Goal: Task Accomplishment & Management: Manage account settings

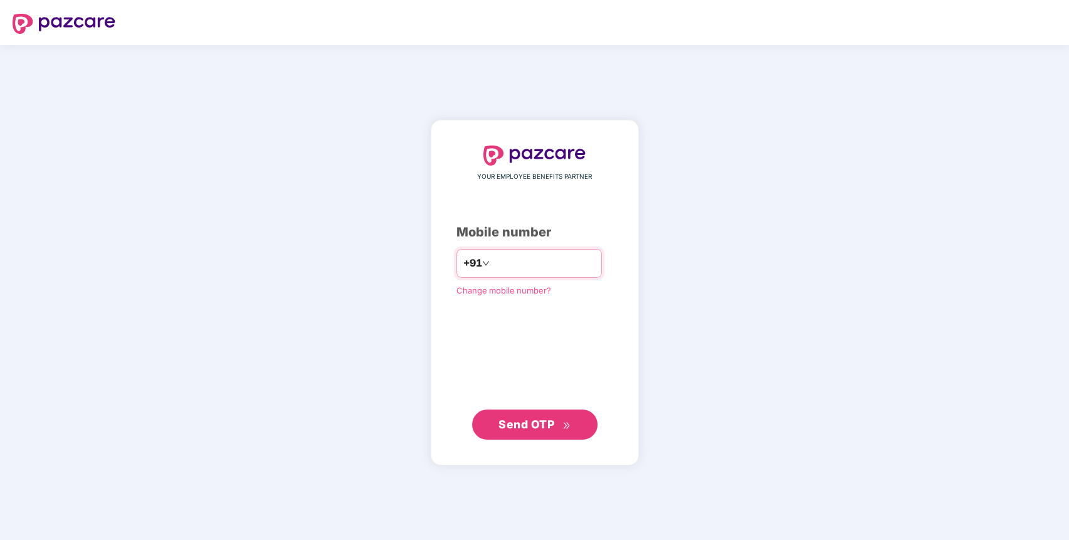
type input "**********"
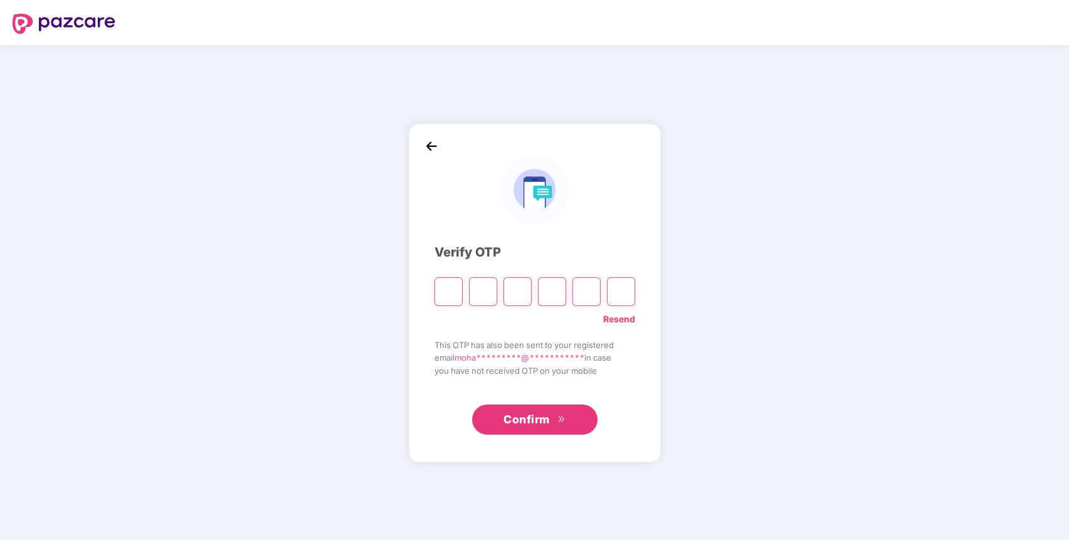
paste input "*"
type input "*"
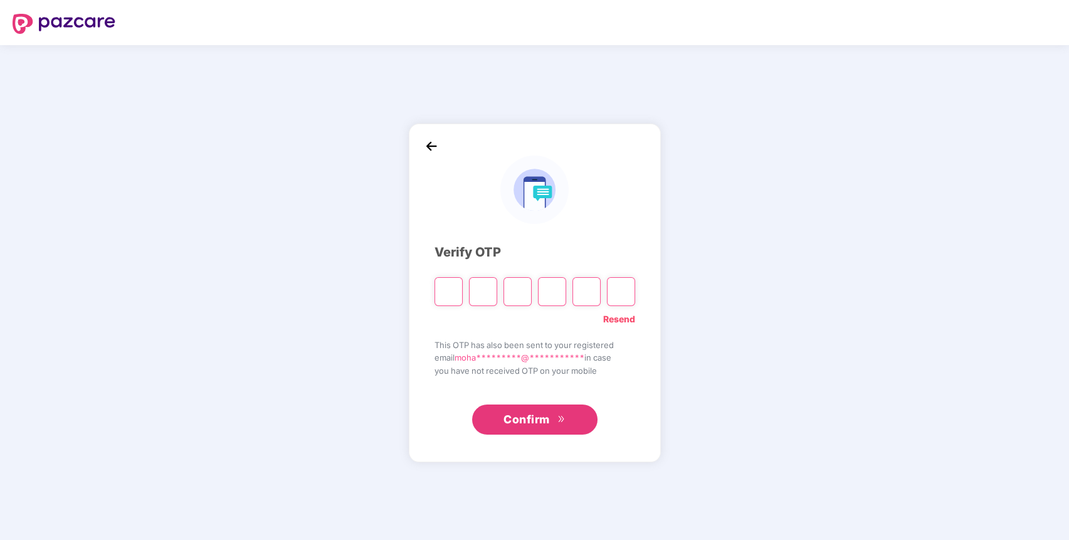
type input "*"
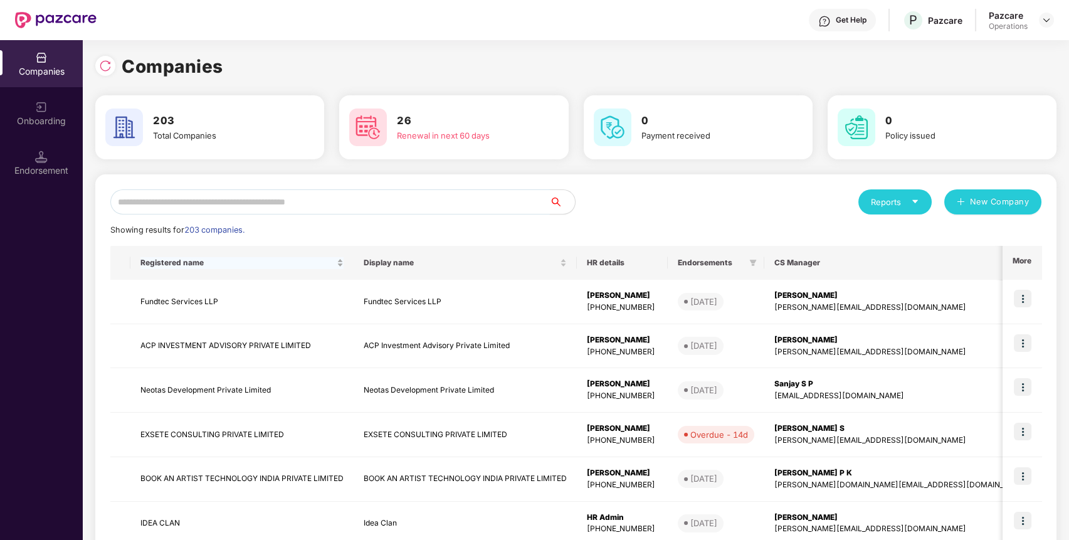
click at [281, 202] on input "text" at bounding box center [330, 201] width 440 height 25
paste input "**********"
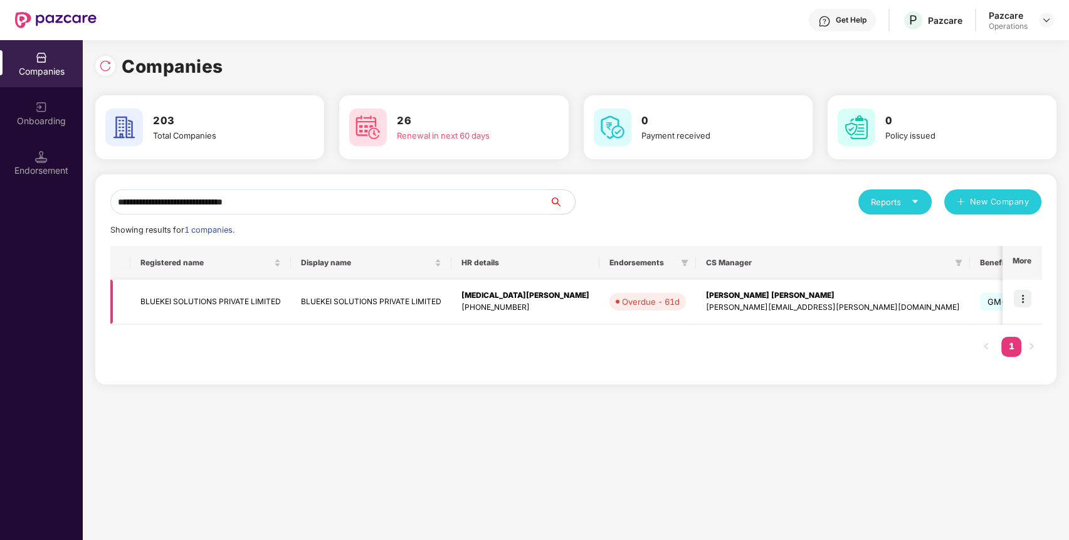
type input "**********"
click at [218, 297] on td "BLUEKEI SOLUTIONS PRIVATE LIMITED" at bounding box center [210, 302] width 161 height 45
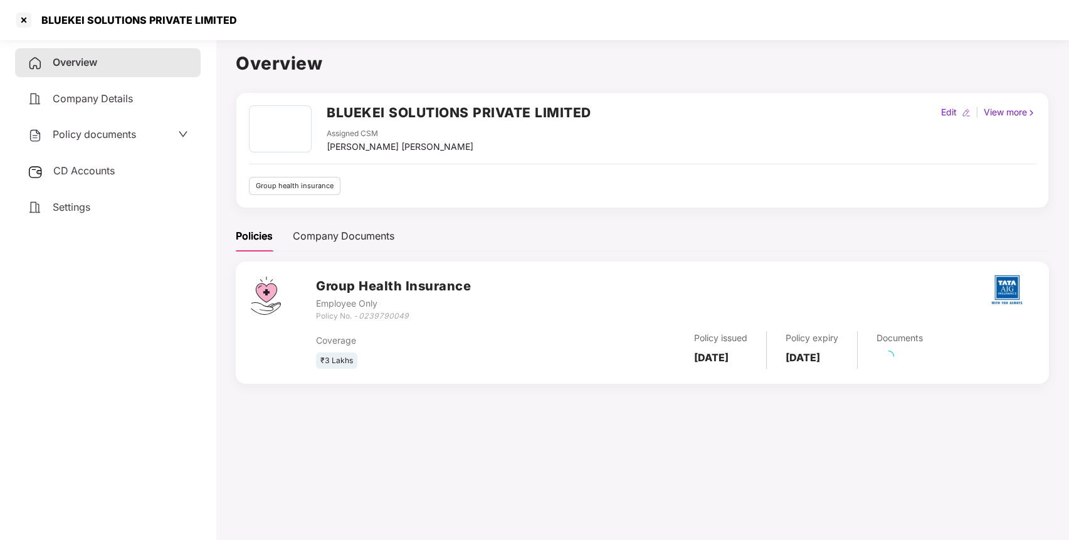
click at [146, 133] on div "Policy documents" at bounding box center [108, 135] width 161 height 16
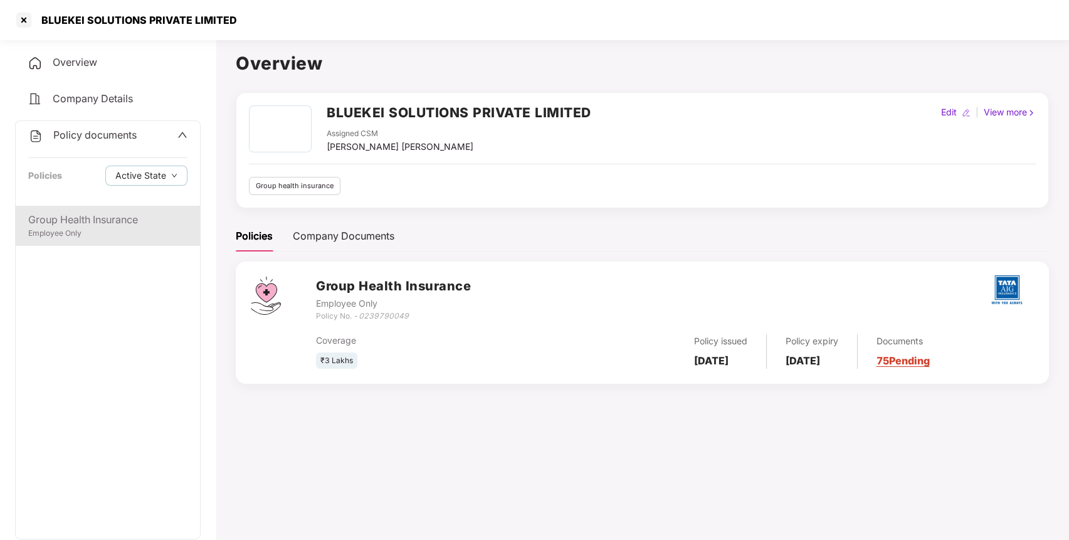
click at [117, 226] on div "Group Health Insurance" at bounding box center [107, 220] width 159 height 16
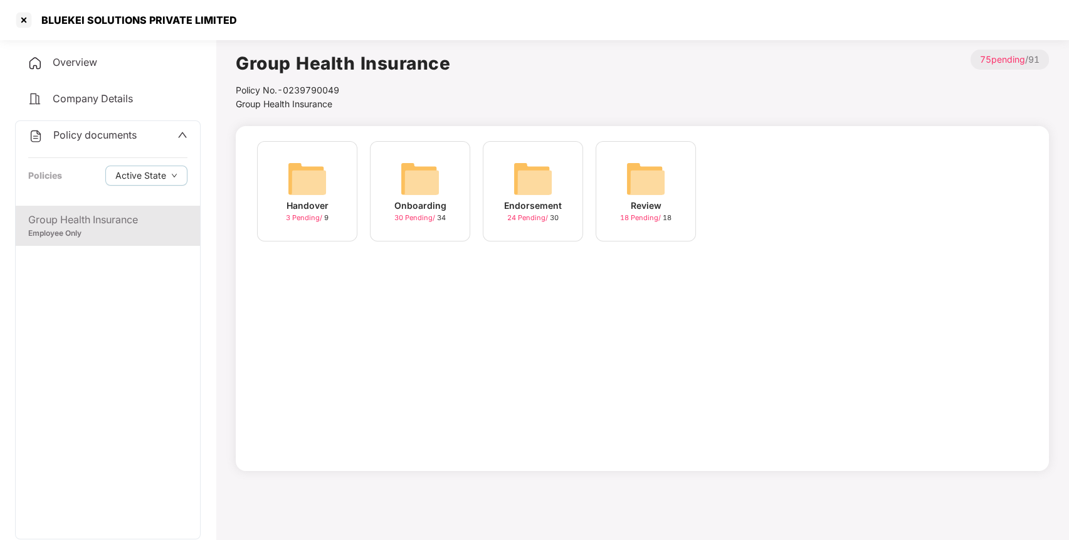
click at [548, 168] on img at bounding box center [533, 179] width 40 height 40
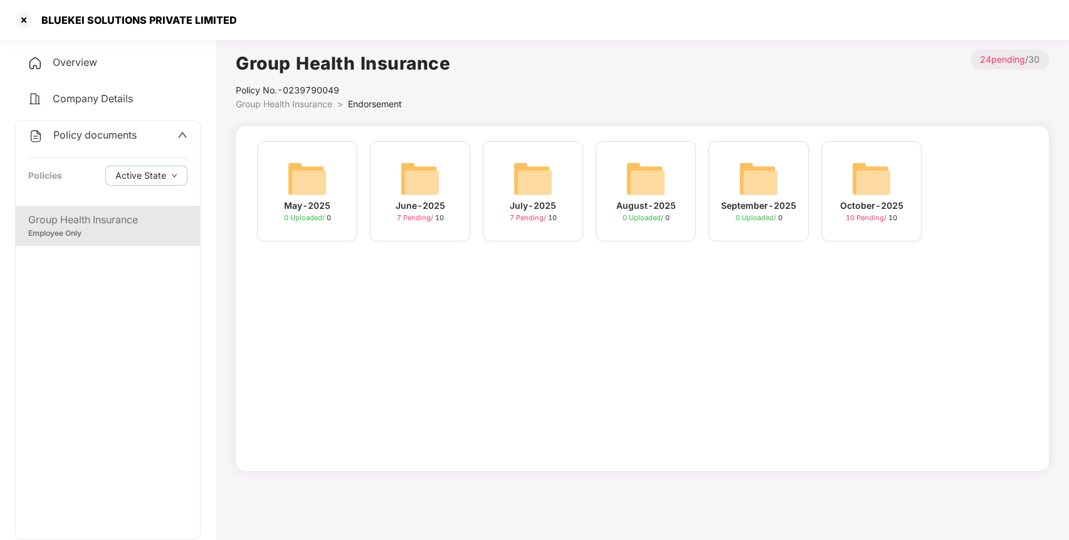
click at [863, 188] on img at bounding box center [872, 179] width 40 height 40
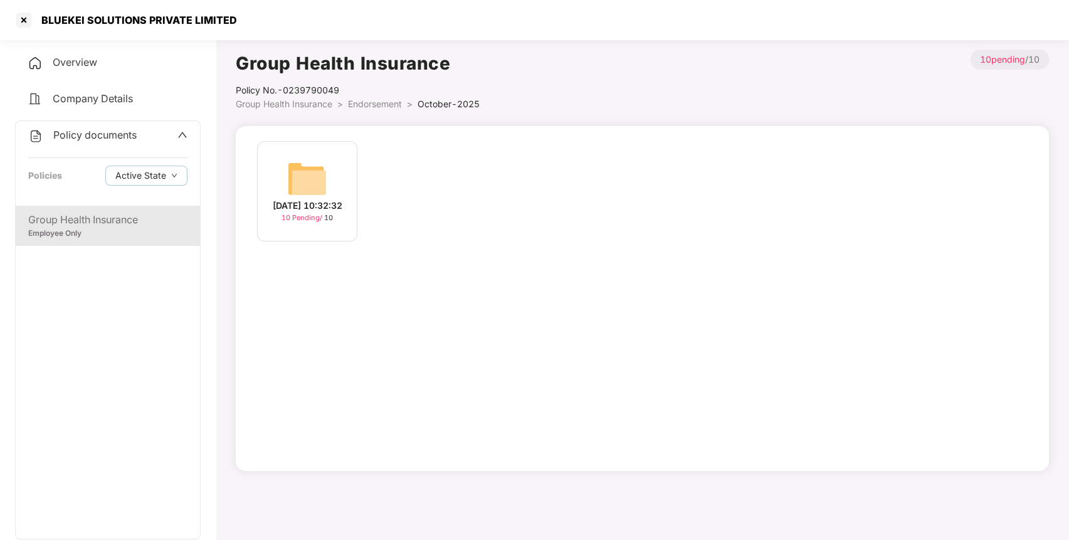
click at [304, 165] on img at bounding box center [307, 179] width 40 height 40
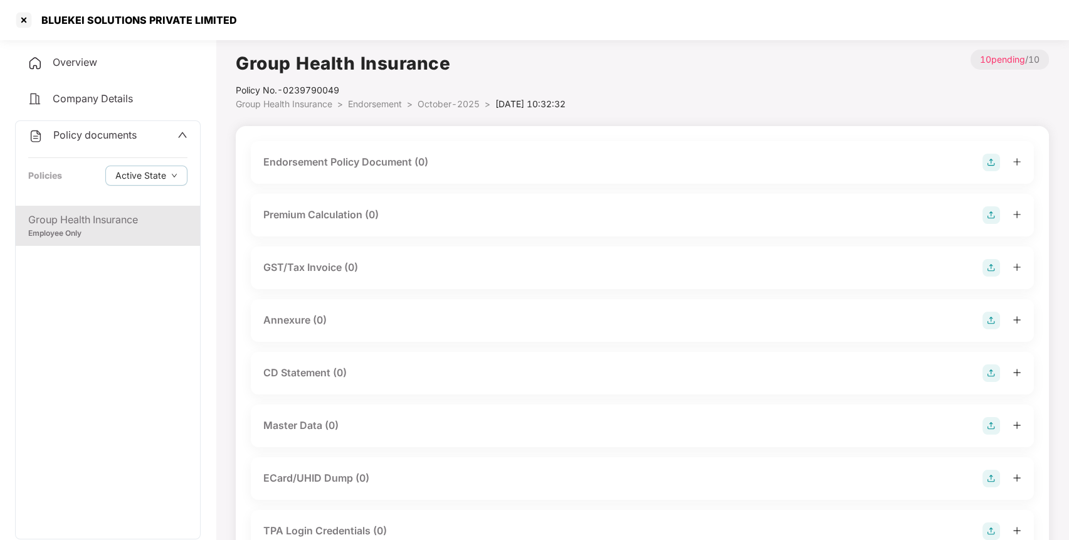
click at [990, 164] on img at bounding box center [992, 163] width 18 height 18
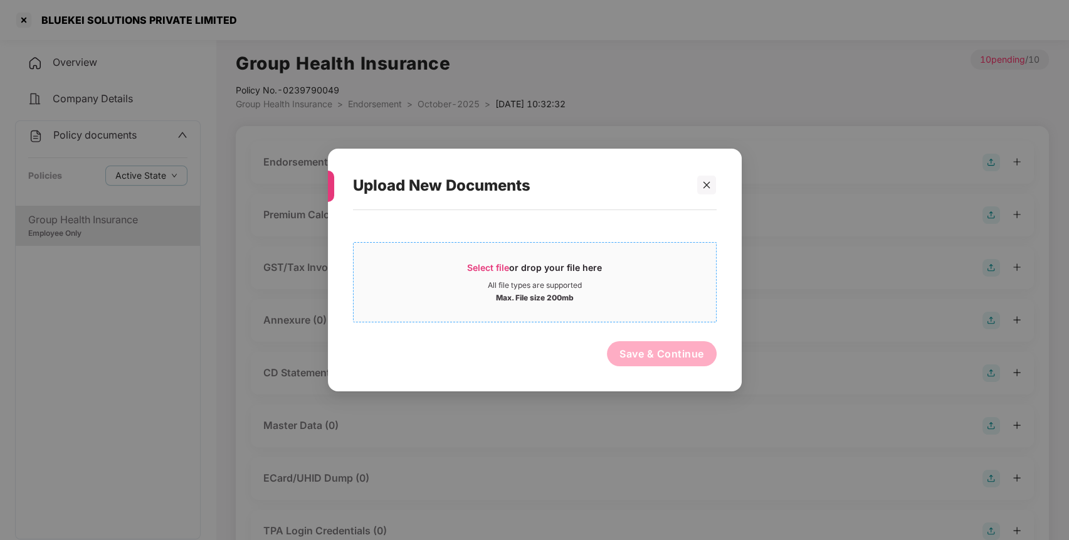
click at [583, 276] on div "Select file or drop your file here" at bounding box center [534, 271] width 135 height 19
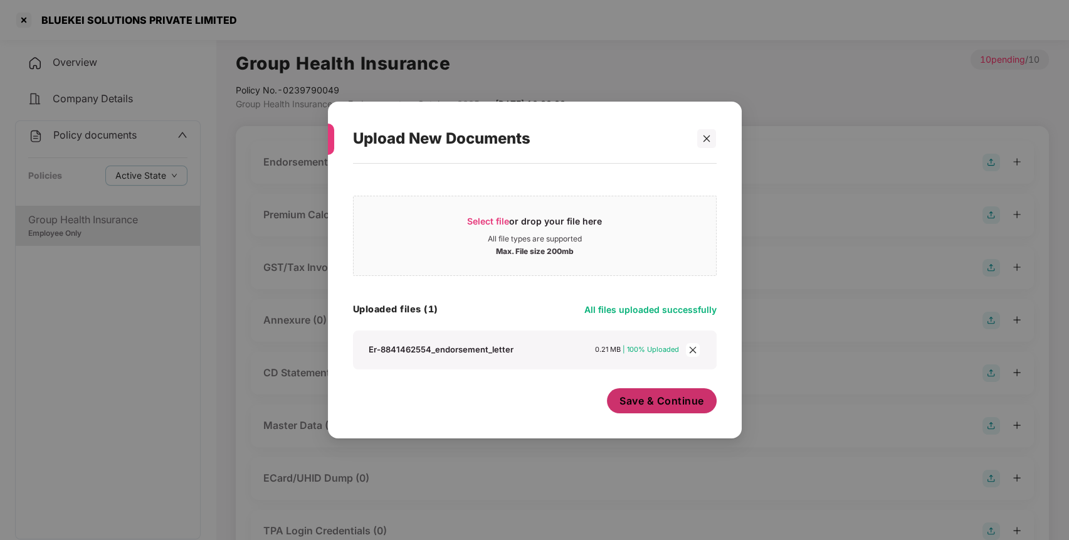
click at [666, 402] on span "Save & Continue" at bounding box center [662, 401] width 85 height 14
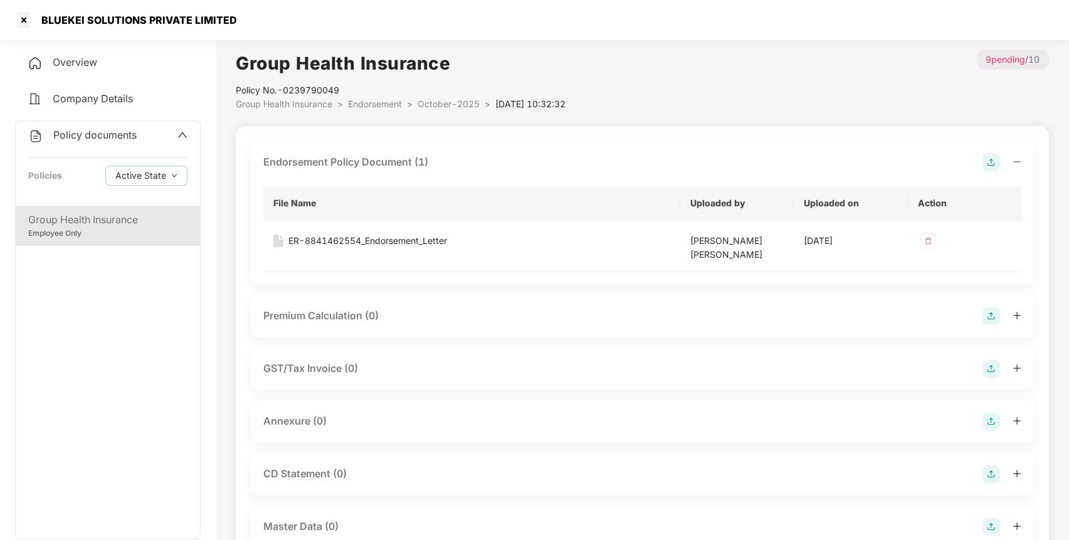
click at [995, 422] on img at bounding box center [992, 422] width 18 height 18
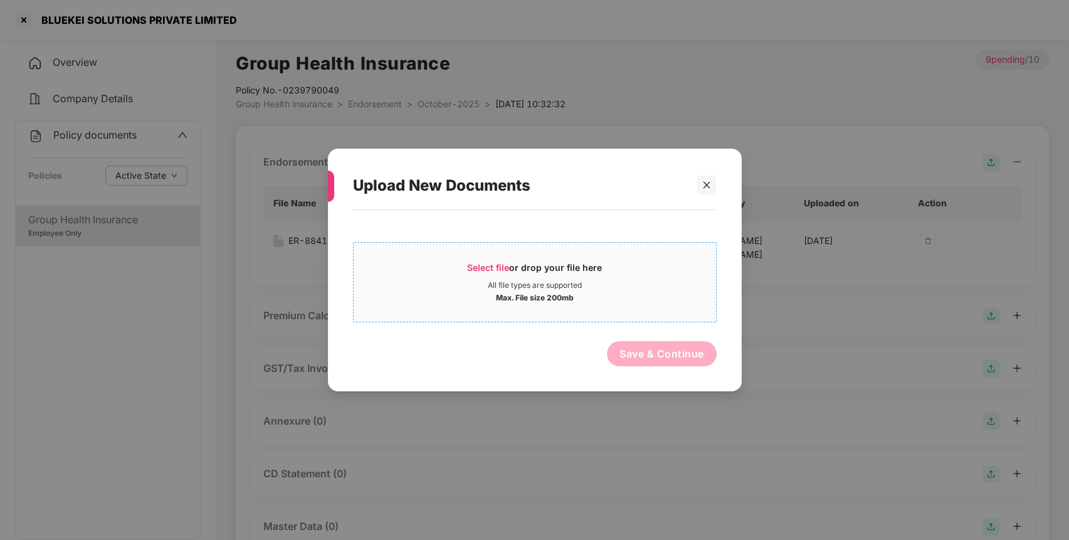
click at [475, 291] on div "Max. File size 200mb" at bounding box center [535, 296] width 362 height 13
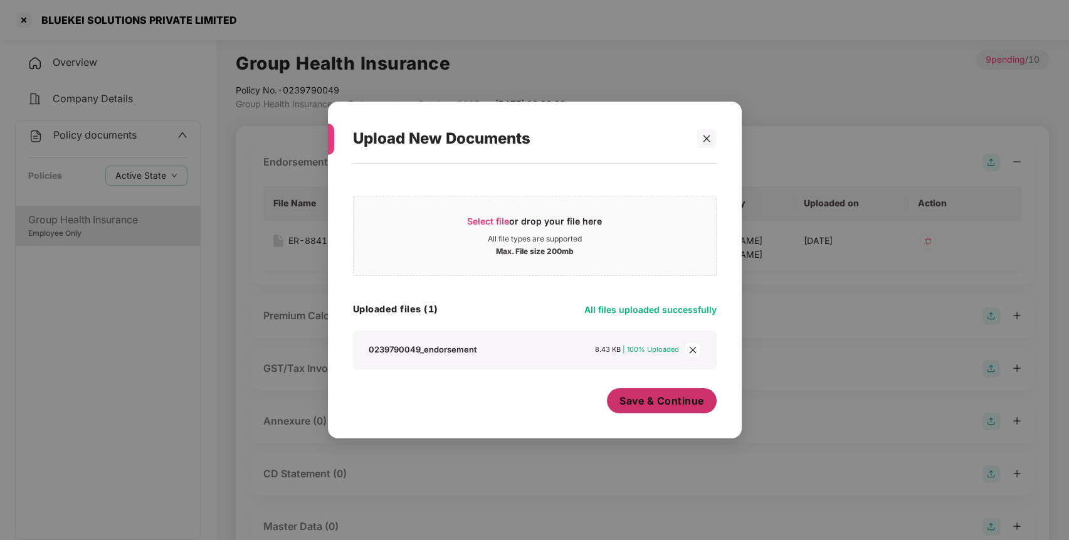
click at [657, 411] on button "Save & Continue" at bounding box center [662, 400] width 110 height 25
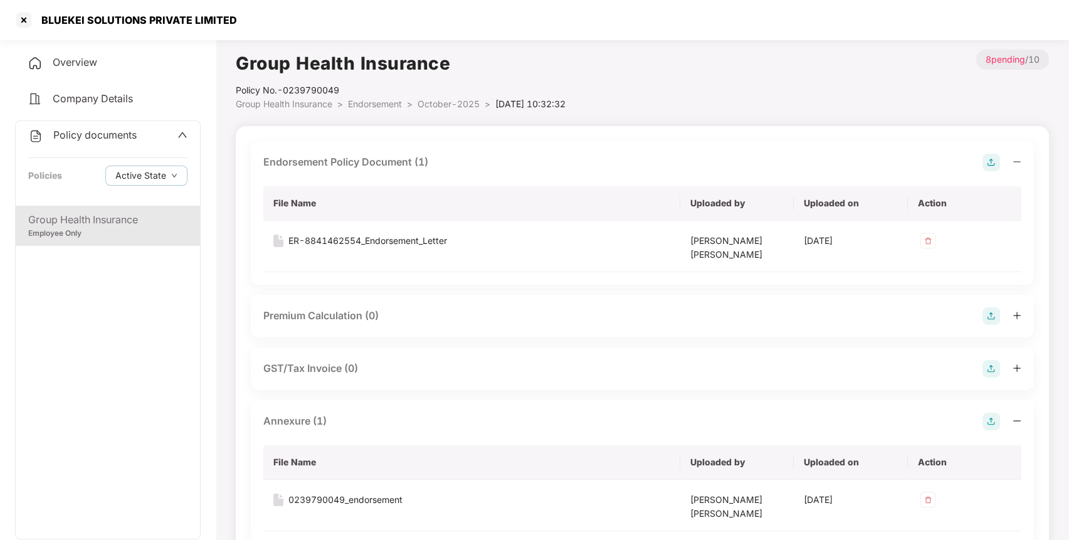
click at [985, 160] on img at bounding box center [992, 163] width 18 height 18
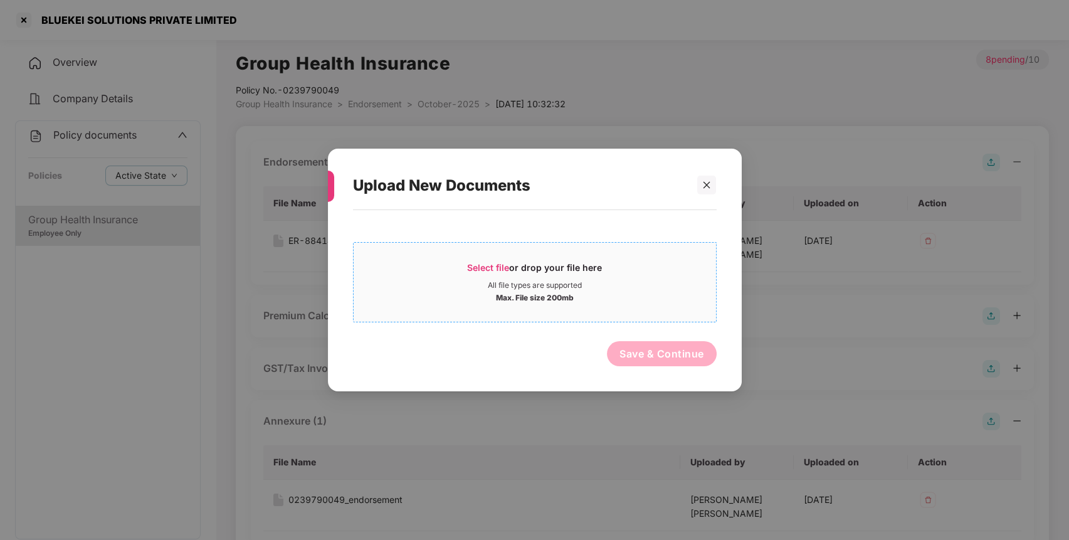
click at [622, 283] on div "All file types are supported" at bounding box center [535, 285] width 362 height 10
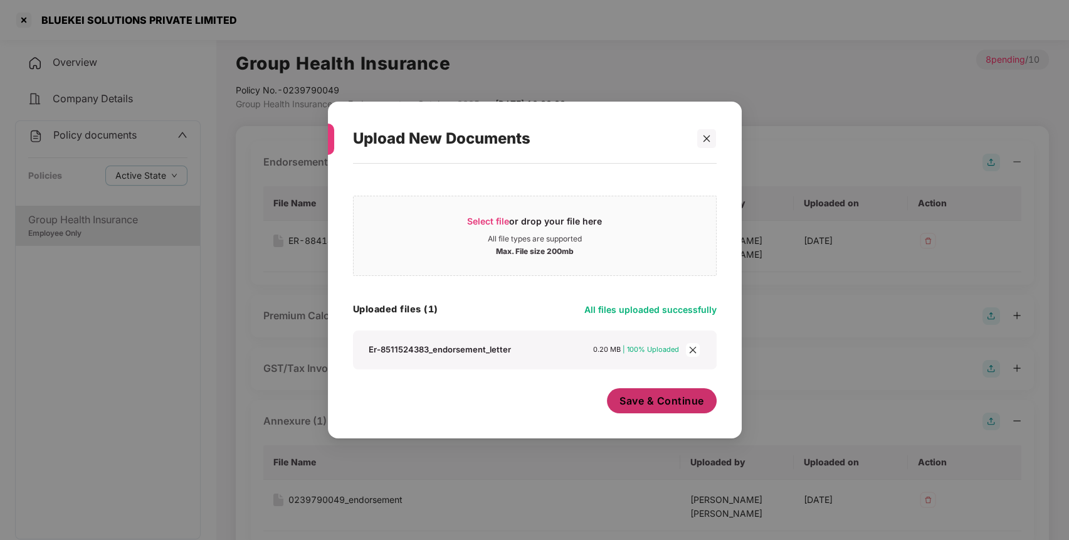
click at [660, 398] on span "Save & Continue" at bounding box center [662, 401] width 85 height 14
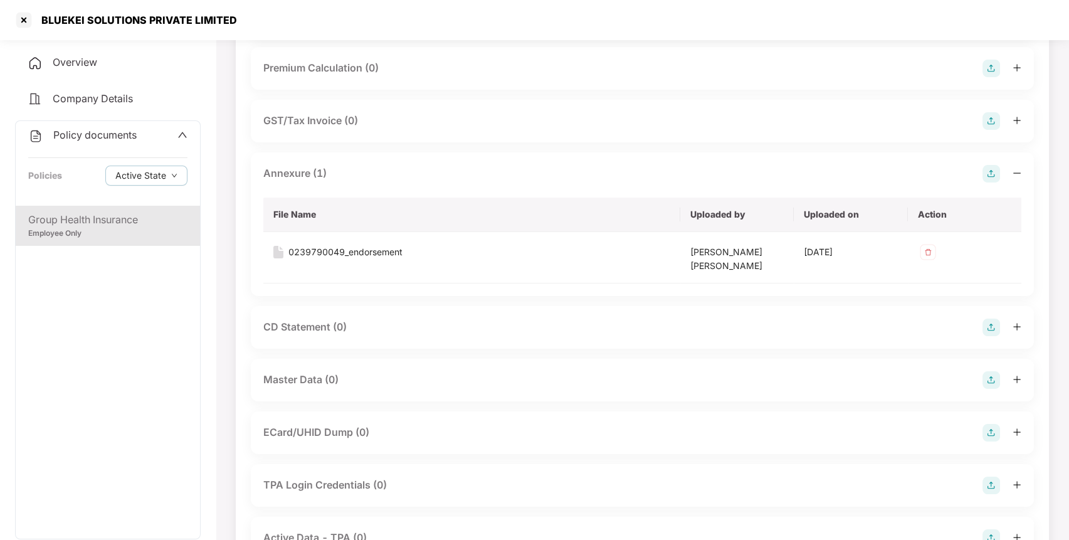
scroll to position [301, 0]
click at [990, 176] on img at bounding box center [992, 172] width 18 height 18
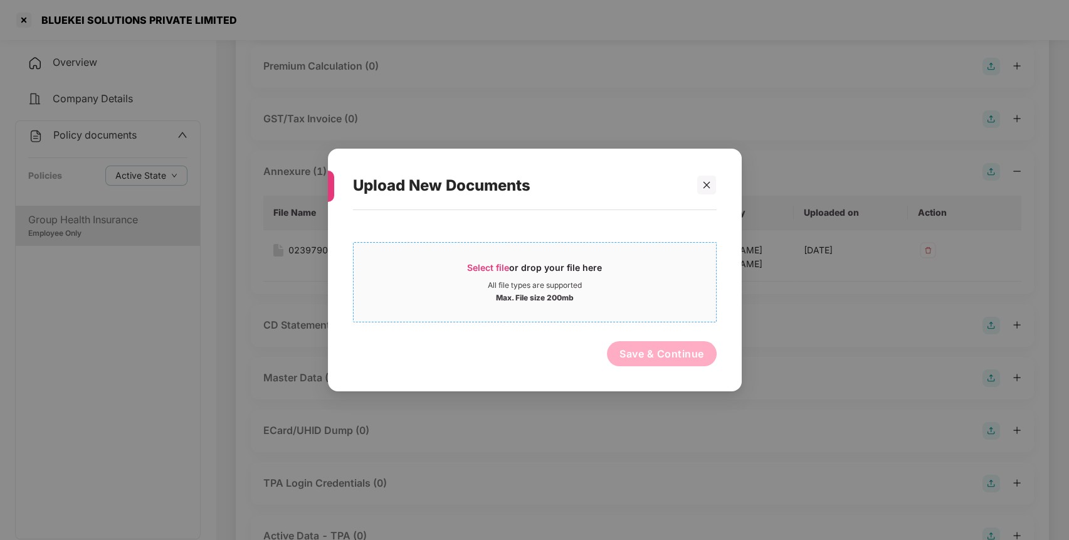
click at [510, 283] on div "All file types are supported" at bounding box center [535, 285] width 94 height 10
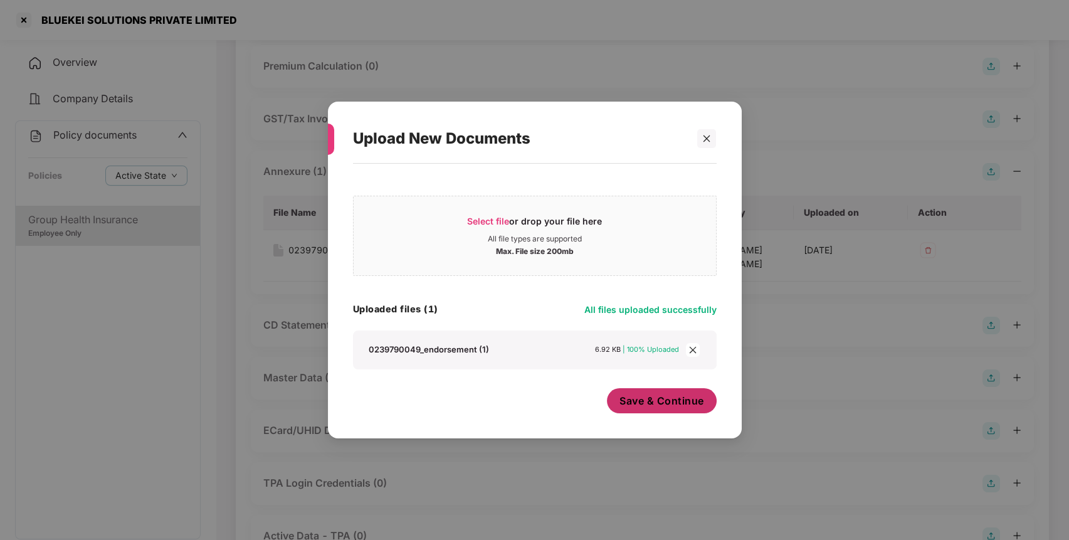
click at [687, 405] on span "Save & Continue" at bounding box center [662, 401] width 85 height 14
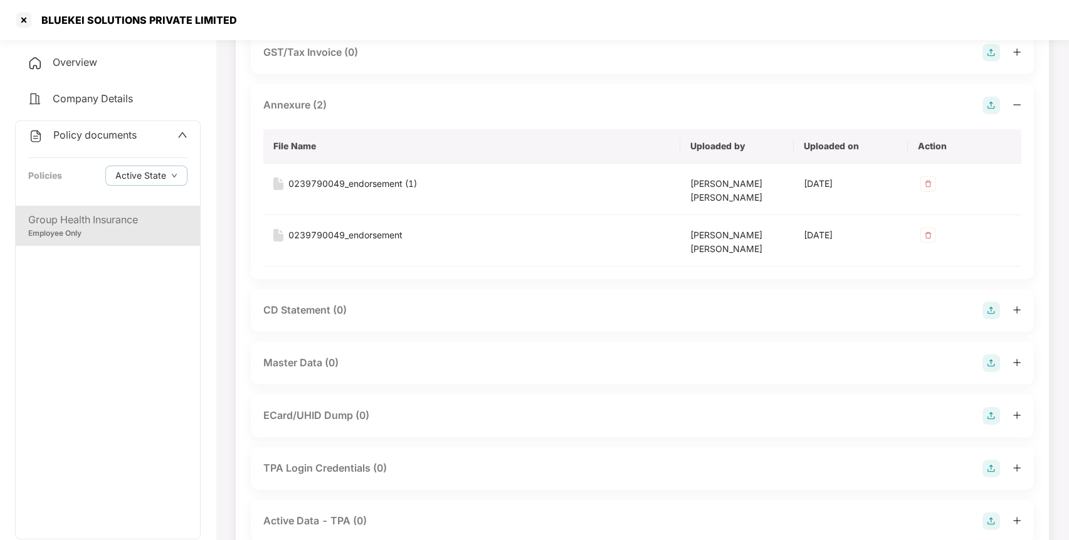
scroll to position [369, 0]
click at [987, 352] on img at bounding box center [992, 361] width 18 height 18
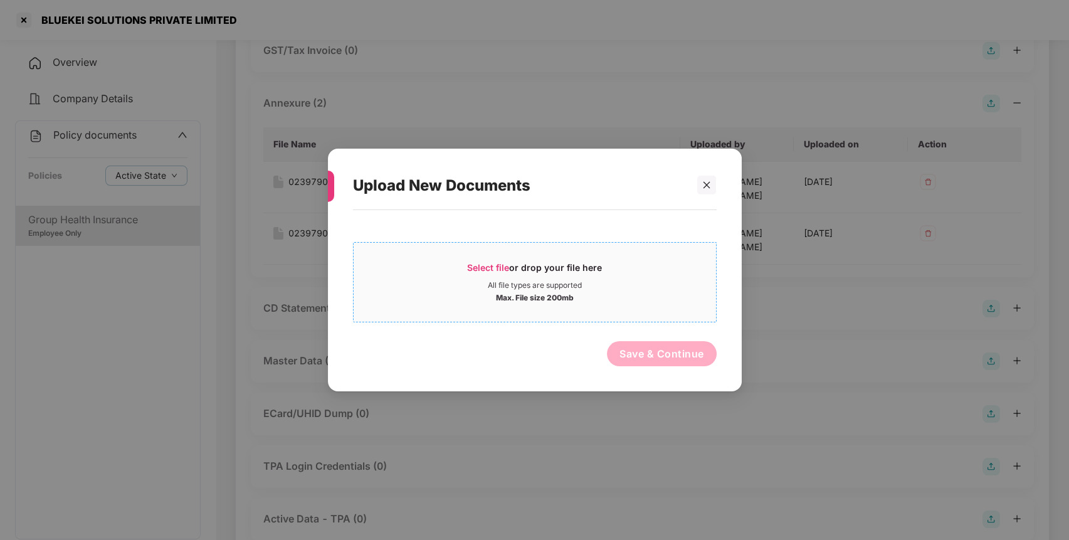
click at [593, 315] on div "Select file or drop your file here All file types are supported Max. File size …" at bounding box center [535, 282] width 364 height 80
click at [624, 291] on div "Max. File size 200mb" at bounding box center [535, 296] width 362 height 13
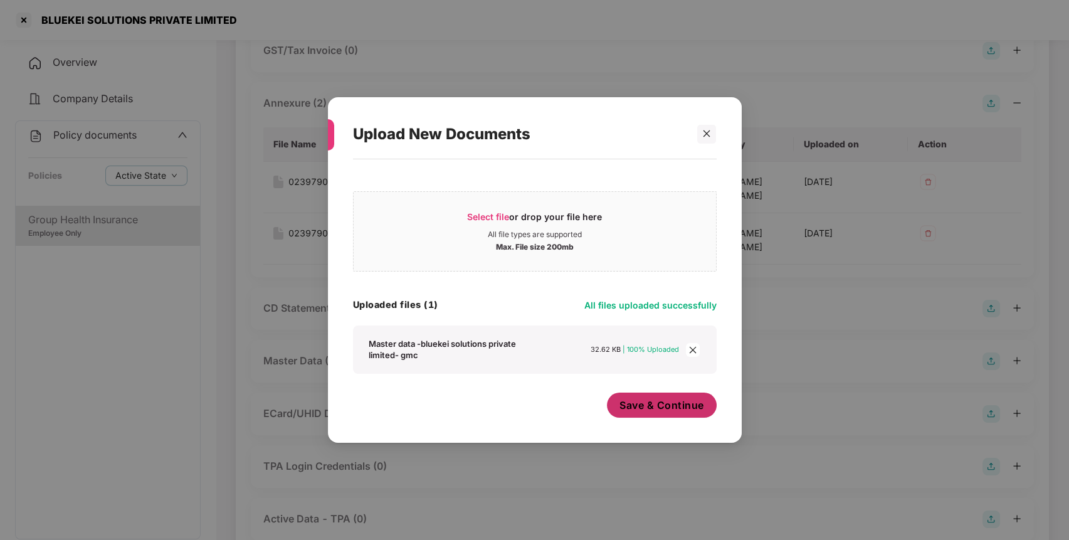
click at [662, 408] on span "Save & Continue" at bounding box center [662, 405] width 85 height 14
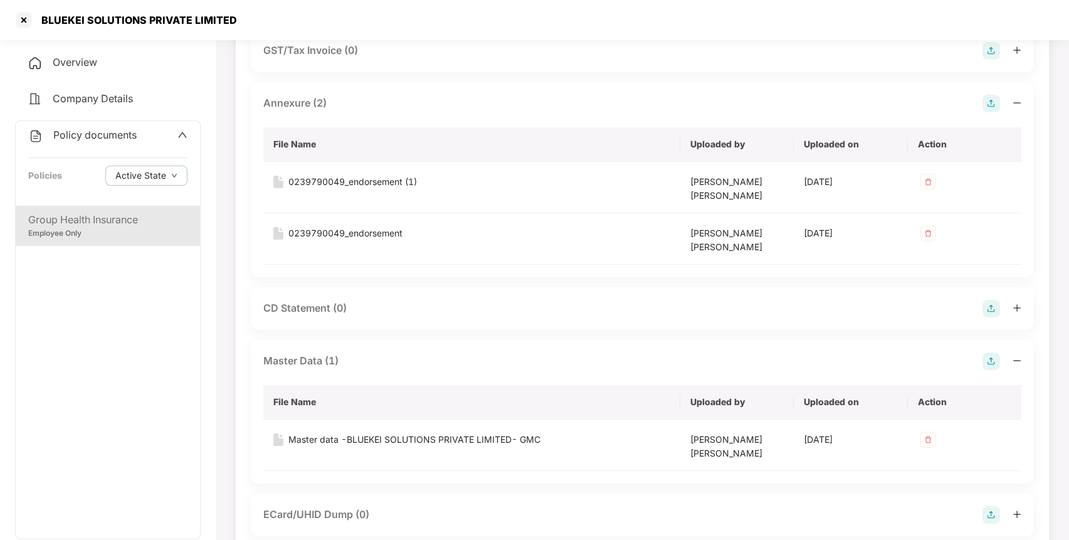
click at [127, 134] on span "Policy documents" at bounding box center [94, 135] width 83 height 13
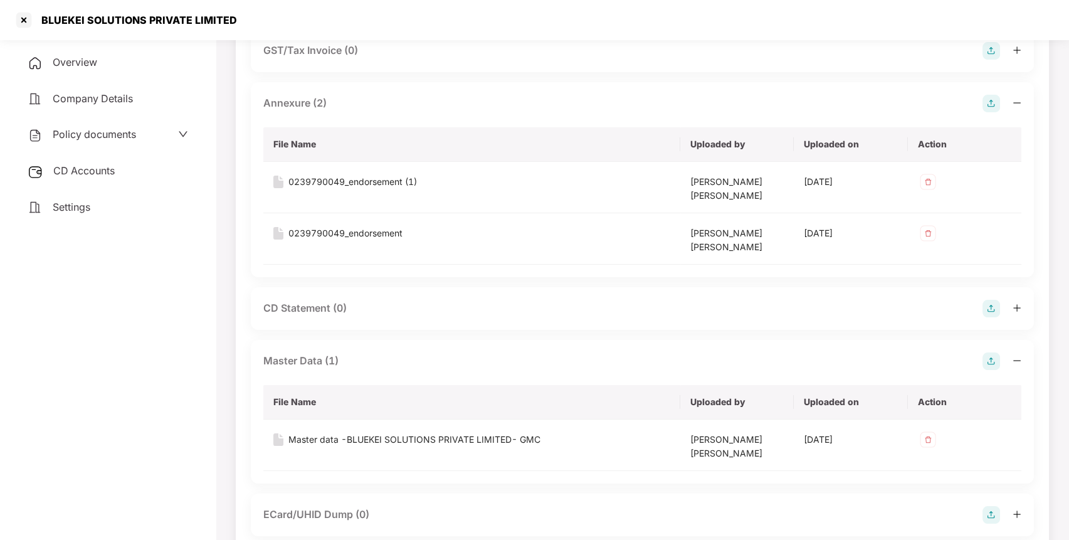
click at [120, 161] on div "CD Accounts" at bounding box center [108, 171] width 186 height 29
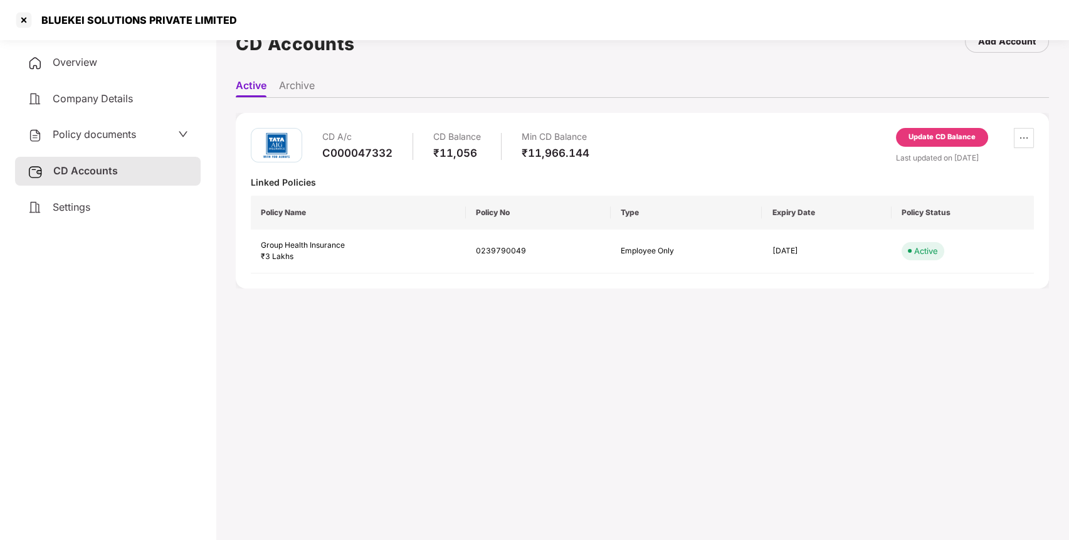
click at [960, 134] on div "Update CD Balance" at bounding box center [942, 137] width 67 height 11
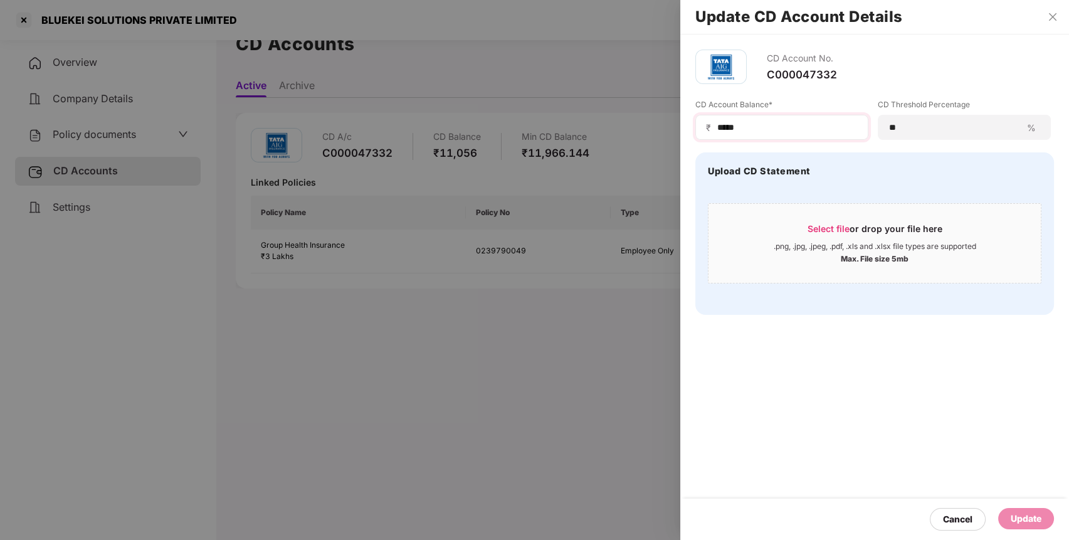
click at [773, 134] on div "₹ *****" at bounding box center [782, 127] width 173 height 25
click at [773, 134] on input "*****" at bounding box center [787, 127] width 142 height 13
type input "*"
type input "****"
click at [1031, 519] on div "Update" at bounding box center [1026, 519] width 31 height 14
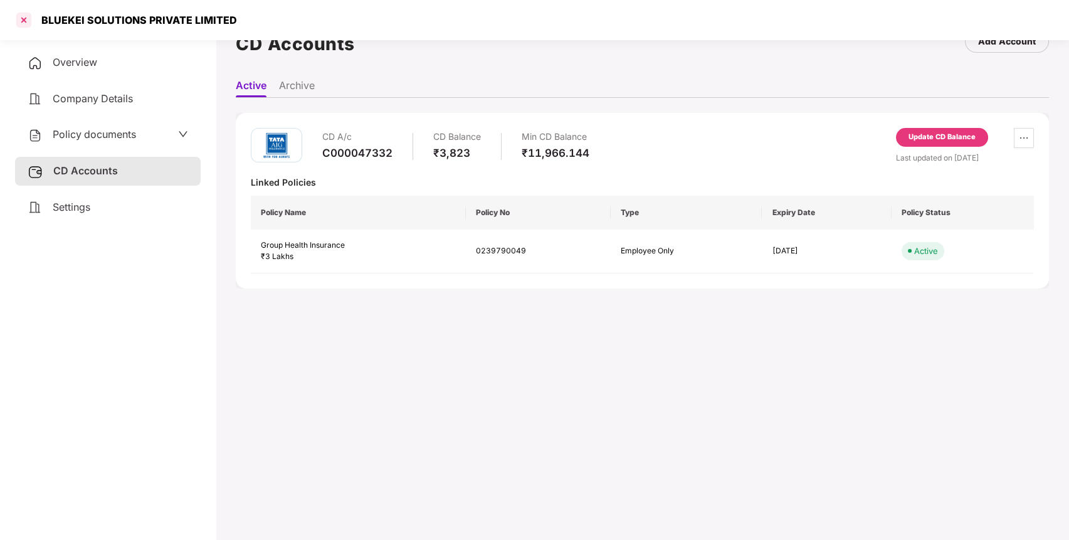
click at [23, 26] on div at bounding box center [24, 20] width 20 height 20
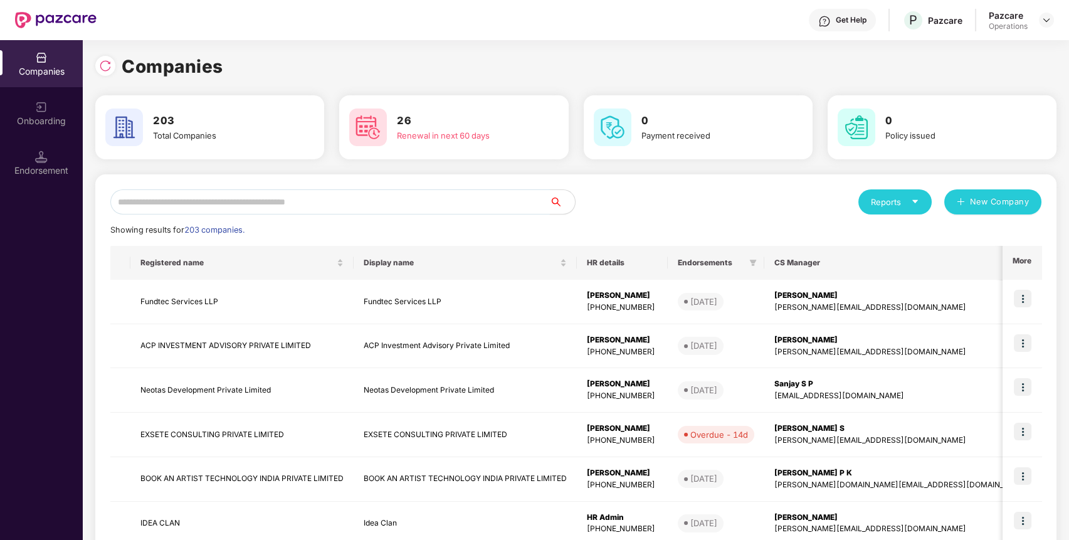
click at [391, 196] on input "text" at bounding box center [330, 201] width 440 height 25
paste input "**********"
type input "**********"
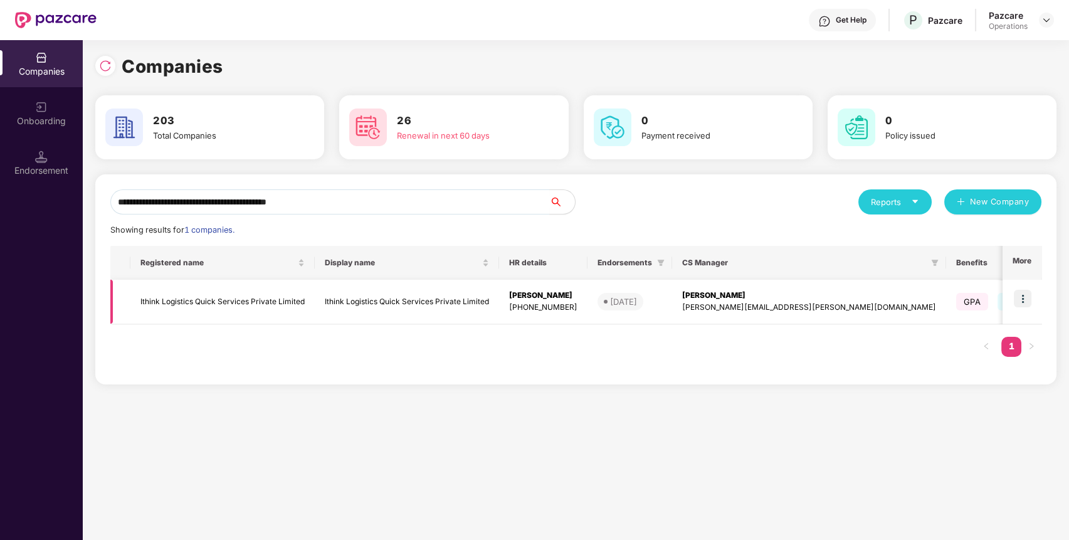
click at [196, 309] on td "Ithink Logistics Quick Services Private Limited" at bounding box center [222, 302] width 184 height 45
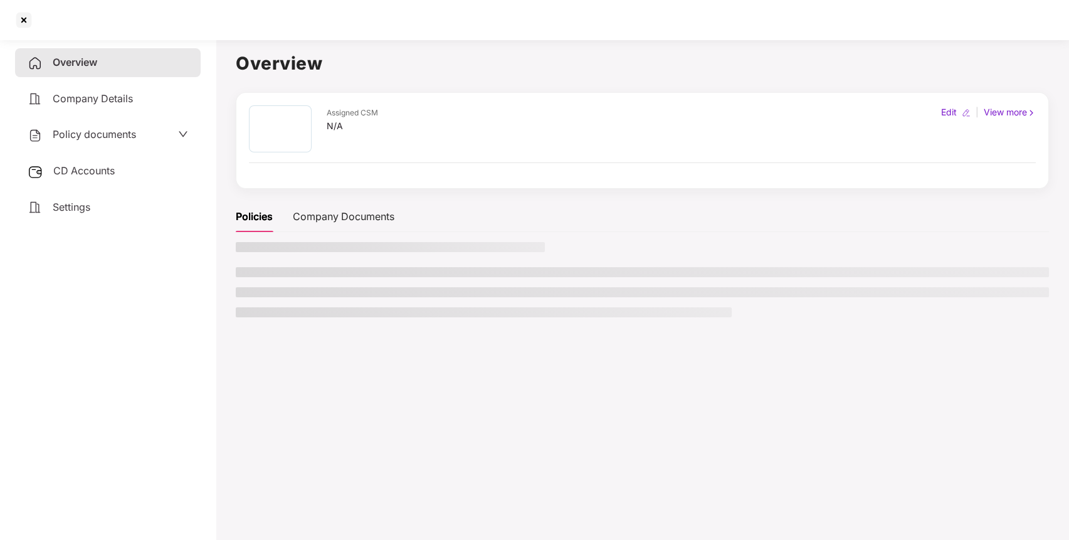
click at [95, 149] on div "Overview Company Details Policy documents CD Accounts Settings" at bounding box center [108, 134] width 186 height 173
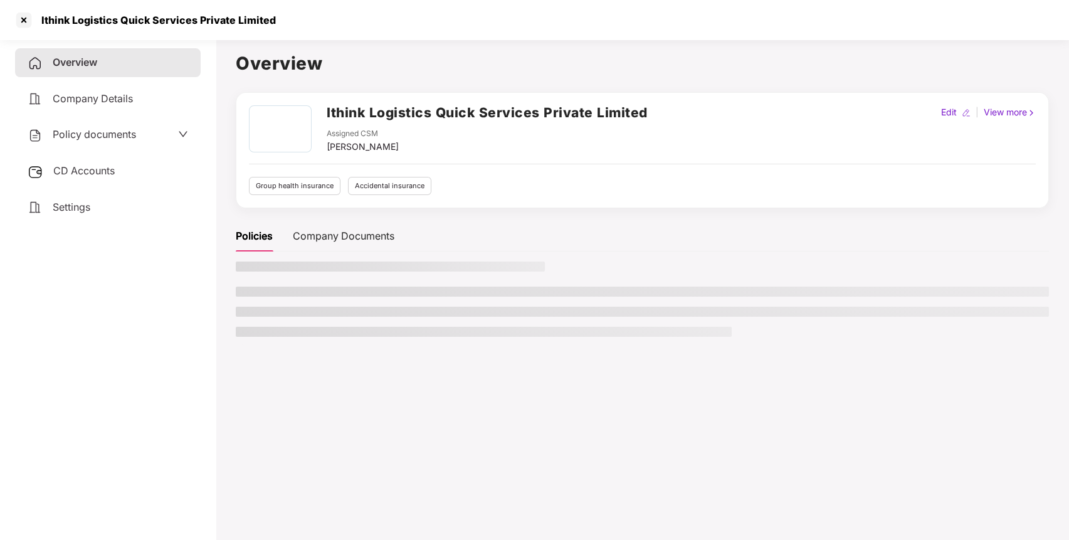
click at [114, 135] on span "Policy documents" at bounding box center [94, 134] width 83 height 13
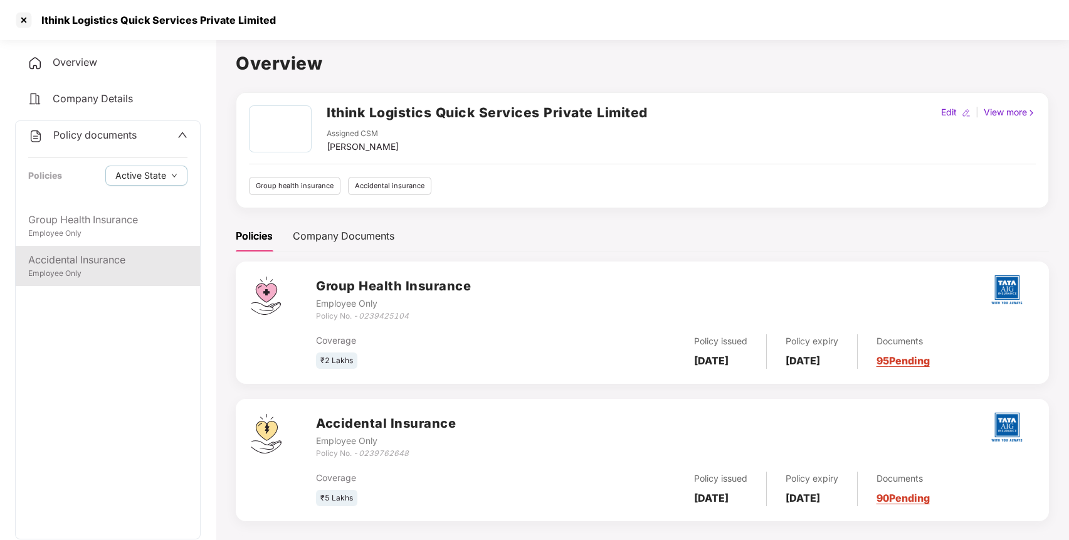
drag, startPoint x: 143, startPoint y: 278, endPoint x: 150, endPoint y: 278, distance: 6.9
click at [143, 277] on div "Accidental Insurance Employee Only" at bounding box center [108, 266] width 184 height 40
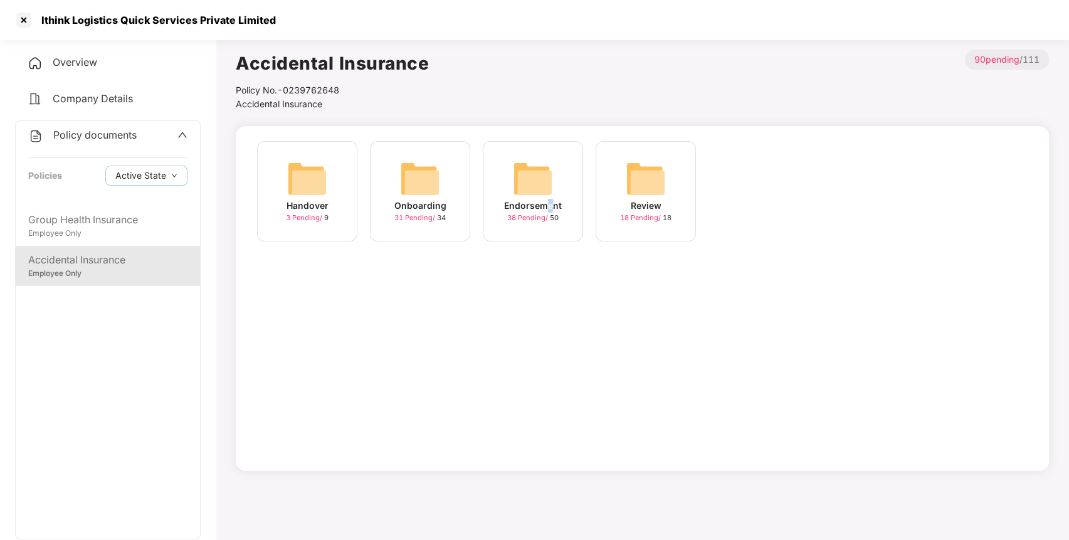
click at [549, 208] on div "Endorsement" at bounding box center [533, 206] width 58 height 14
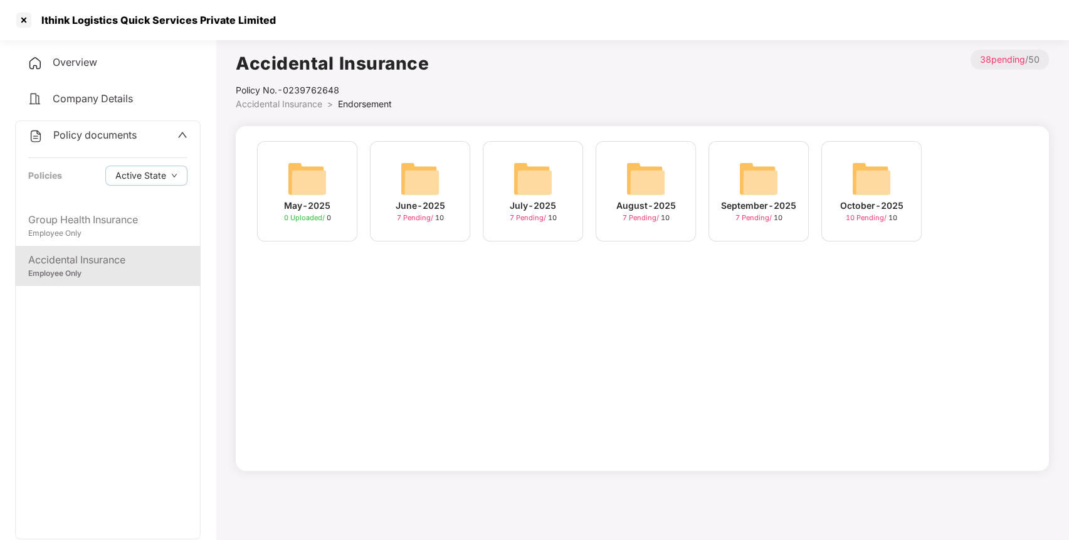
click at [881, 194] on img at bounding box center [872, 179] width 40 height 40
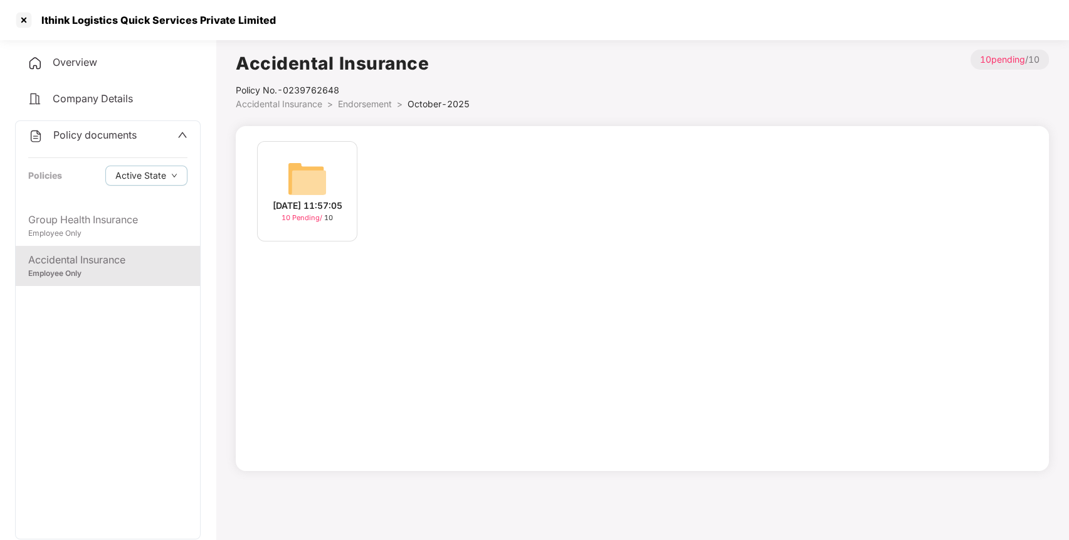
click at [302, 204] on div "[DATE] 11:57:05" at bounding box center [308, 206] width 70 height 14
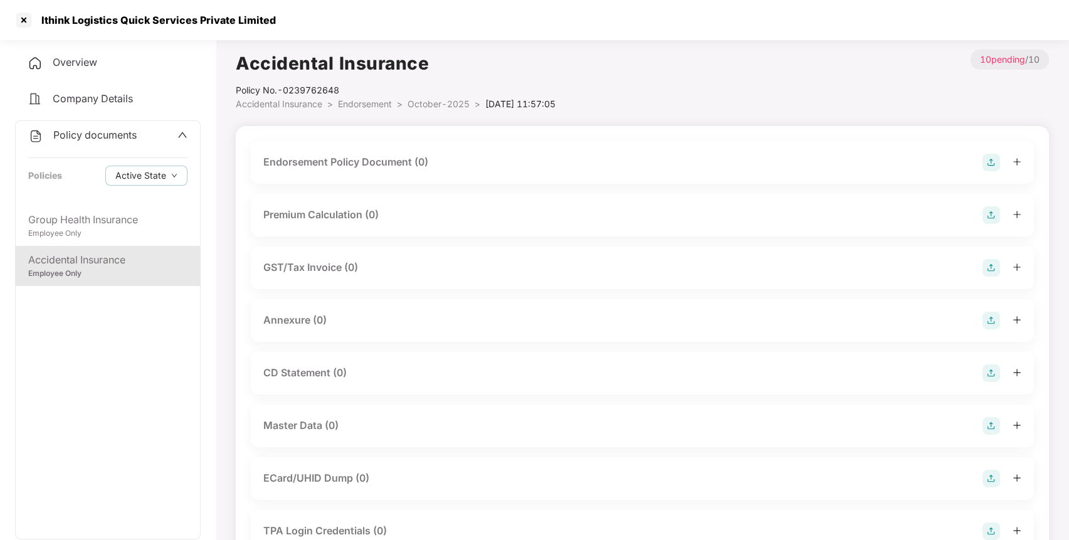
click at [985, 157] on img at bounding box center [992, 163] width 18 height 18
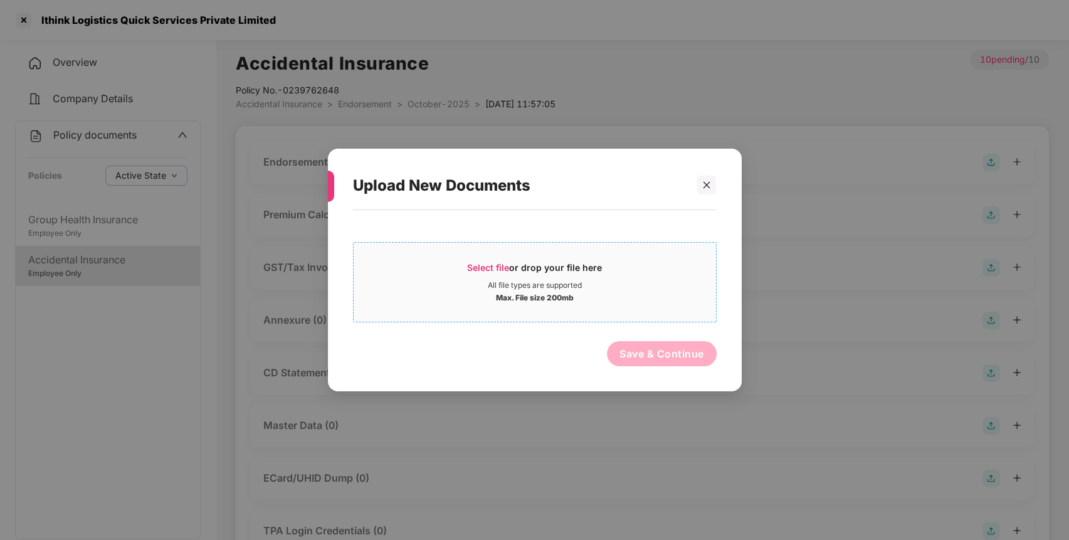
click at [576, 251] on div "Select file or drop your file here All file types are supported Max. File size …" at bounding box center [535, 282] width 364 height 80
click at [487, 270] on span "Select file" at bounding box center [488, 267] width 42 height 11
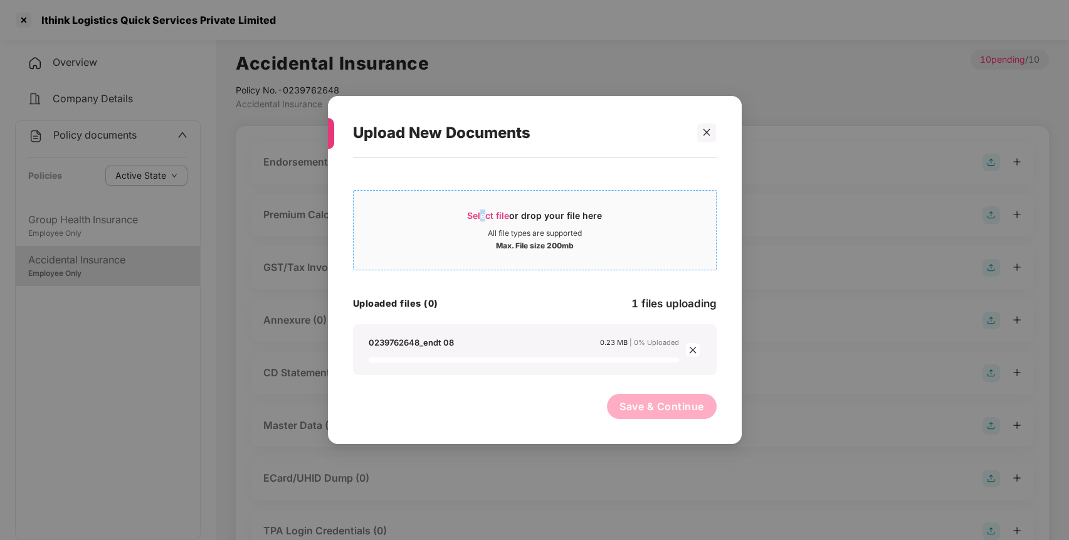
click at [546, 236] on div "All file types are supported" at bounding box center [535, 233] width 94 height 10
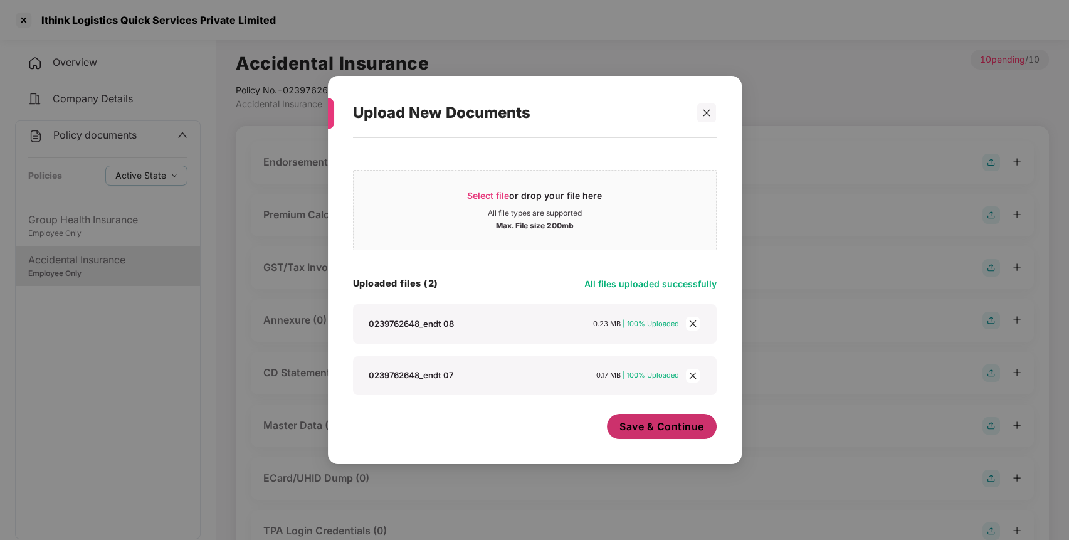
click at [670, 432] on span "Save & Continue" at bounding box center [662, 427] width 85 height 14
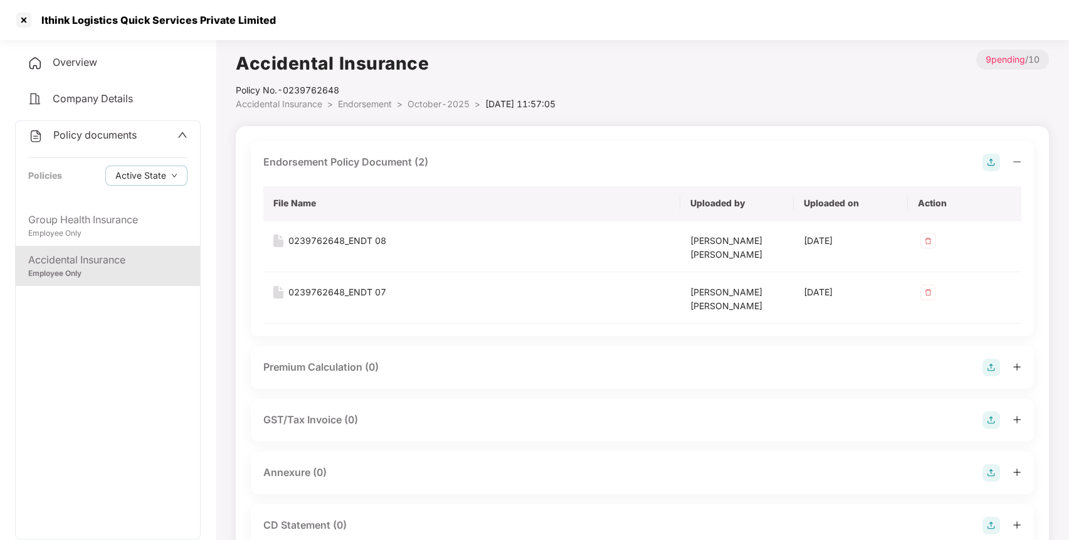
click at [998, 476] on img at bounding box center [992, 473] width 18 height 18
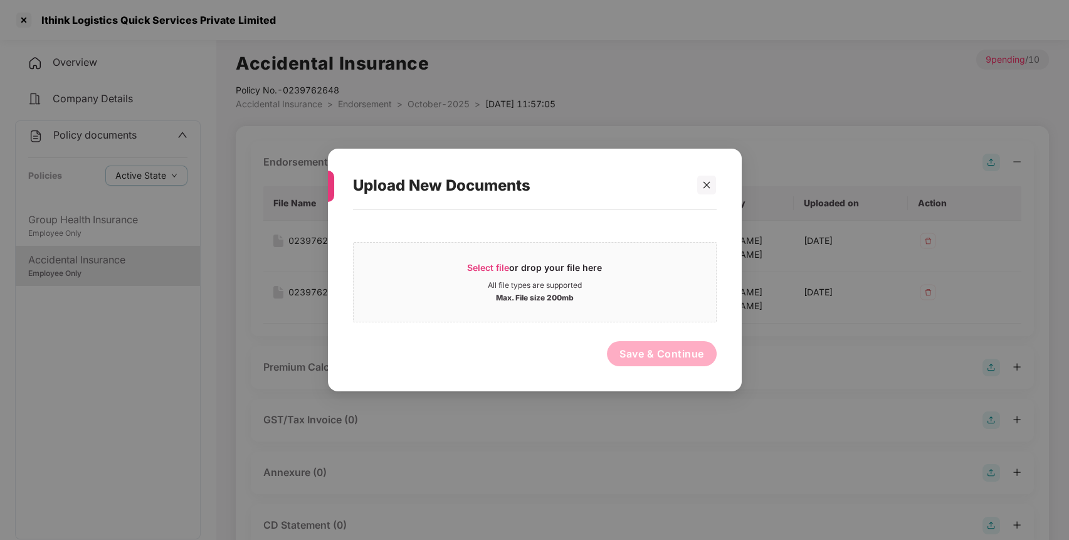
click at [574, 222] on div "Select file or drop your file here All file types are supported Max. File size …" at bounding box center [535, 294] width 364 height 156
click at [576, 290] on div "All file types are supported" at bounding box center [535, 285] width 94 height 10
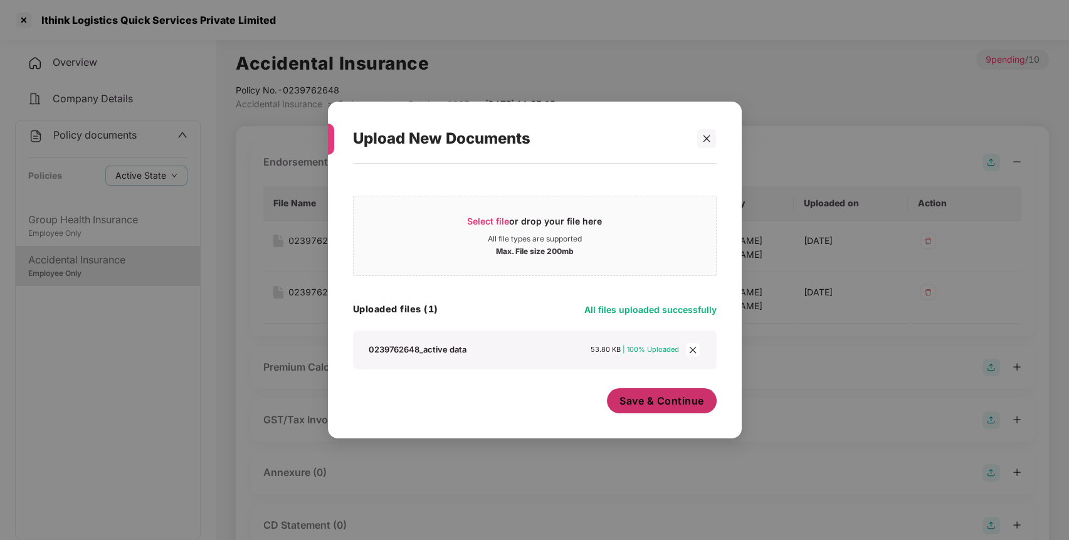
click at [683, 410] on button "Save & Continue" at bounding box center [662, 400] width 110 height 25
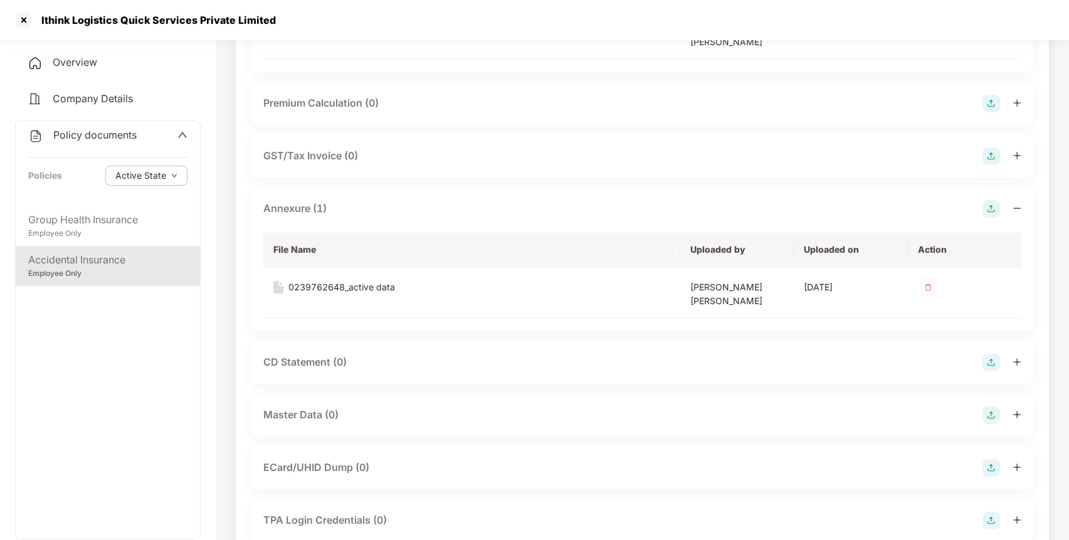
scroll to position [411, 0]
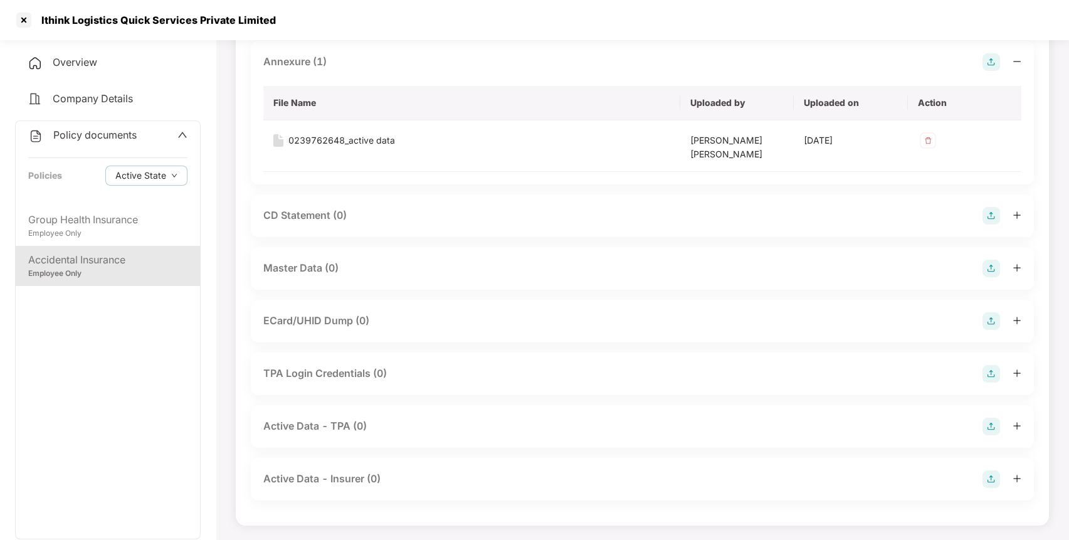
click at [990, 265] on img at bounding box center [992, 269] width 18 height 18
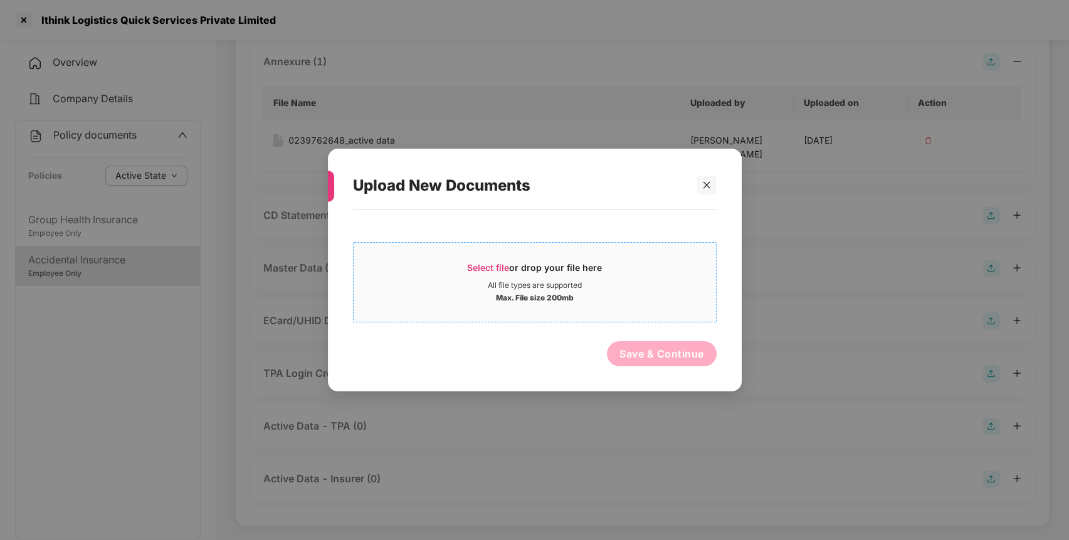
click at [652, 280] on div "Select file or drop your file here All file types are supported Max. File size …" at bounding box center [535, 282] width 362 height 41
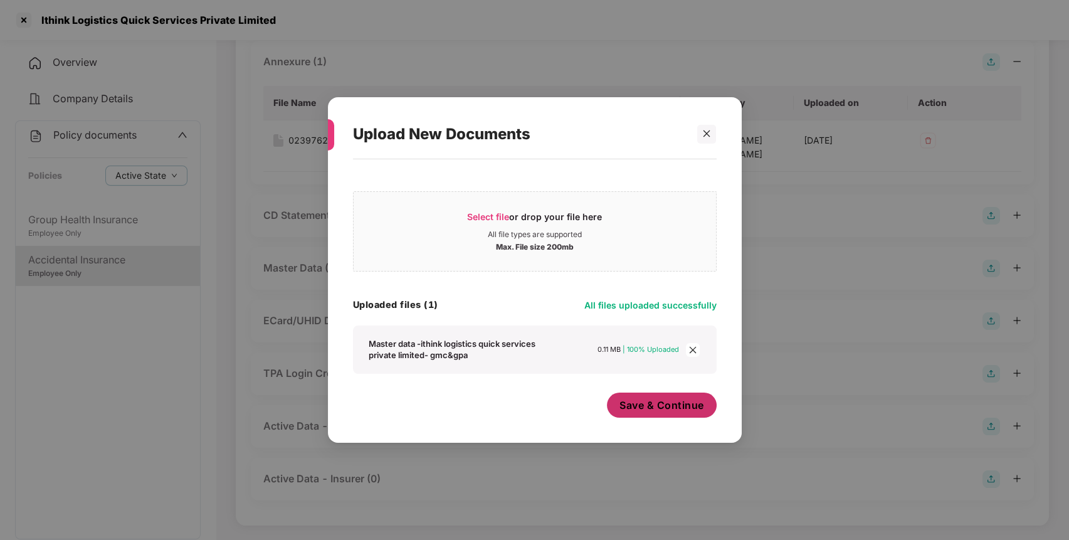
click at [690, 411] on span "Save & Continue" at bounding box center [662, 405] width 85 height 14
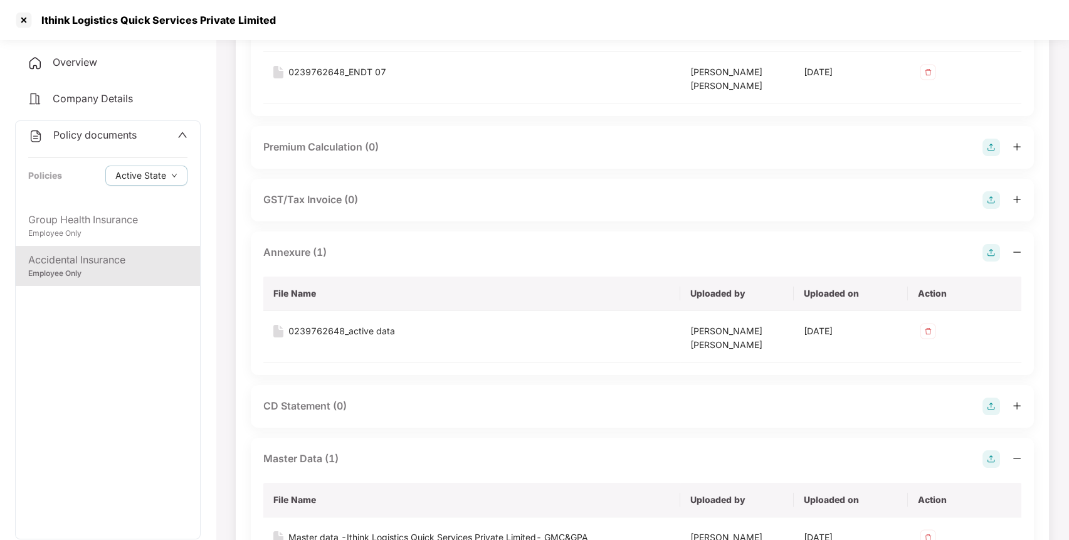
scroll to position [209, 0]
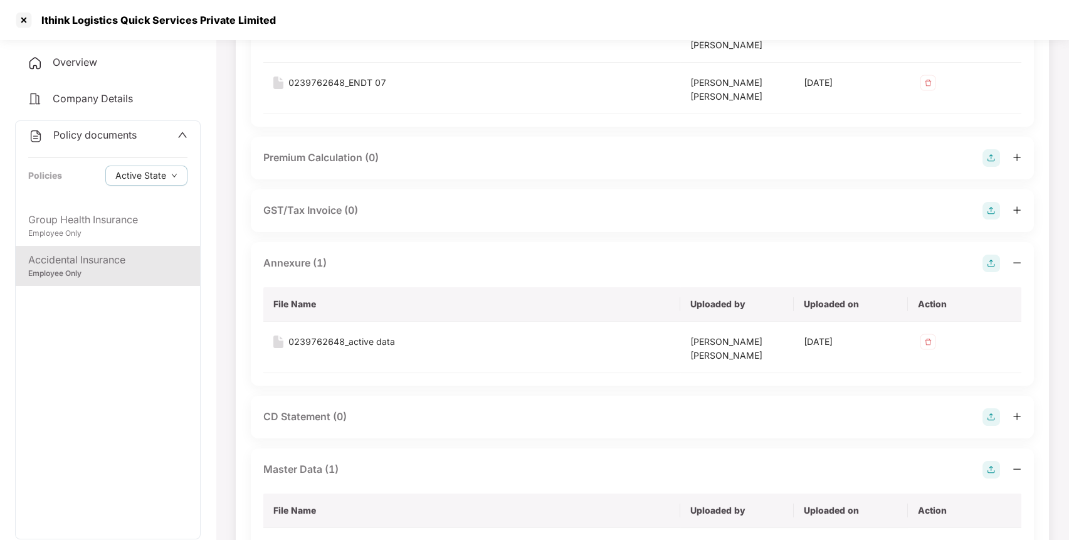
click at [92, 145] on div "Policy documents Policies Active State" at bounding box center [108, 163] width 184 height 85
click at [115, 137] on span "Policy documents" at bounding box center [94, 135] width 83 height 13
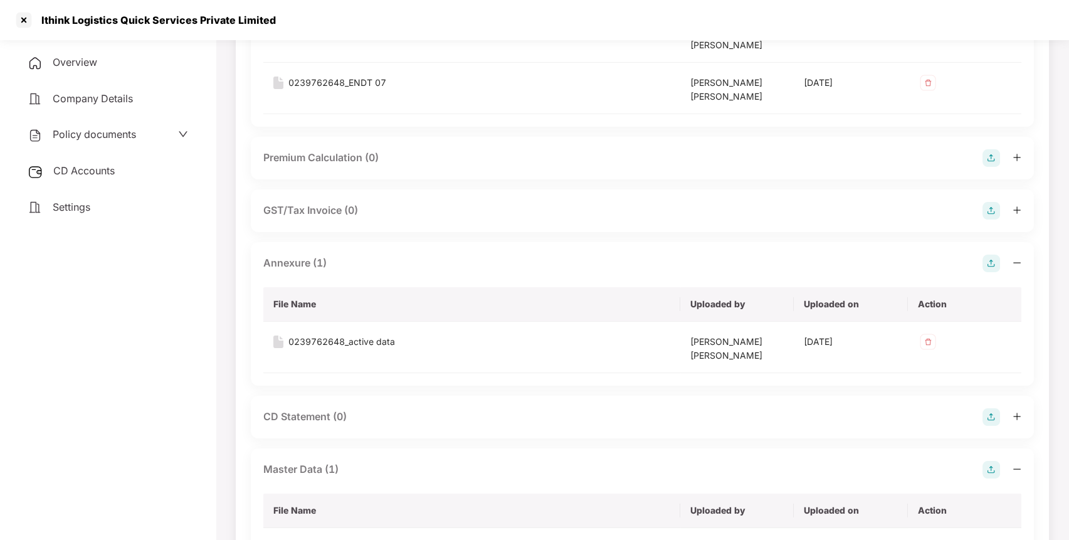
click at [111, 174] on span "CD Accounts" at bounding box center [83, 170] width 61 height 13
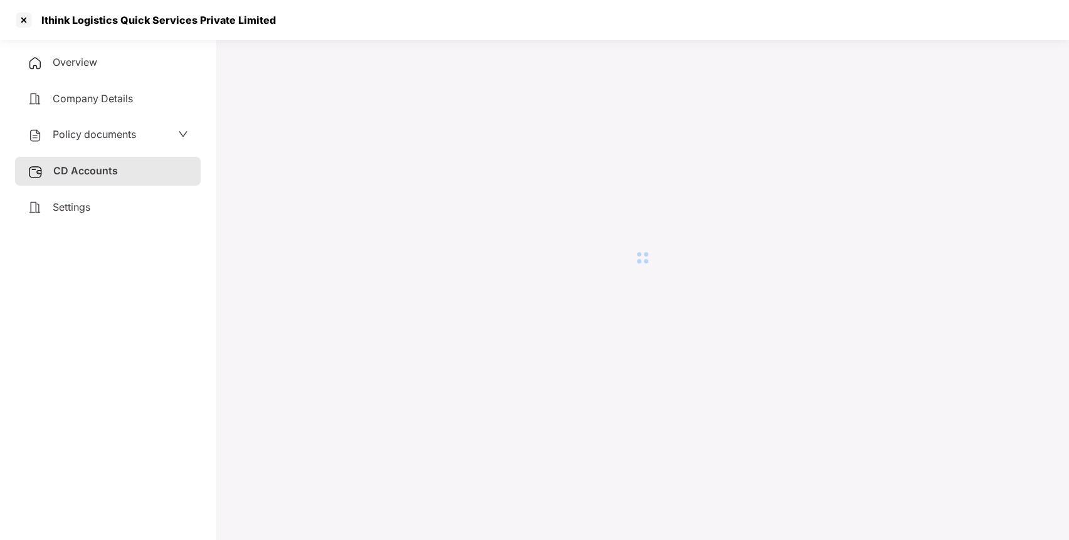
scroll to position [34, 0]
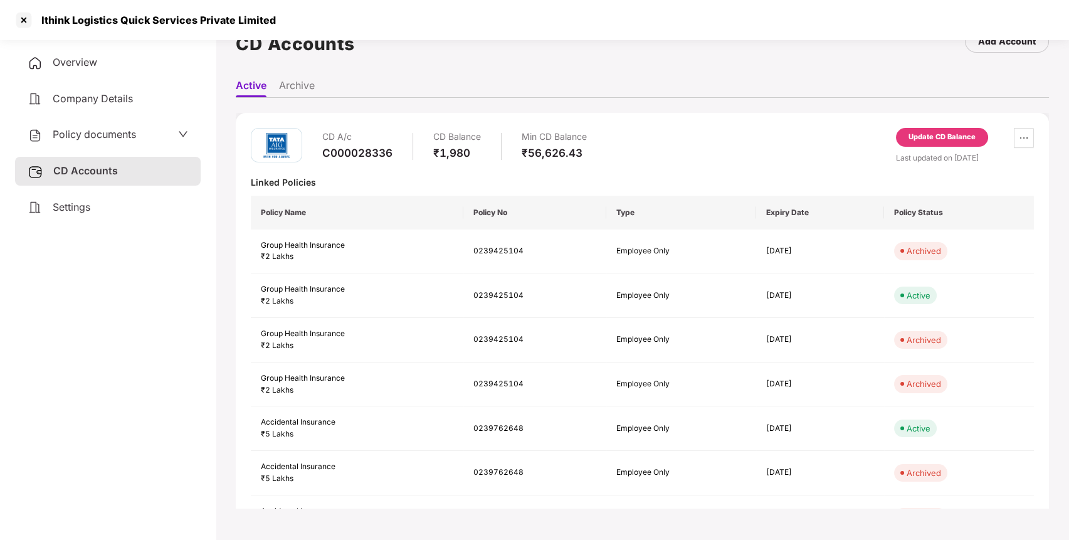
click at [951, 131] on div "Update CD Balance" at bounding box center [942, 137] width 92 height 19
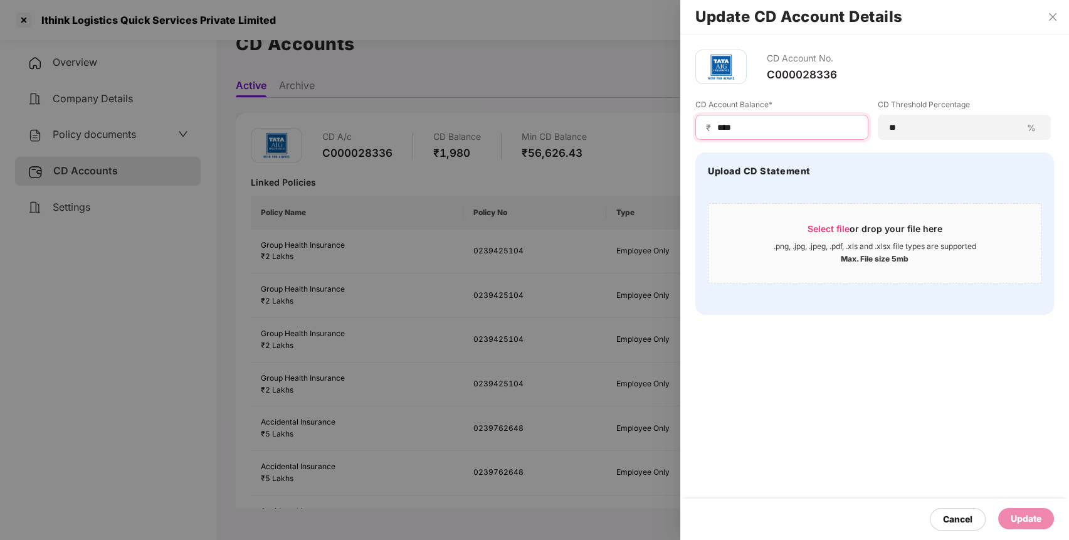
click at [764, 129] on input "****" at bounding box center [787, 127] width 142 height 13
type input "****"
click at [1032, 524] on div "Update" at bounding box center [1026, 519] width 31 height 14
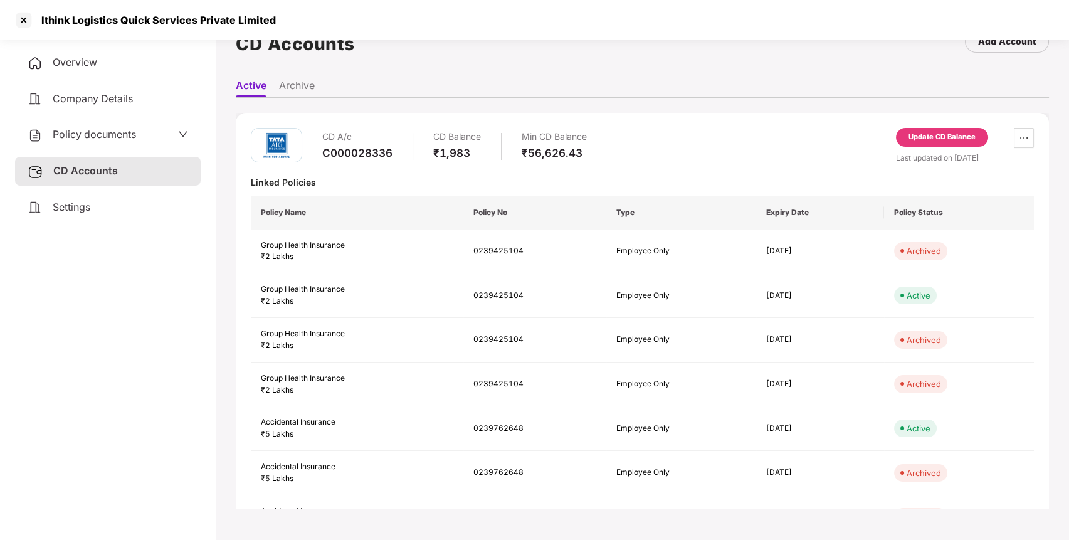
click at [137, 136] on div "Policy documents" at bounding box center [108, 135] width 161 height 16
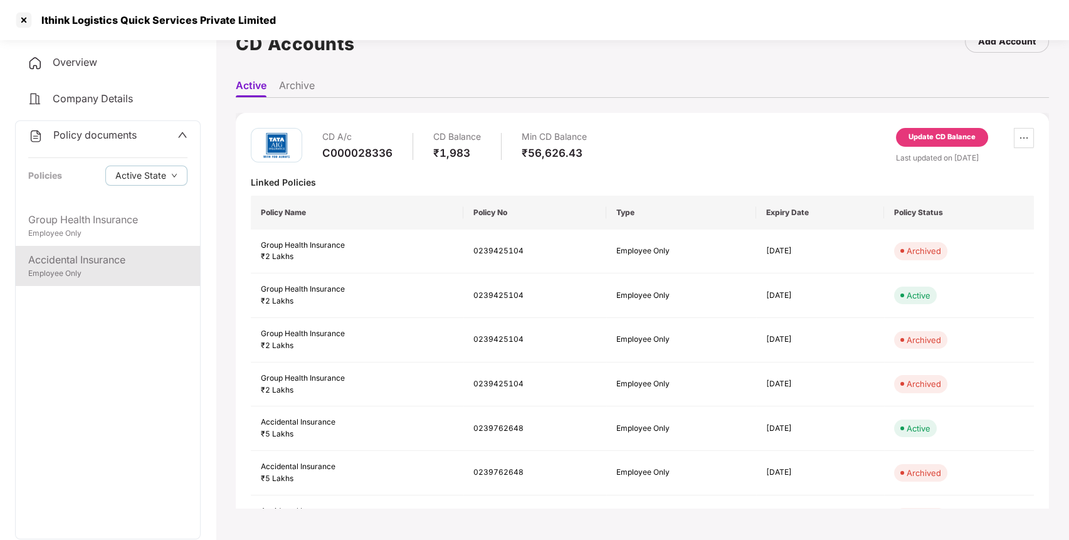
click at [105, 262] on div "Accidental Insurance" at bounding box center [107, 260] width 159 height 16
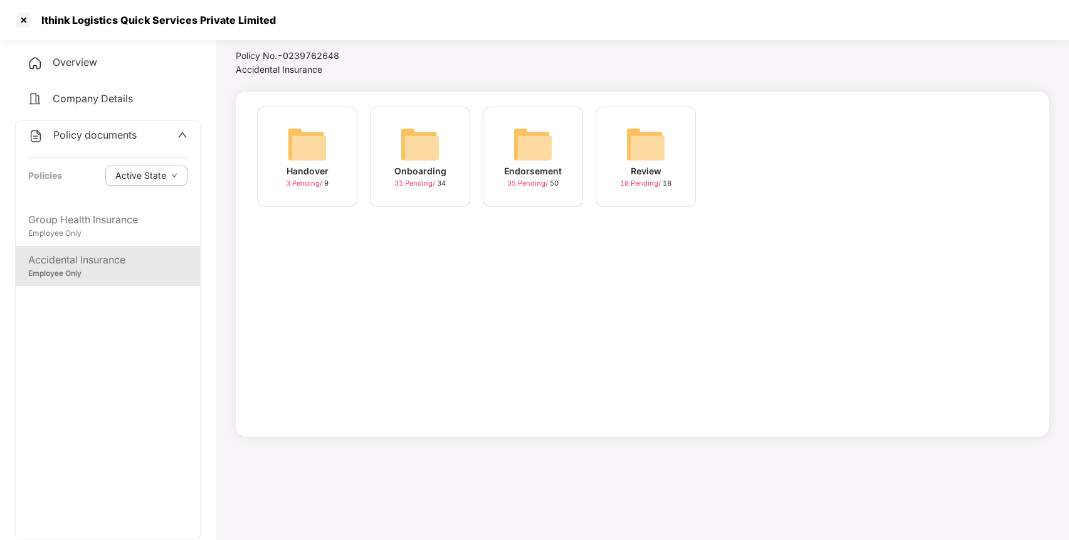
click at [442, 137] on div "Onboarding 31 Pending / 34" at bounding box center [420, 157] width 100 height 100
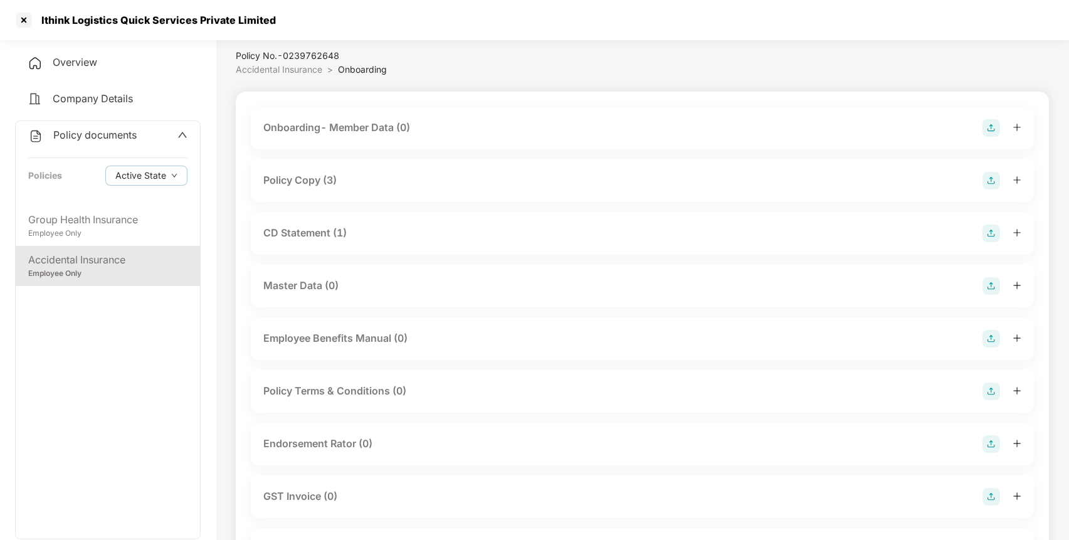
click at [293, 72] on span "Accidental Insurance" at bounding box center [279, 69] width 87 height 11
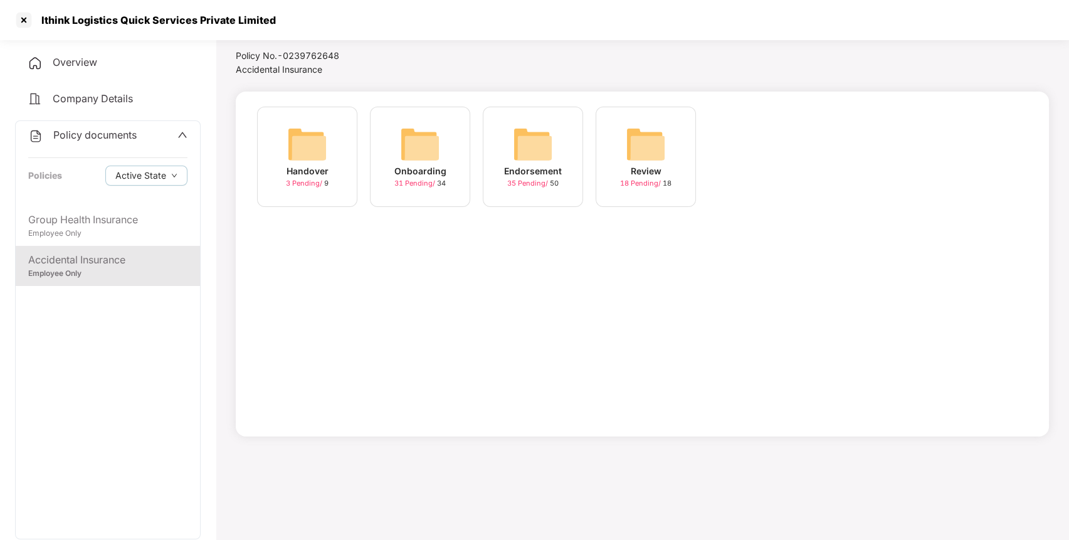
click at [534, 153] on img at bounding box center [533, 144] width 40 height 40
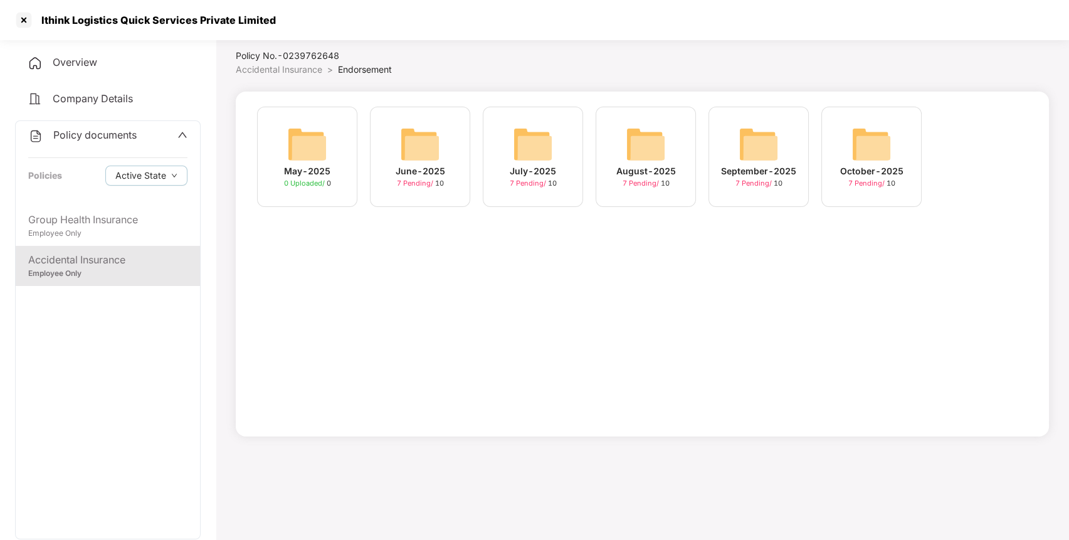
click at [850, 160] on div "October-2025 7 Pending / 10" at bounding box center [872, 157] width 100 height 100
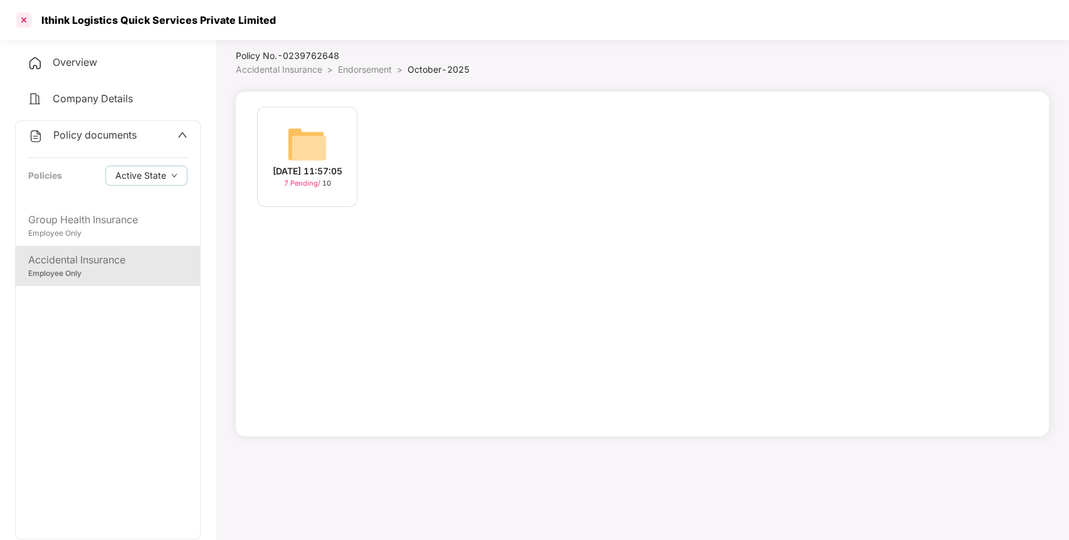
click at [24, 24] on div at bounding box center [24, 20] width 20 height 20
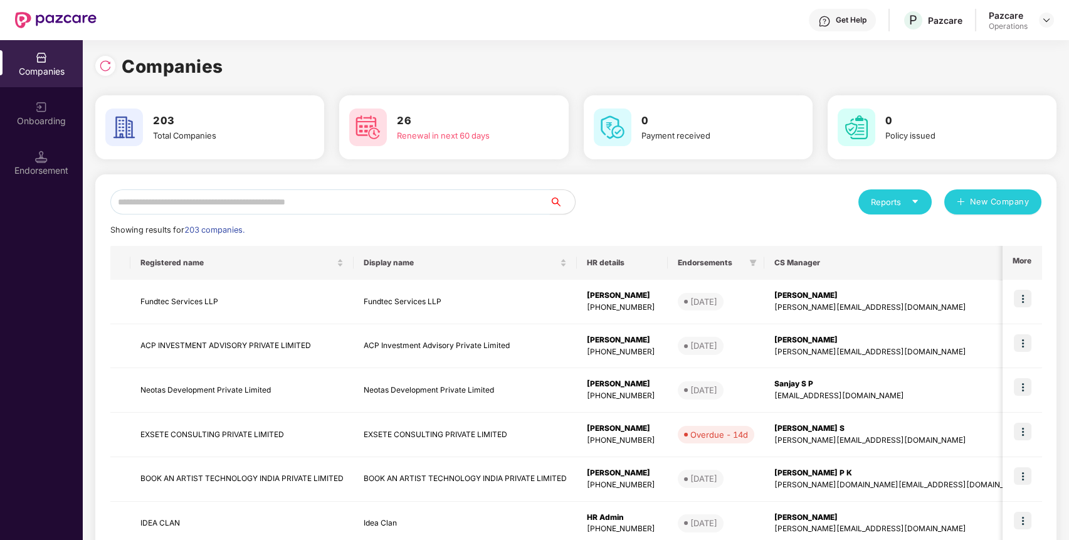
click at [291, 201] on input "text" at bounding box center [330, 201] width 440 height 25
paste input "**********"
type input "**********"
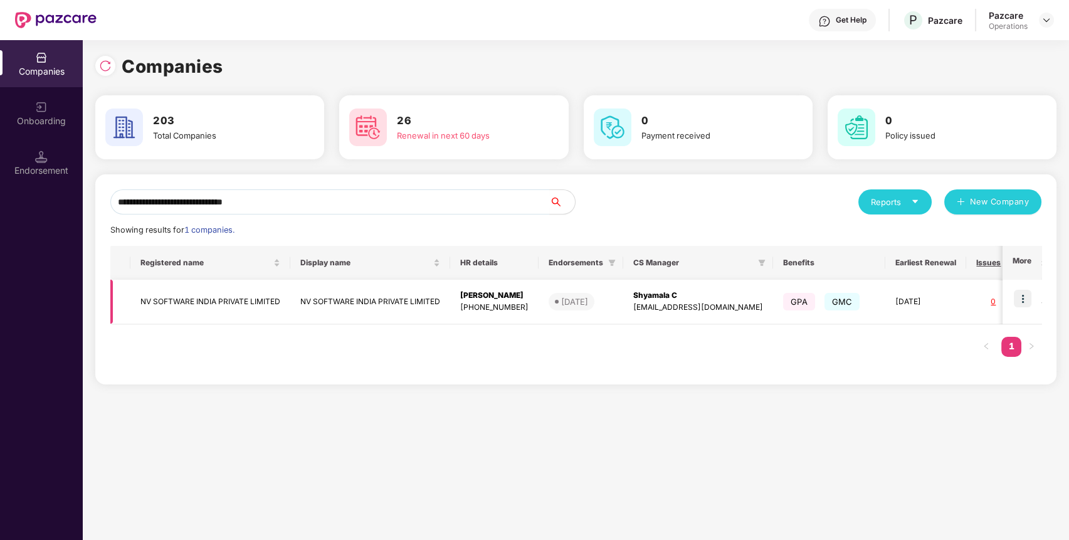
click at [186, 301] on td "NV SOFTWARE INDIA PRIVATE LIMITED" at bounding box center [210, 302] width 160 height 45
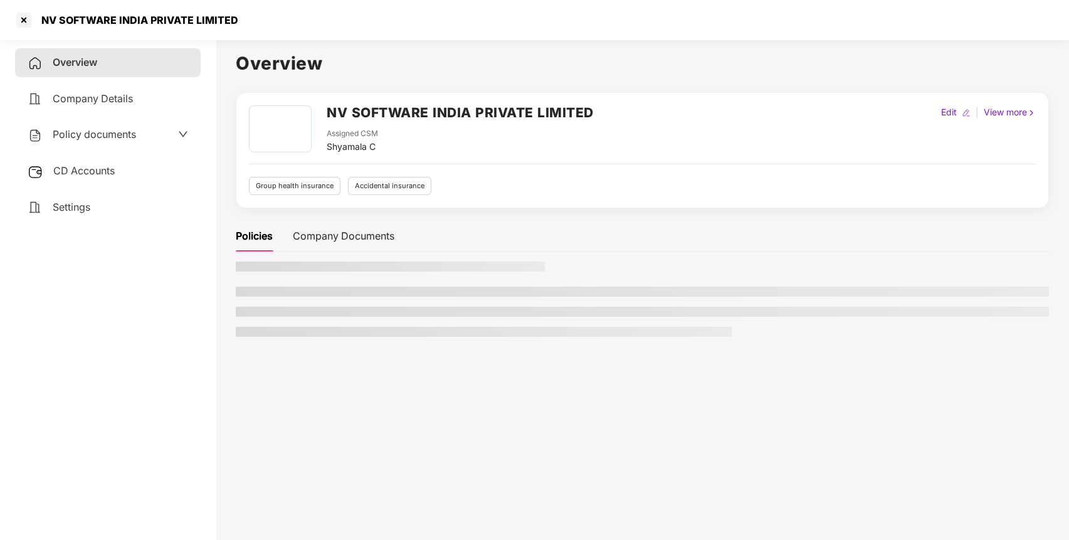
click at [107, 141] on div "Policy documents" at bounding box center [82, 135] width 108 height 16
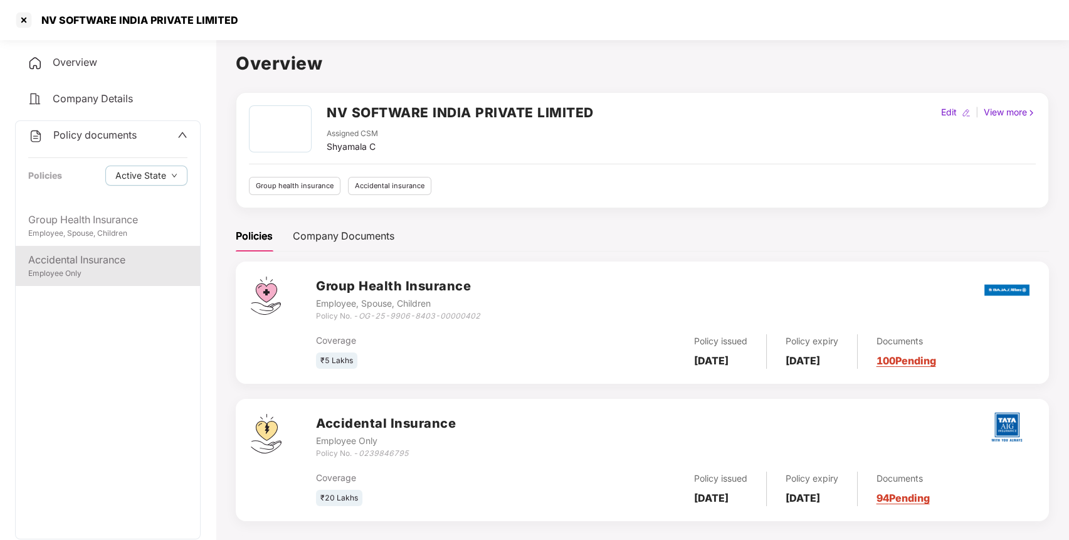
click at [127, 260] on div "Accidental Insurance" at bounding box center [107, 260] width 159 height 16
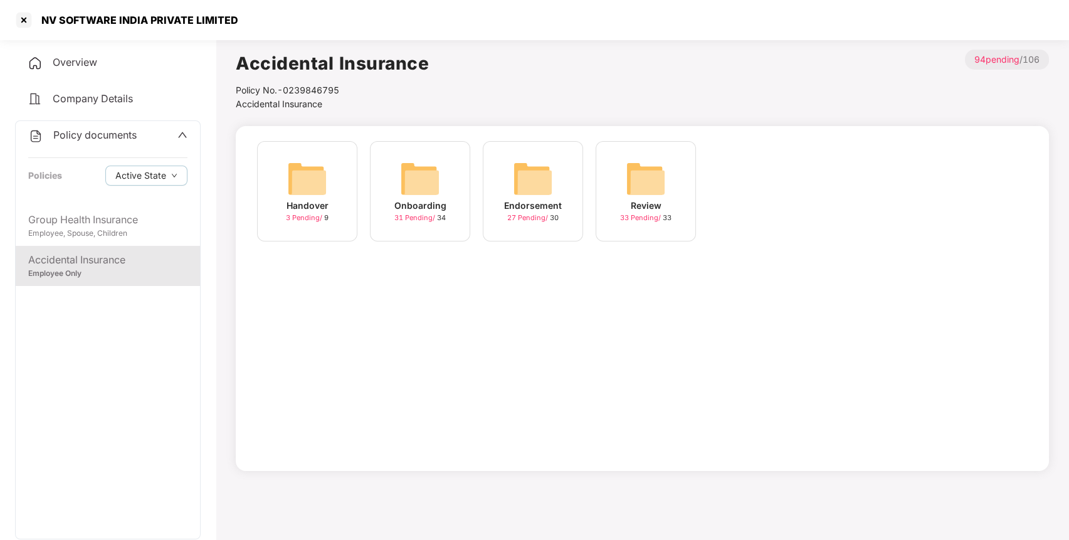
click at [551, 176] on img at bounding box center [533, 179] width 40 height 40
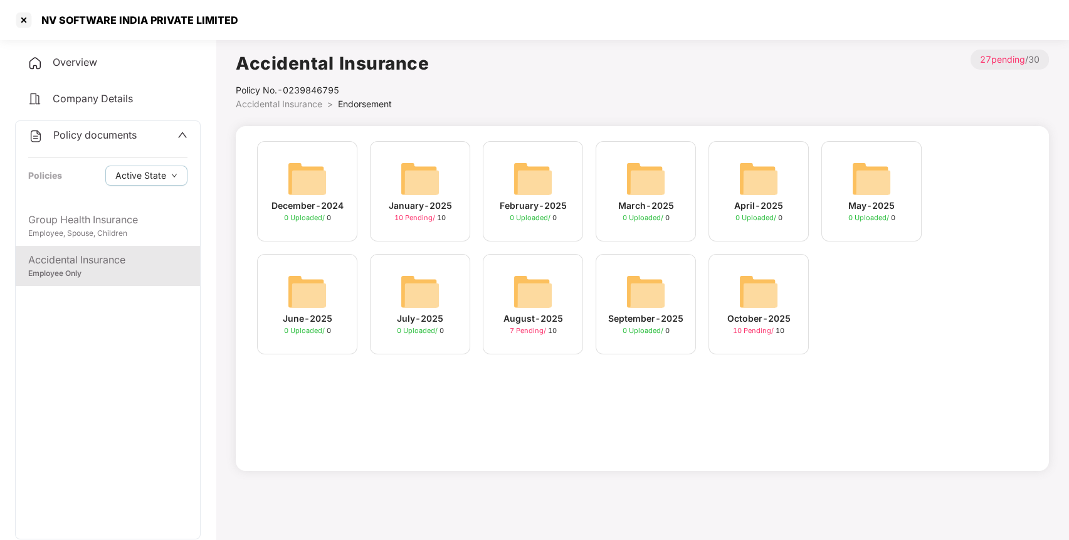
click at [532, 298] on img at bounding box center [533, 292] width 40 height 40
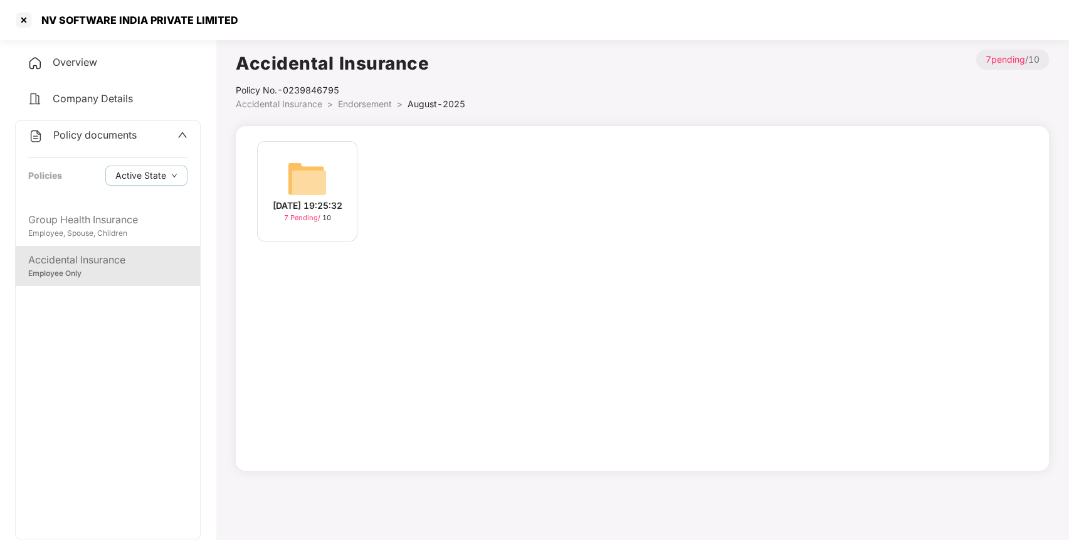
click at [319, 181] on img at bounding box center [307, 179] width 40 height 40
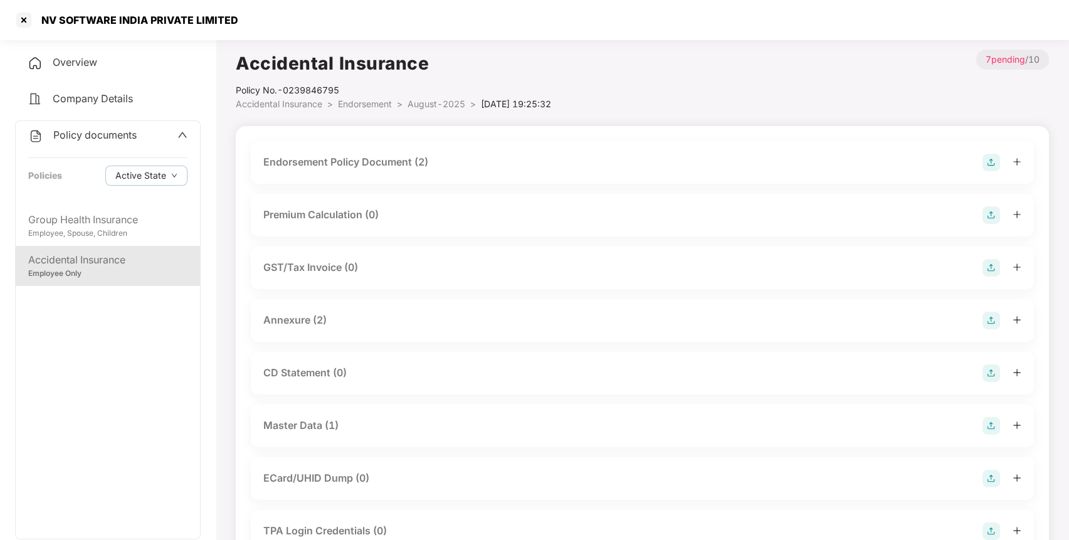
click at [993, 163] on img at bounding box center [992, 163] width 18 height 18
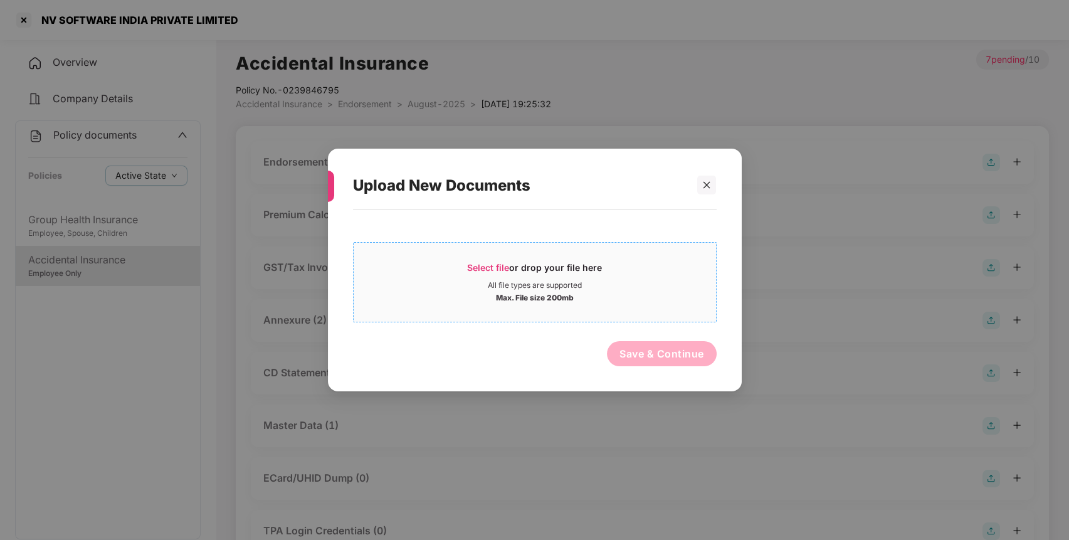
click at [657, 246] on div "Select file or drop your file here All file types are supported Max. File size …" at bounding box center [535, 282] width 364 height 80
click at [409, 289] on div "All file types are supported" at bounding box center [535, 285] width 362 height 10
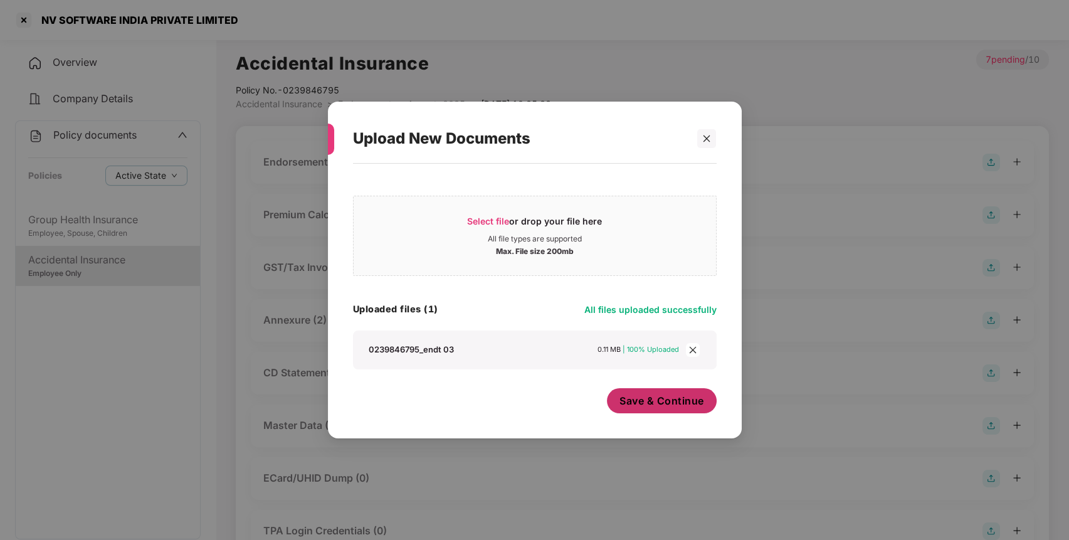
click at [659, 409] on button "Save & Continue" at bounding box center [662, 400] width 110 height 25
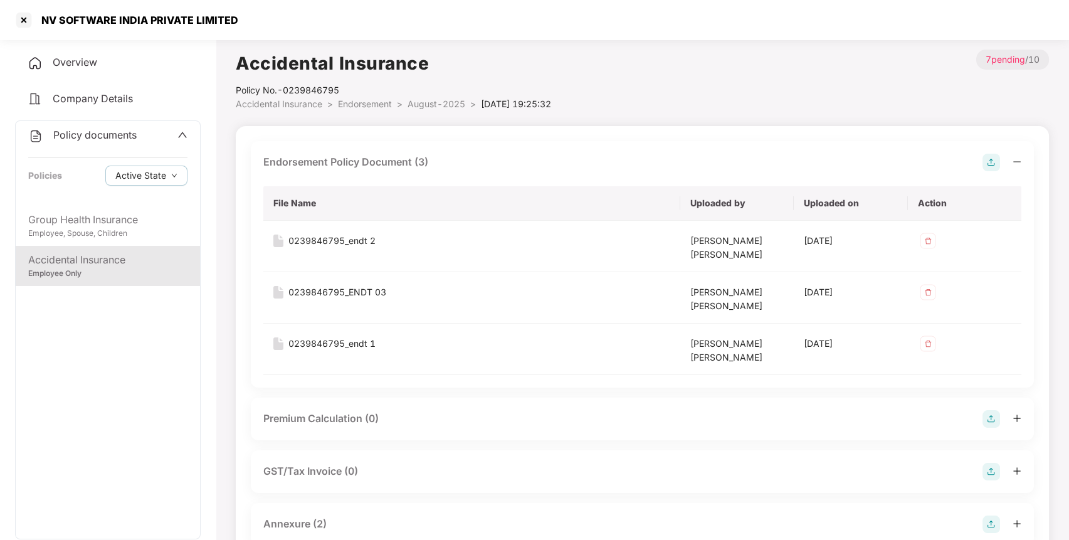
click at [125, 130] on span "Policy documents" at bounding box center [94, 135] width 83 height 13
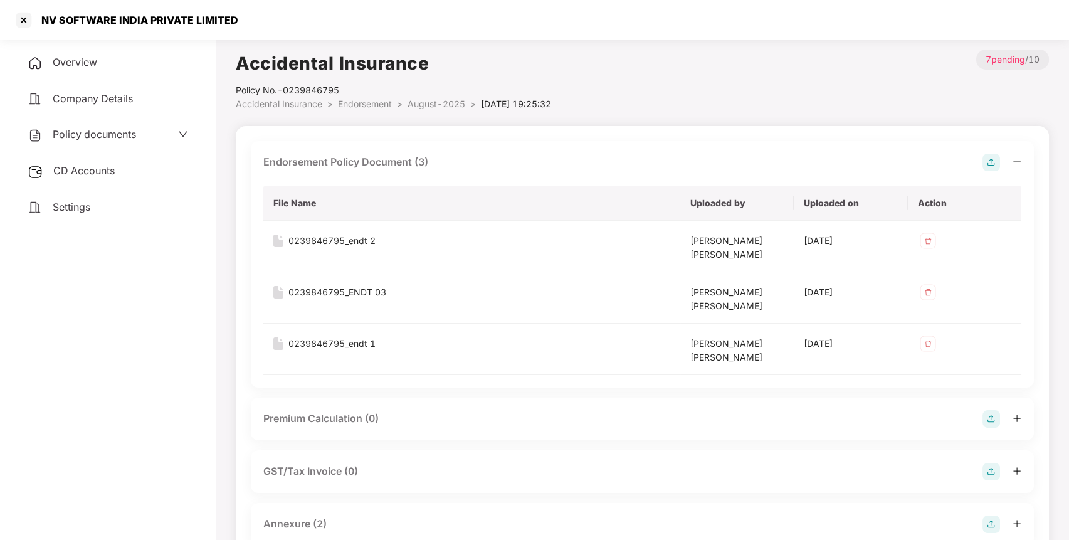
click at [152, 172] on div "CD Accounts" at bounding box center [108, 171] width 186 height 29
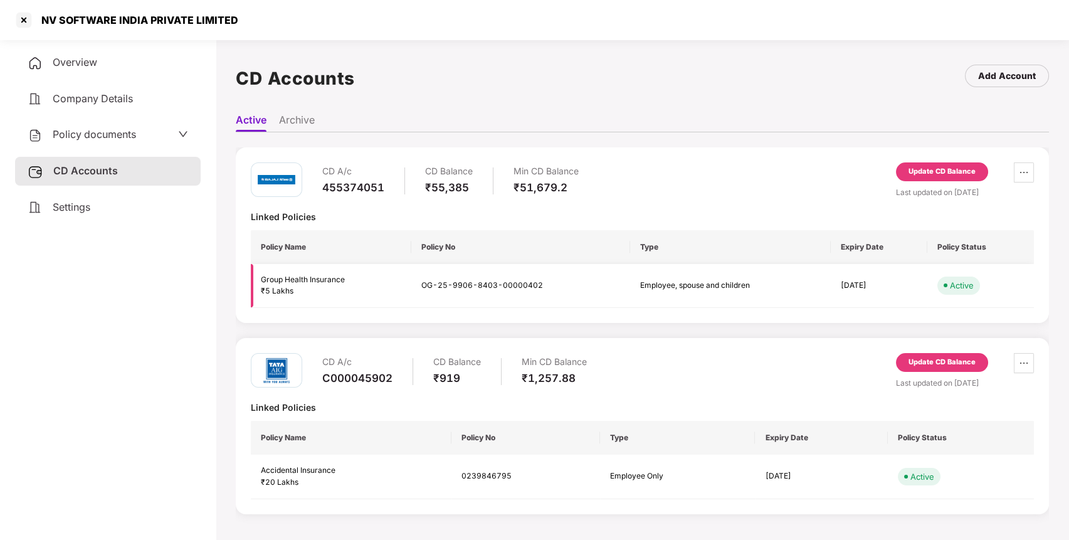
scroll to position [34, 0]
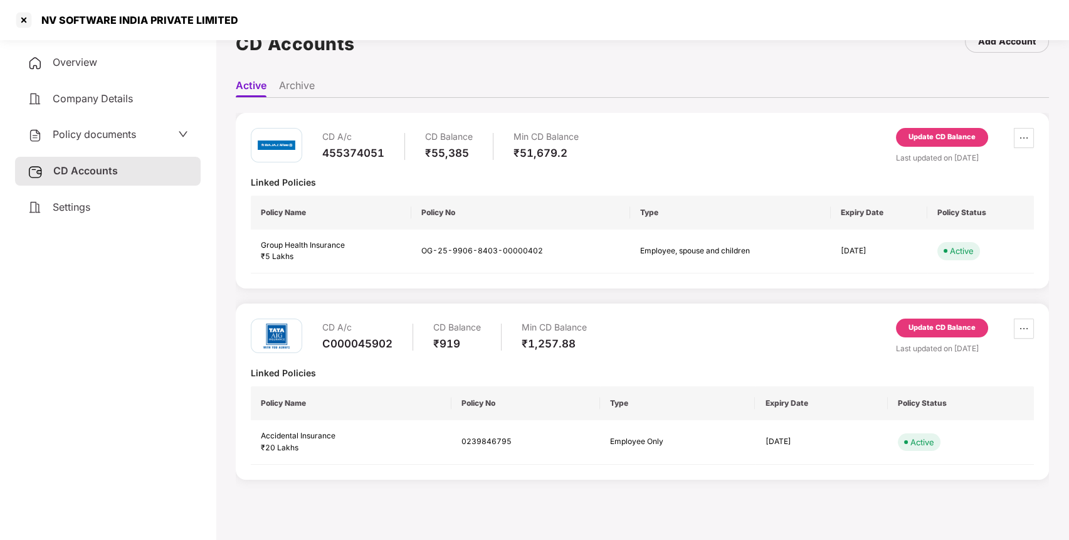
click at [140, 134] on div "Policy documents" at bounding box center [108, 135] width 161 height 16
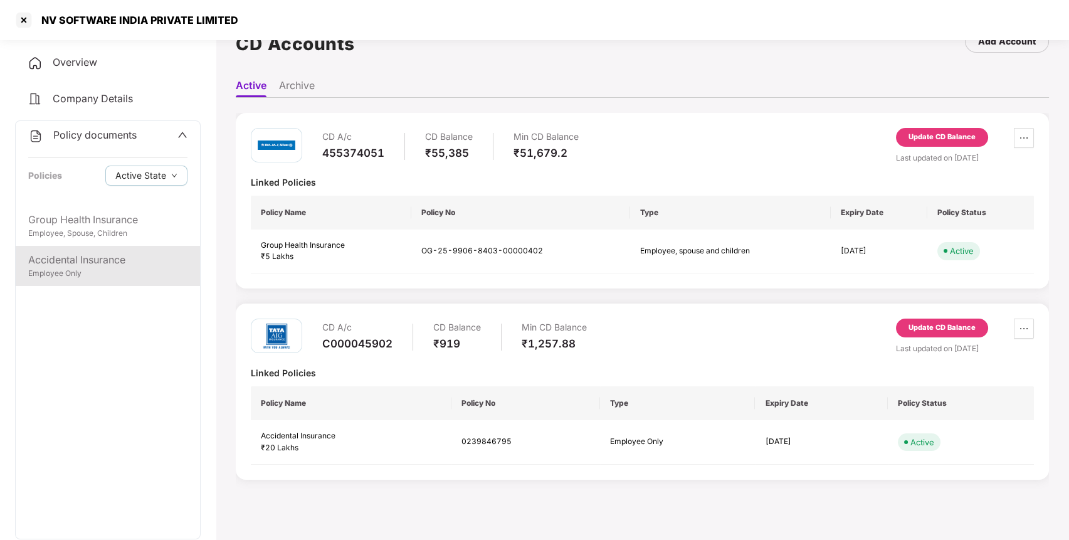
click at [120, 263] on div "Accidental Insurance" at bounding box center [107, 260] width 159 height 16
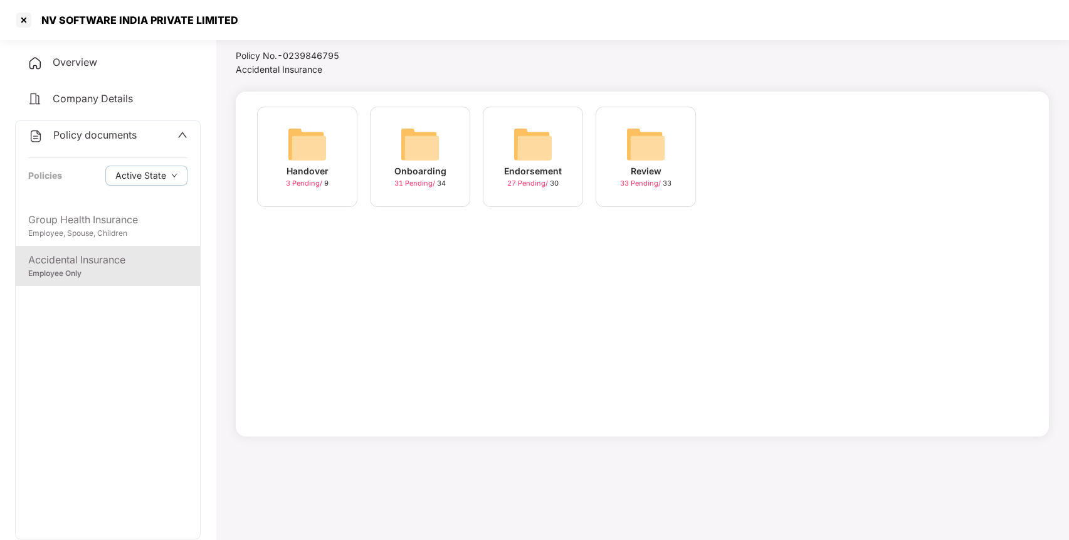
click at [548, 170] on div "Endorsement" at bounding box center [533, 171] width 58 height 14
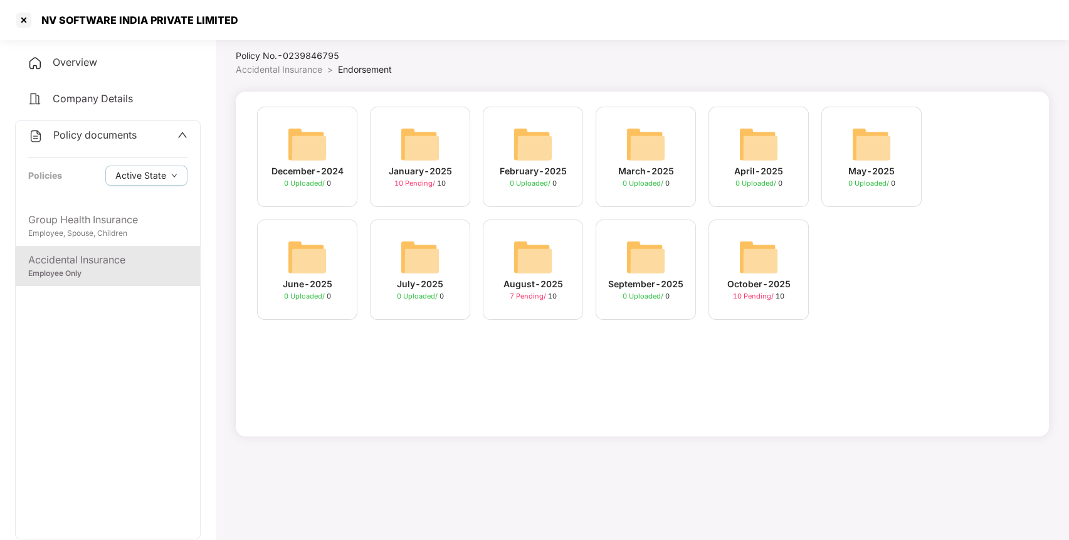
click at [743, 271] on img at bounding box center [759, 257] width 40 height 40
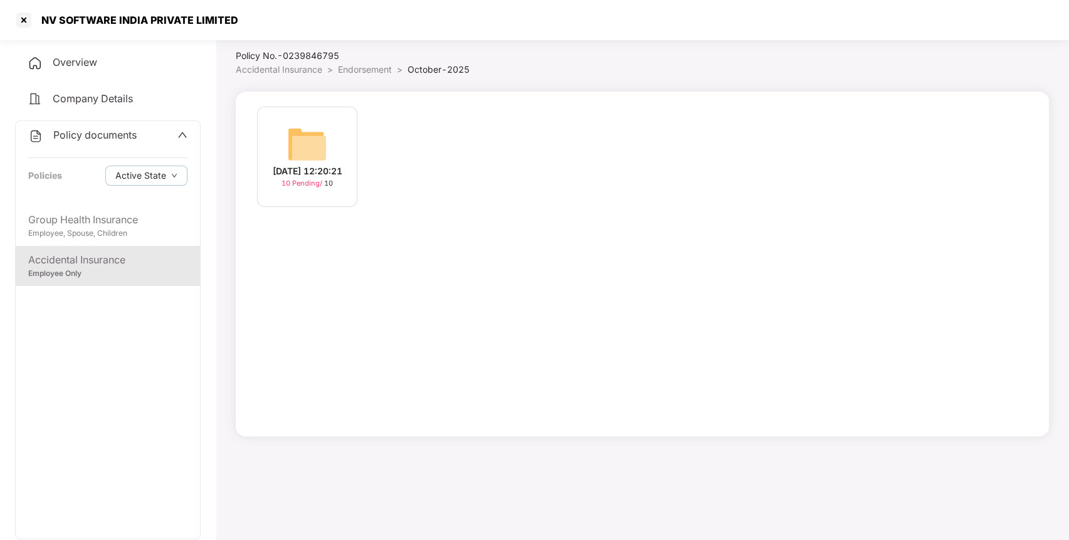
click at [324, 171] on div "[DATE] 12:20:21" at bounding box center [308, 171] width 70 height 14
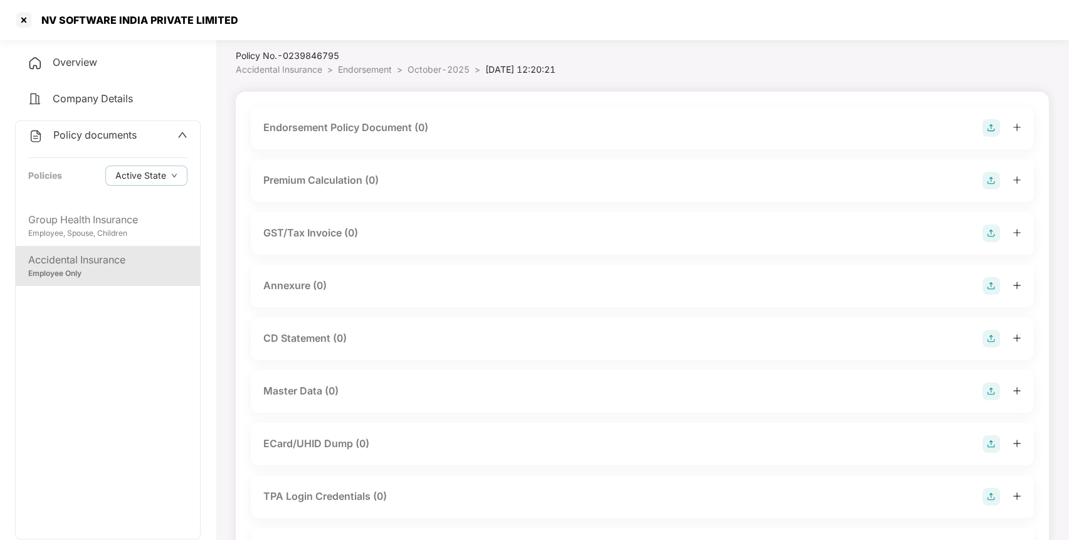
click at [986, 120] on img at bounding box center [992, 128] width 18 height 18
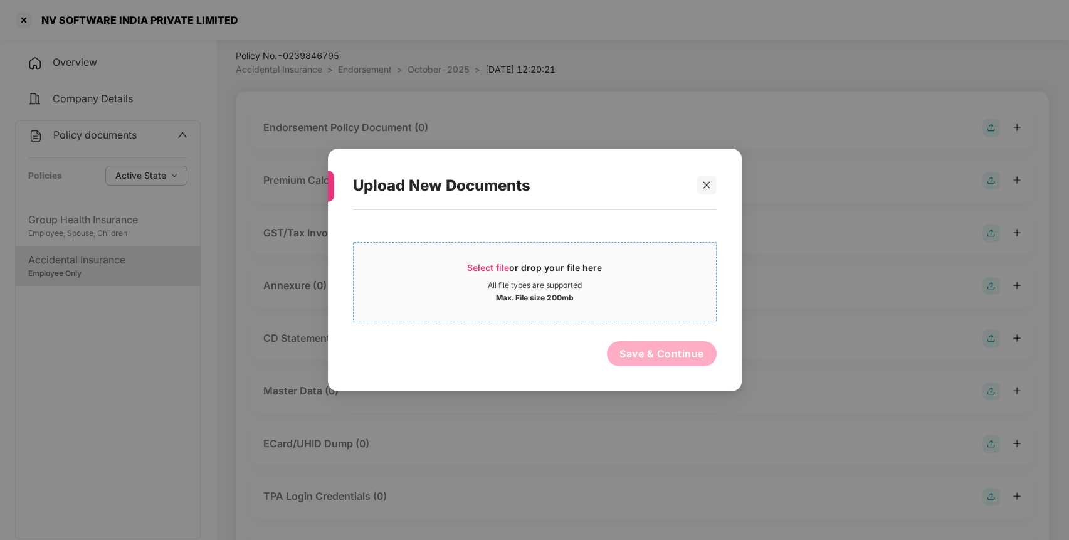
click at [616, 267] on div "Select file or drop your file here" at bounding box center [535, 271] width 362 height 19
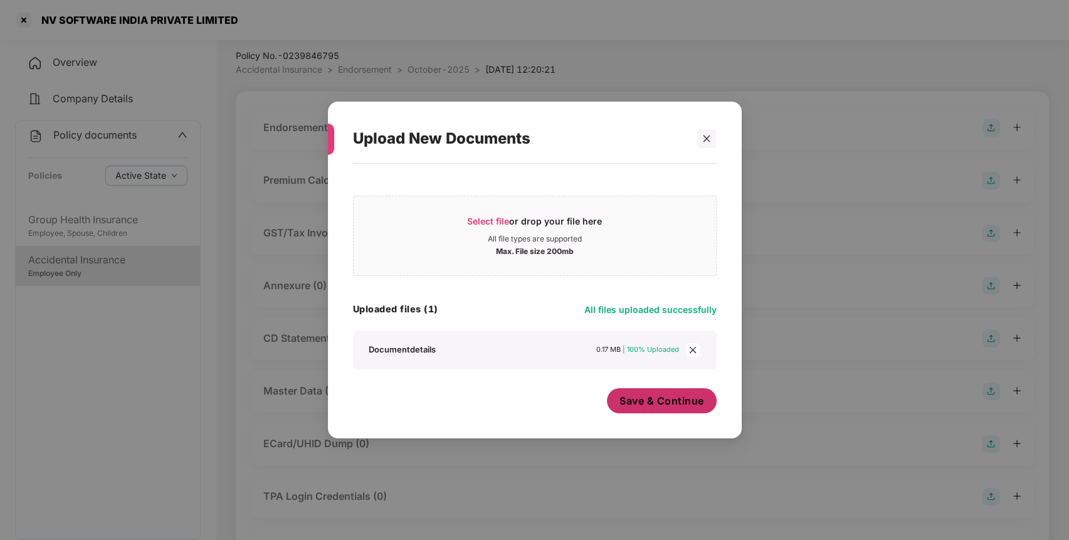
click at [670, 408] on button "Save & Continue" at bounding box center [662, 400] width 110 height 25
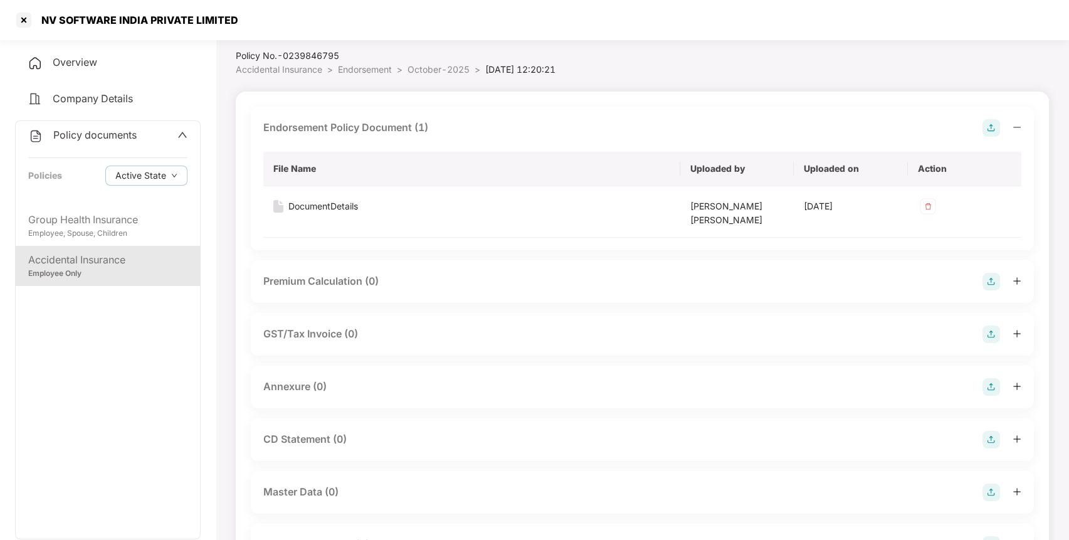
click at [993, 381] on img at bounding box center [992, 387] width 18 height 18
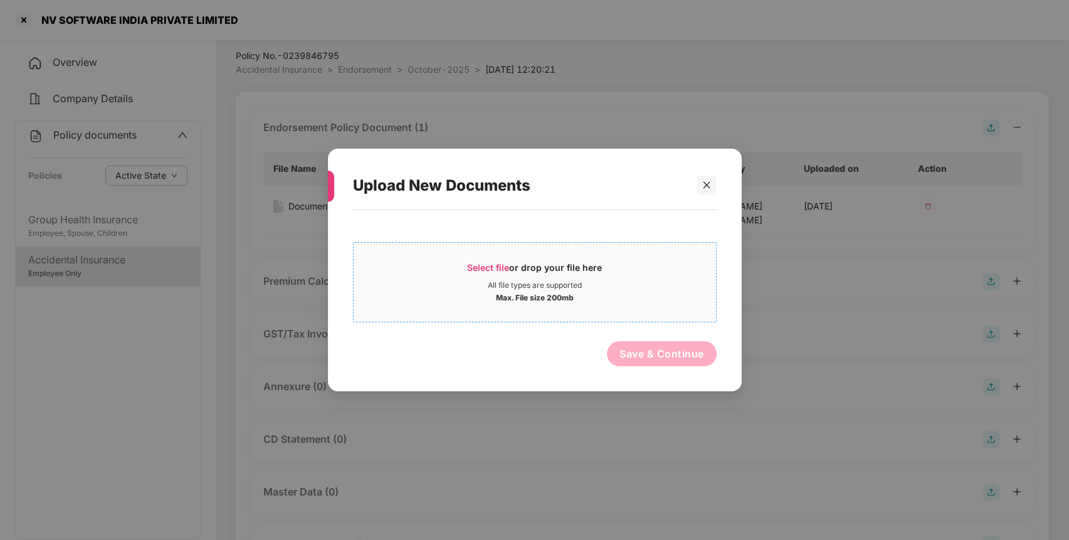
click at [588, 315] on div "Select file or drop your file here All file types are supported Max. File size …" at bounding box center [535, 282] width 364 height 80
click at [542, 265] on div "Select file or drop your file here" at bounding box center [534, 271] width 135 height 19
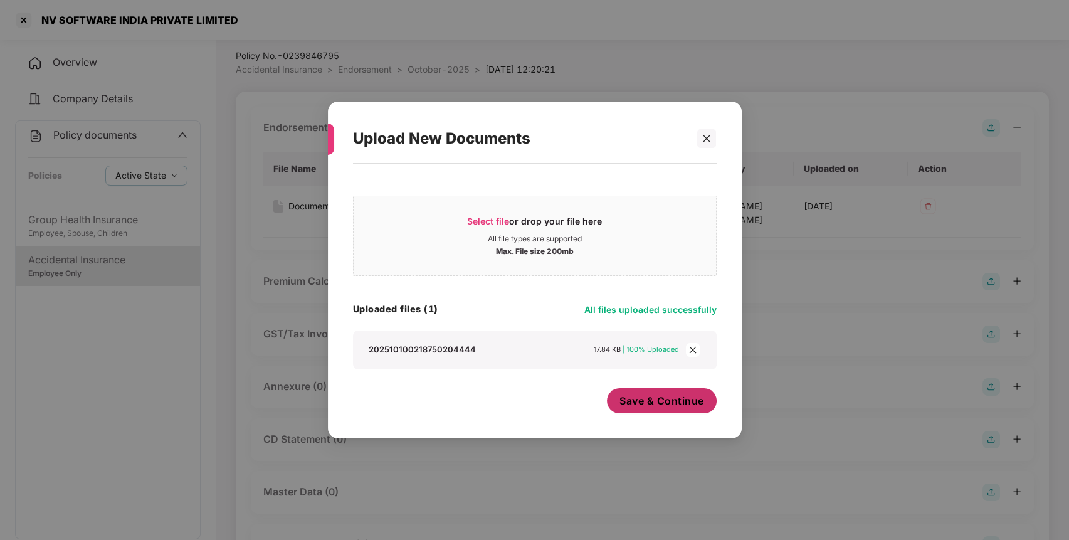
click at [677, 407] on span "Save & Continue" at bounding box center [662, 401] width 85 height 14
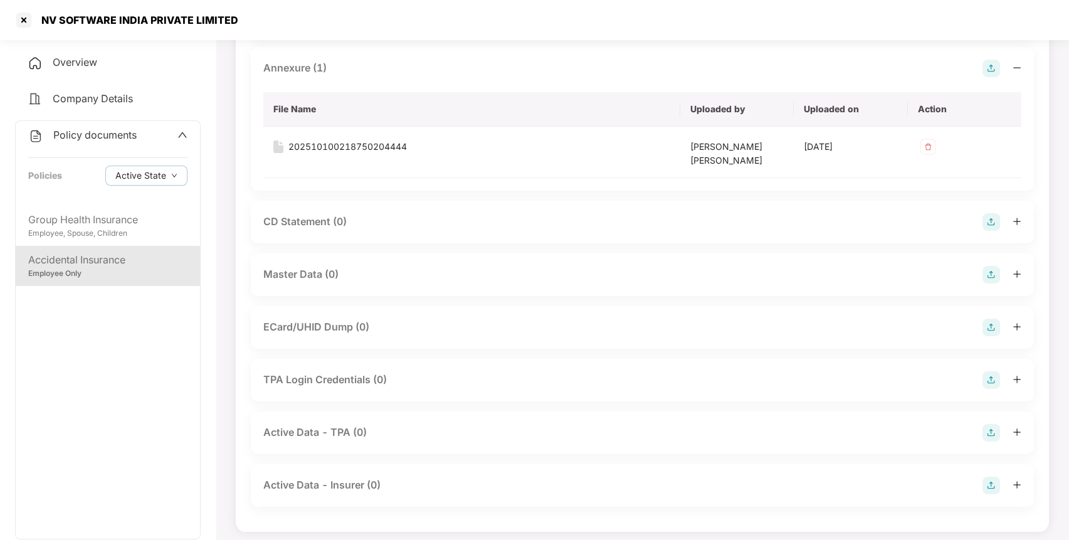
scroll to position [359, 0]
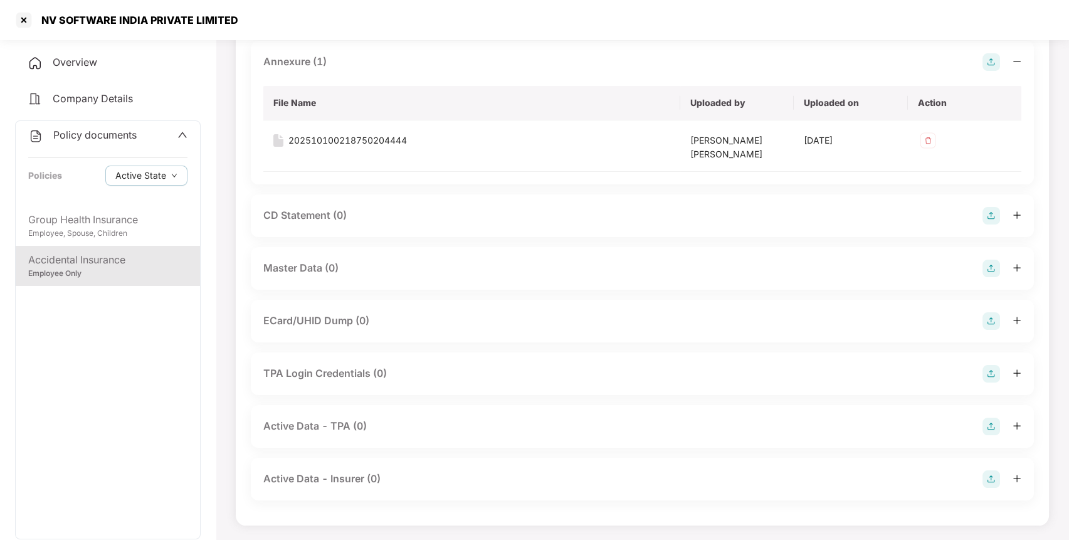
click at [993, 270] on img at bounding box center [992, 269] width 18 height 18
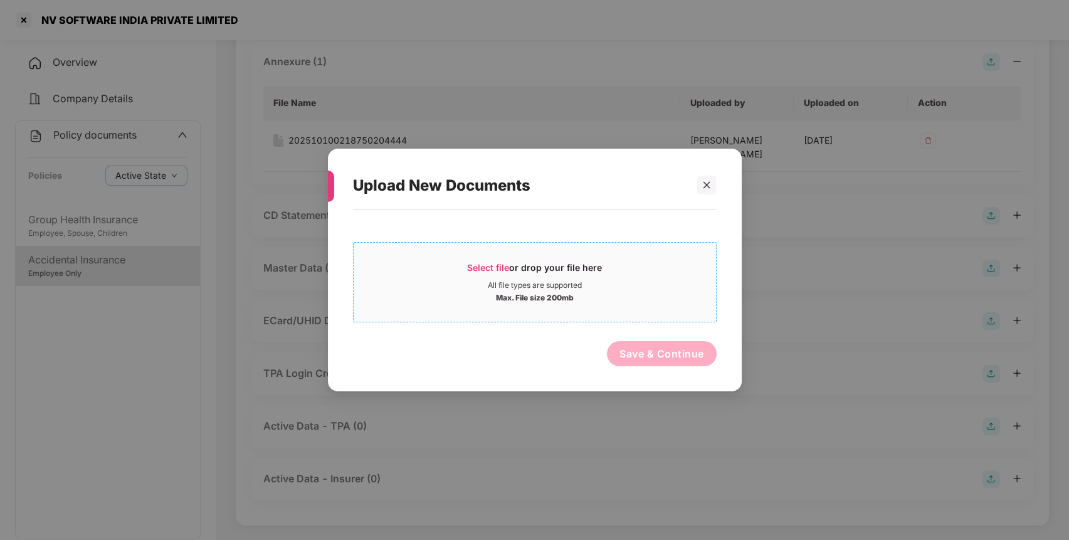
click at [650, 287] on div "All file types are supported" at bounding box center [535, 285] width 362 height 10
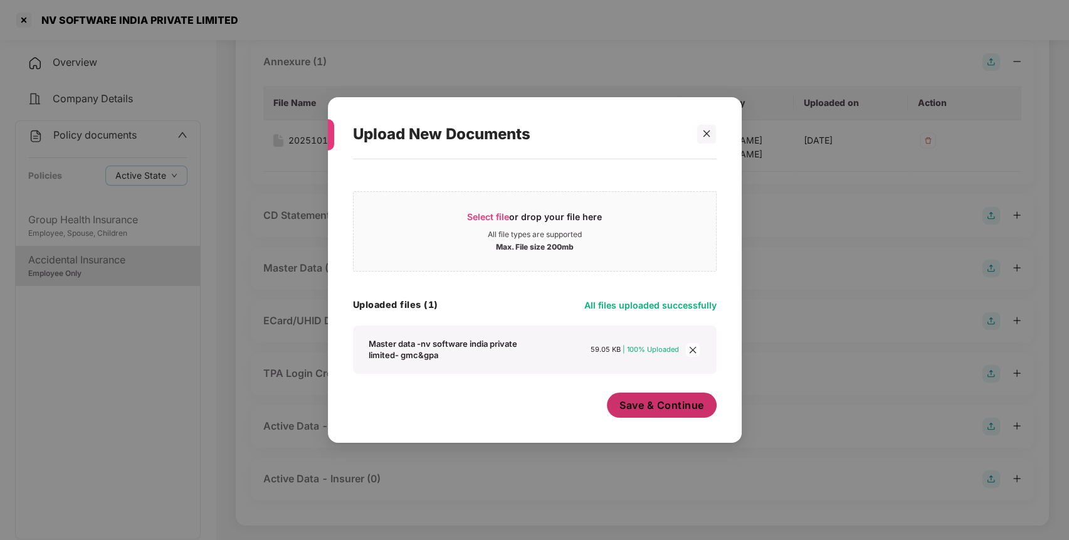
click at [656, 397] on button "Save & Continue" at bounding box center [662, 405] width 110 height 25
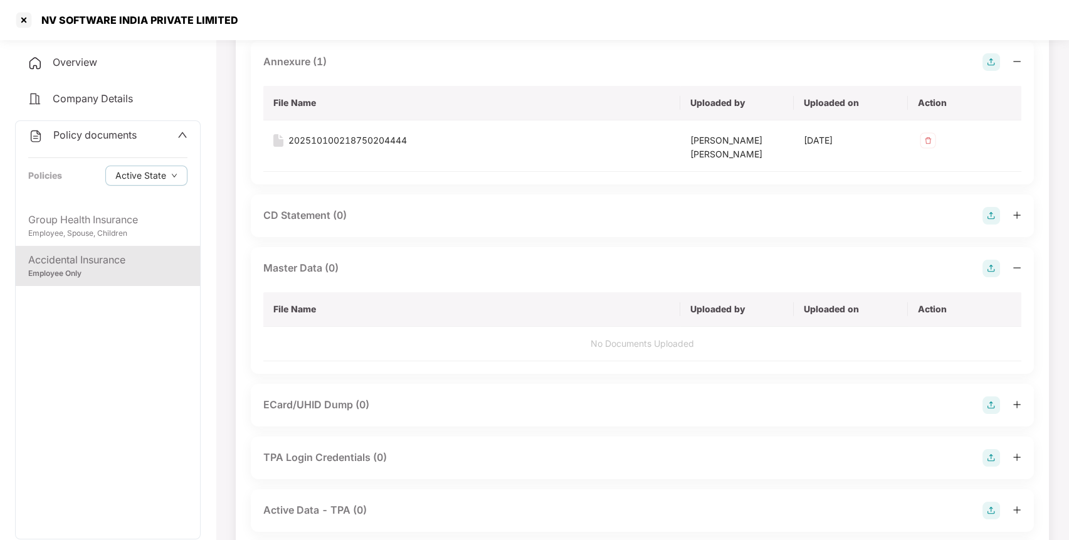
click at [105, 134] on span "Policy documents" at bounding box center [94, 135] width 83 height 13
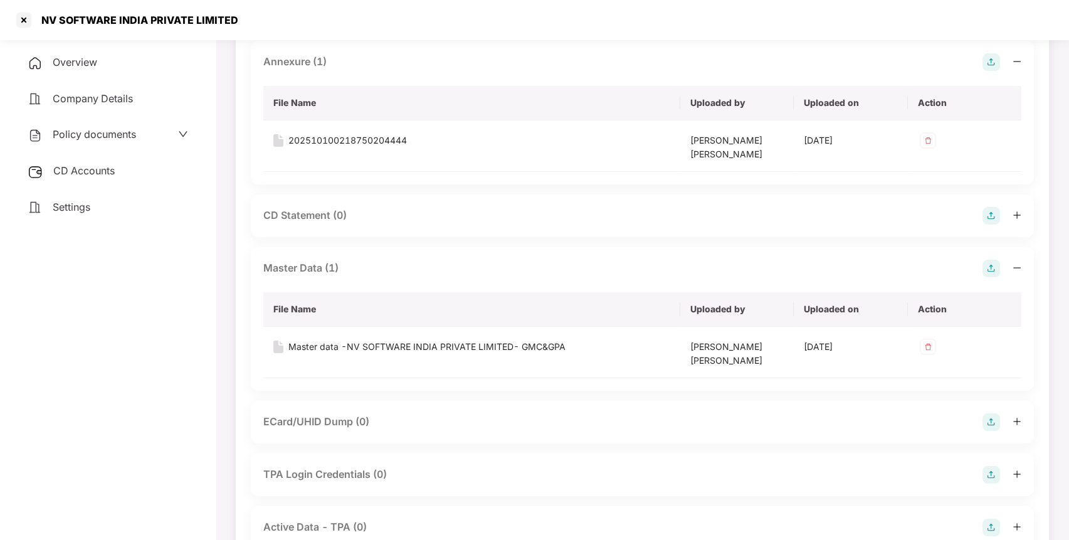
click at [103, 175] on div "CD Accounts" at bounding box center [108, 171] width 186 height 29
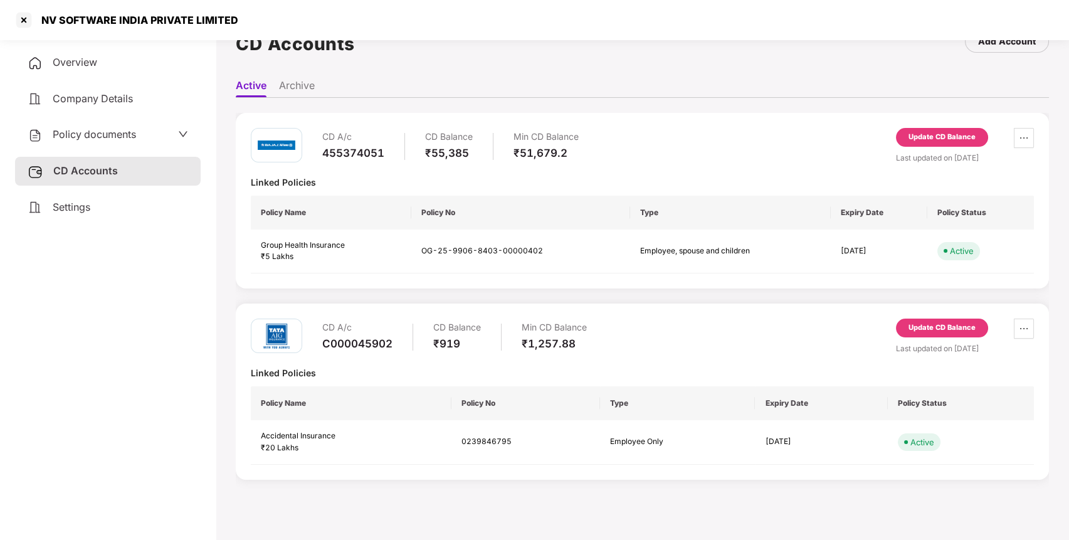
click at [943, 332] on div "Update CD Balance" at bounding box center [942, 327] width 67 height 11
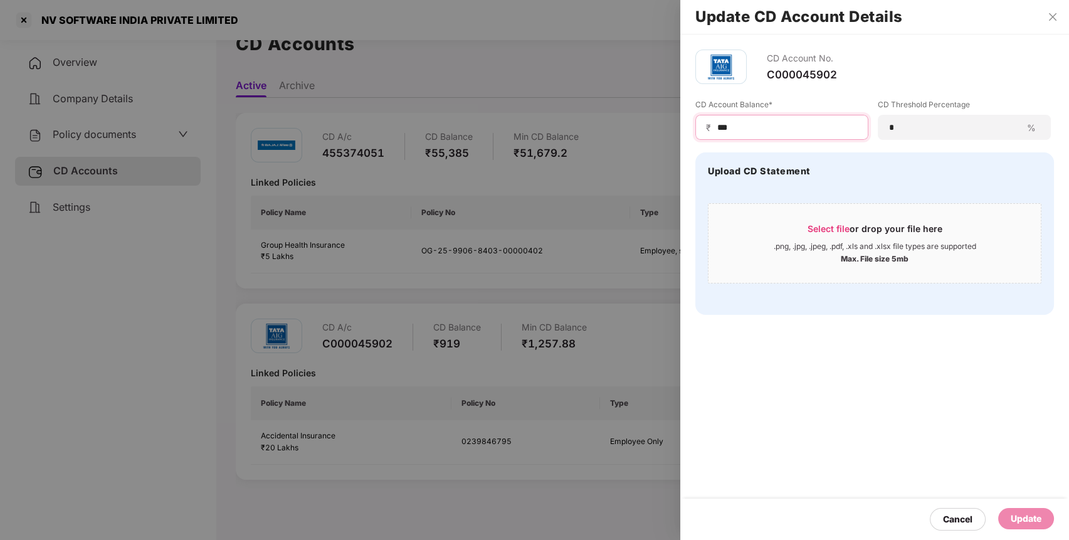
click at [778, 132] on input "***" at bounding box center [787, 127] width 142 height 13
type input "*"
type input "***"
click at [1036, 521] on div "Update" at bounding box center [1026, 519] width 31 height 14
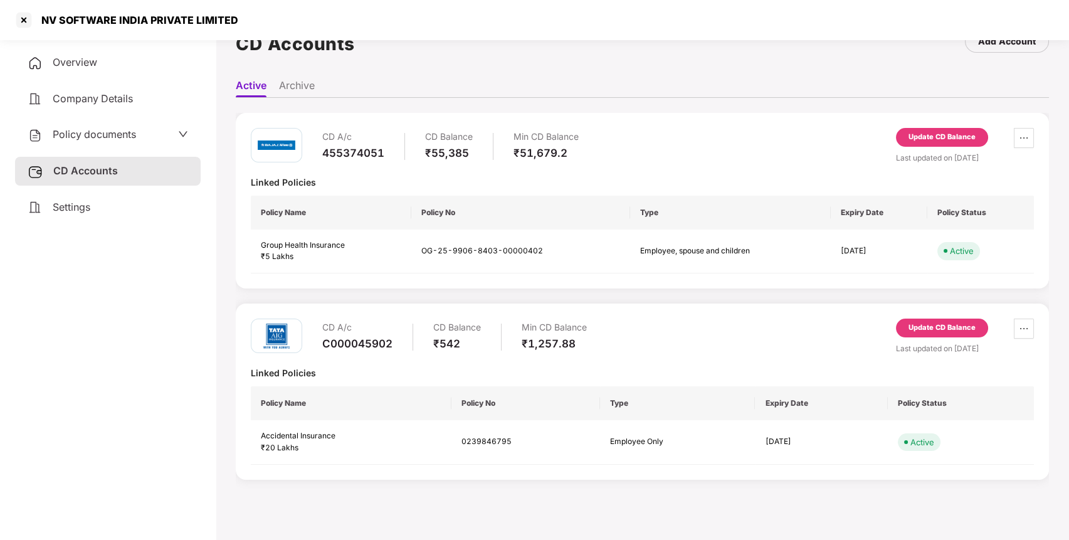
click at [119, 130] on span "Policy documents" at bounding box center [94, 134] width 83 height 13
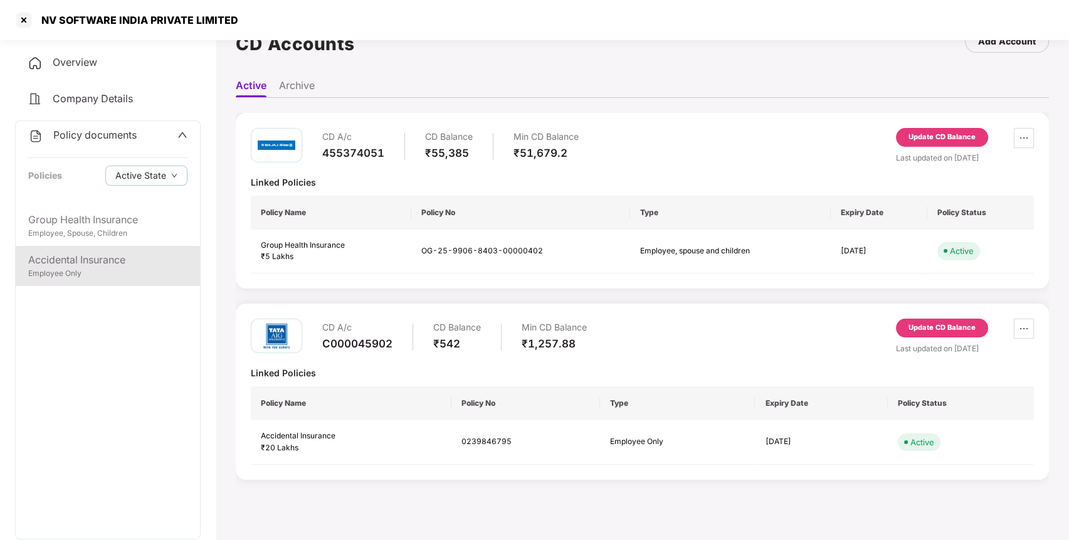
click at [108, 273] on div "Employee Only" at bounding box center [107, 274] width 159 height 12
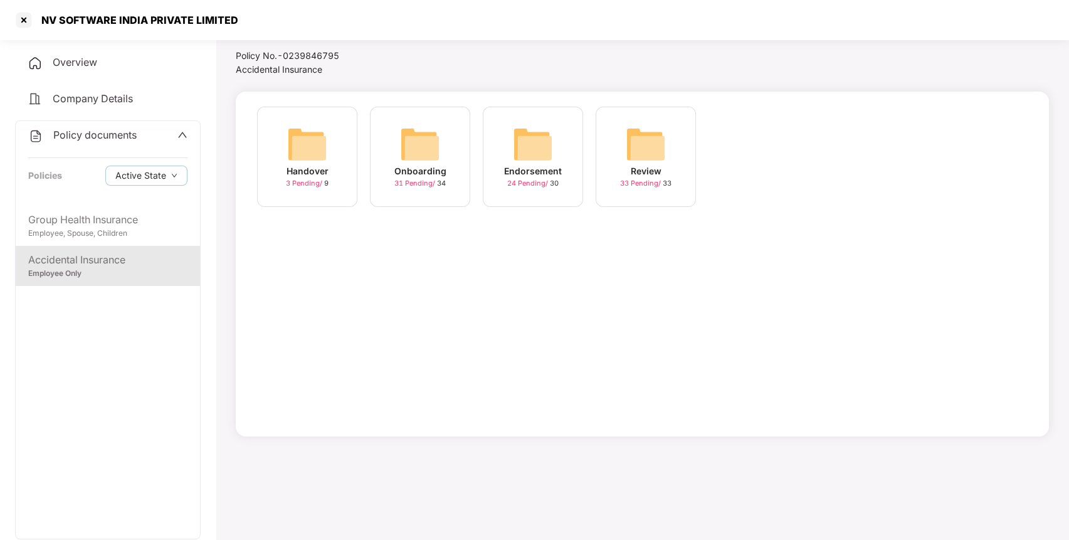
click at [547, 161] on img at bounding box center [533, 144] width 40 height 40
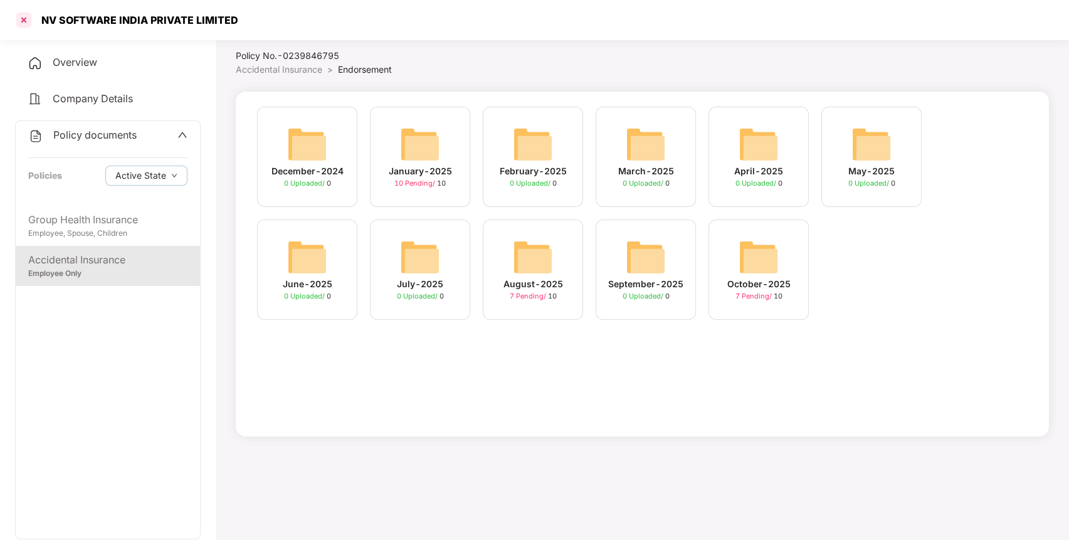
click at [23, 13] on div at bounding box center [24, 20] width 20 height 20
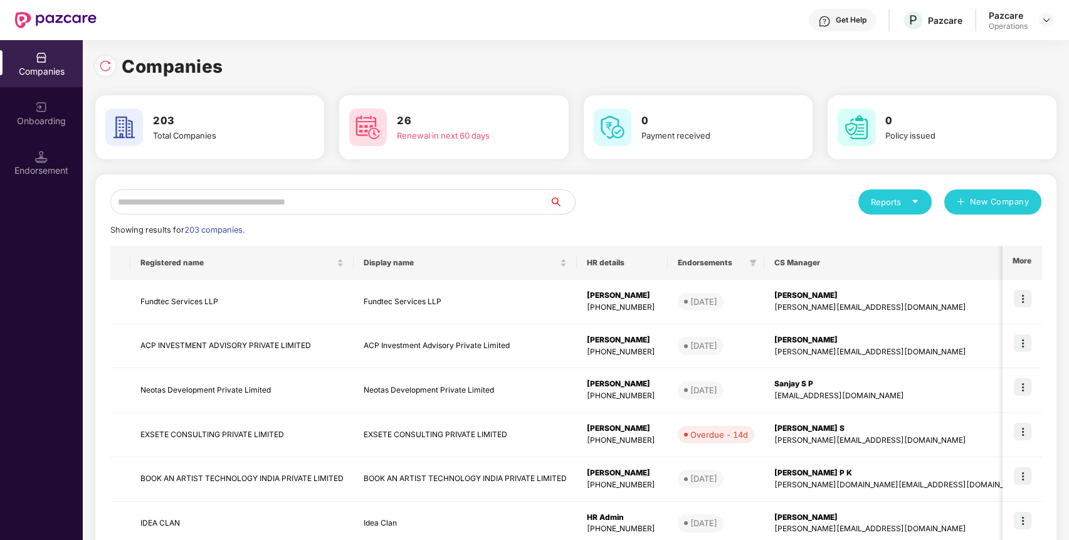
click at [179, 204] on input "text" at bounding box center [330, 201] width 440 height 25
paste input "**********"
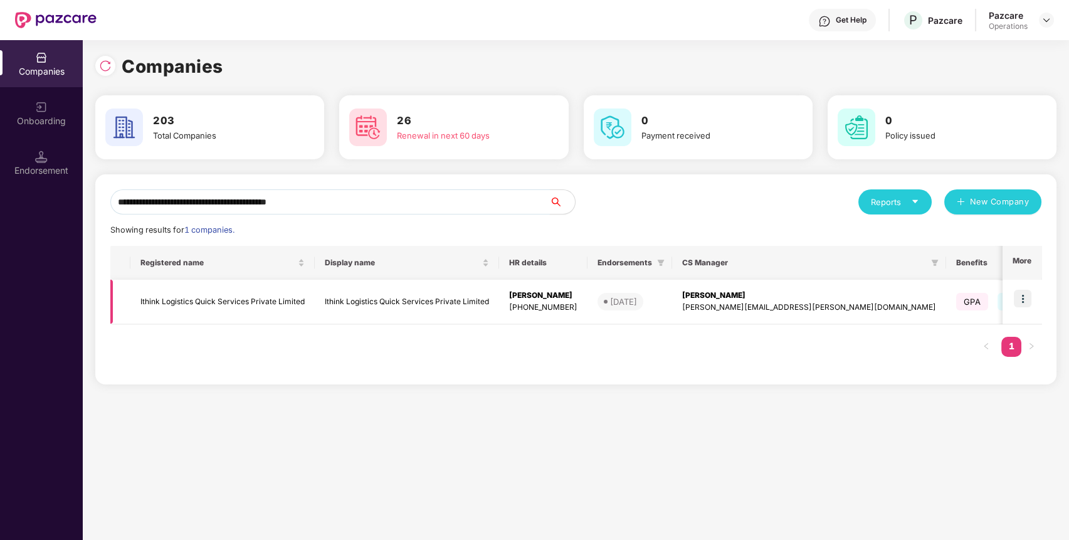
type input "**********"
click at [157, 295] on td "Ithink Logistics Quick Services Private Limited" at bounding box center [222, 302] width 184 height 45
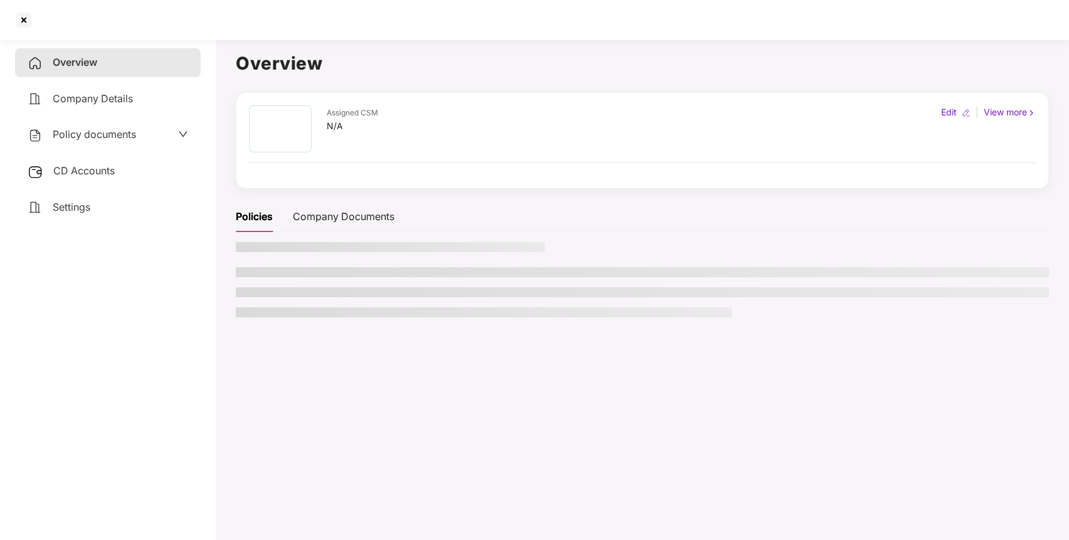
click at [105, 134] on span "Policy documents" at bounding box center [94, 134] width 83 height 13
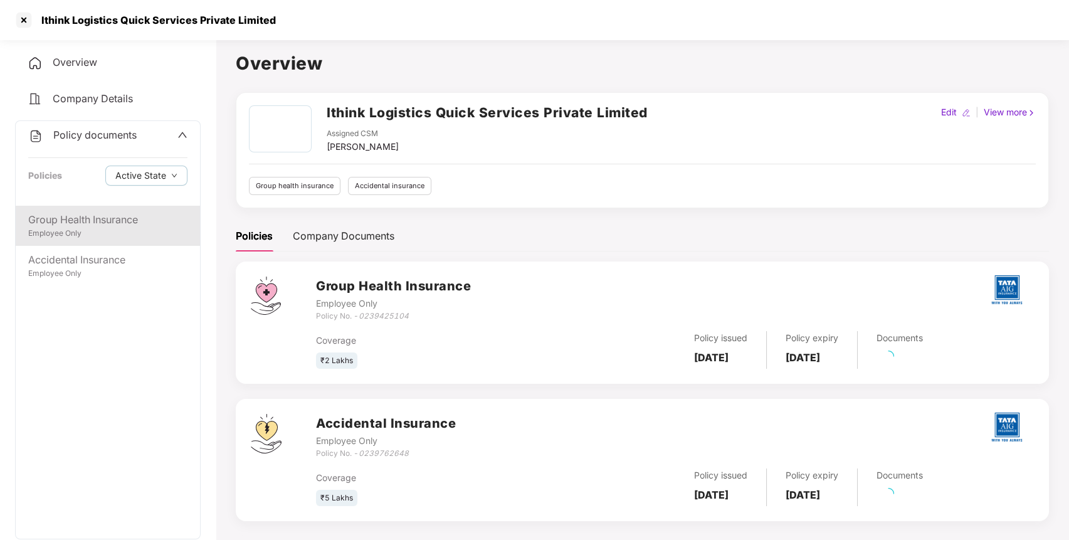
click at [151, 223] on div "Group Health Insurance" at bounding box center [107, 220] width 159 height 16
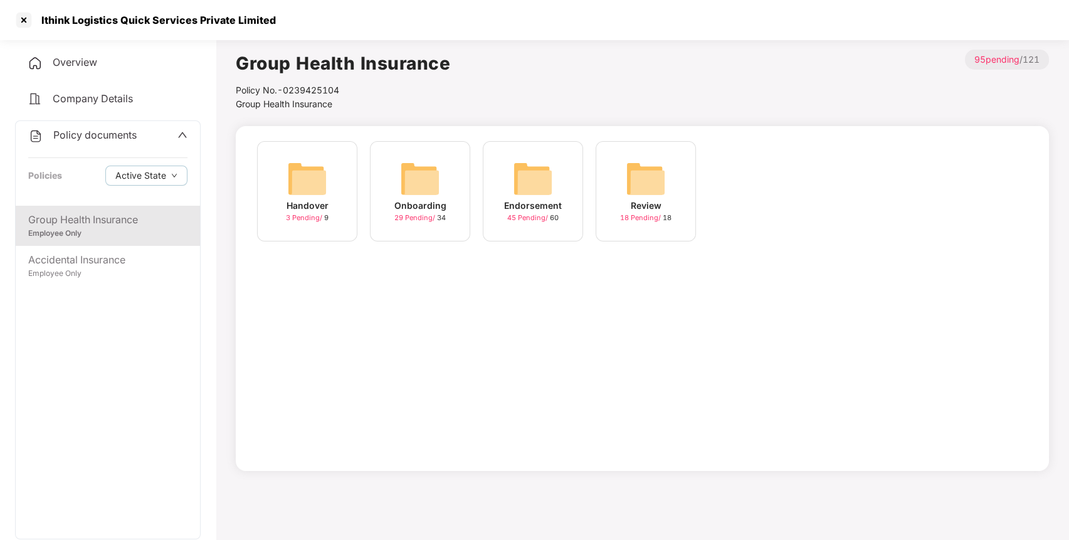
click at [547, 206] on div "Endorsement" at bounding box center [533, 206] width 58 height 14
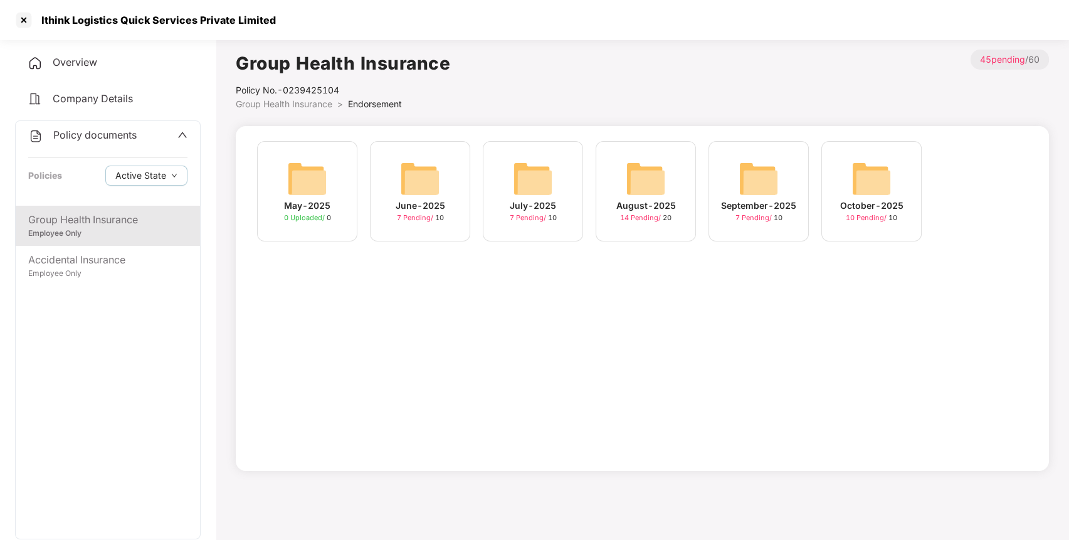
click at [895, 176] on div "October-2025 10 Pending / 10" at bounding box center [872, 191] width 100 height 100
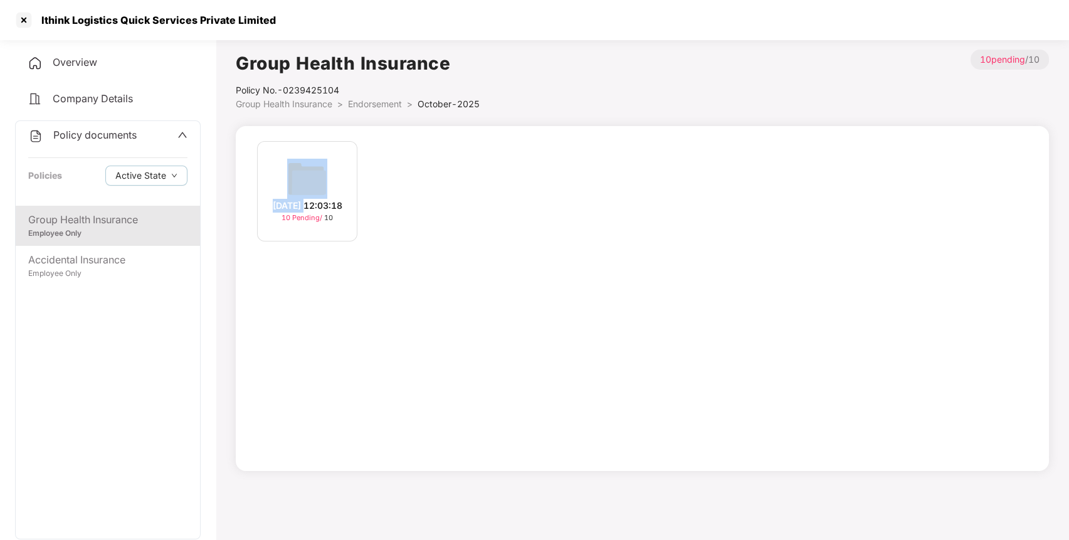
click at [315, 191] on div "[DATE] 12:03:18 10 Pending / 10" at bounding box center [307, 191] width 100 height 100
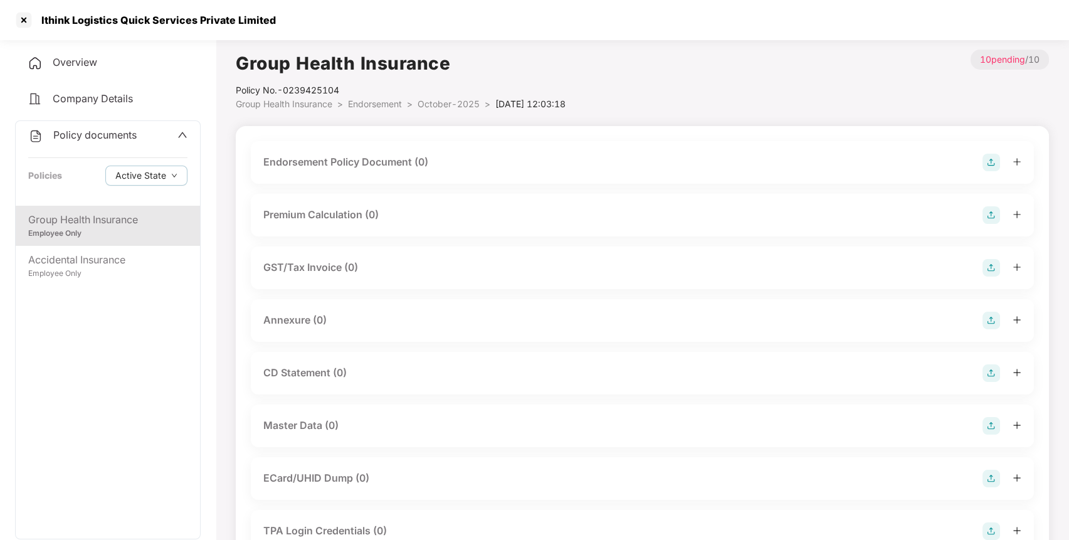
click at [988, 161] on img at bounding box center [992, 163] width 18 height 18
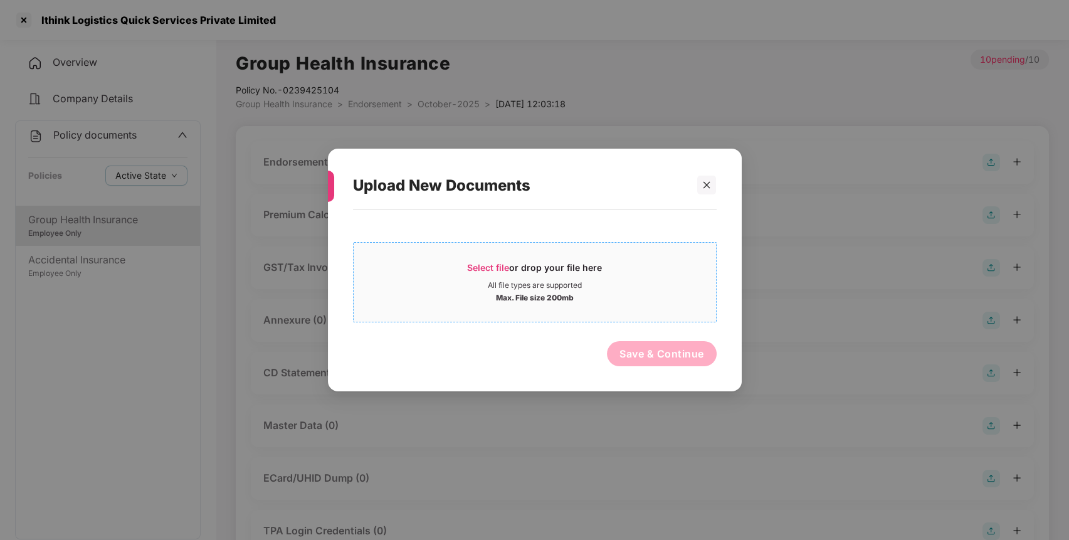
click at [576, 252] on span "Select file or drop your file here All file types are supported Max. File size …" at bounding box center [535, 282] width 362 height 60
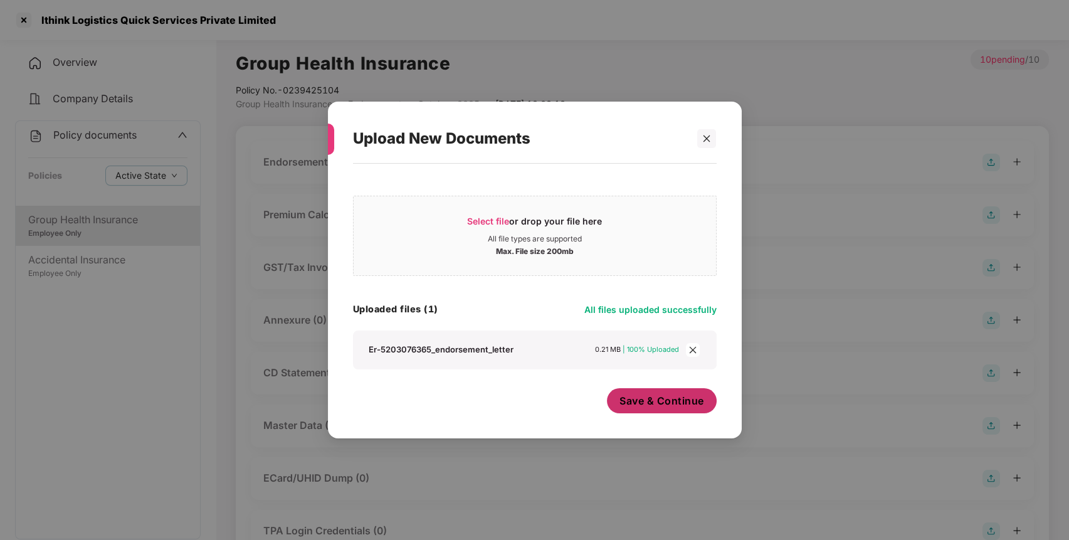
click at [655, 403] on span "Save & Continue" at bounding box center [662, 401] width 85 height 14
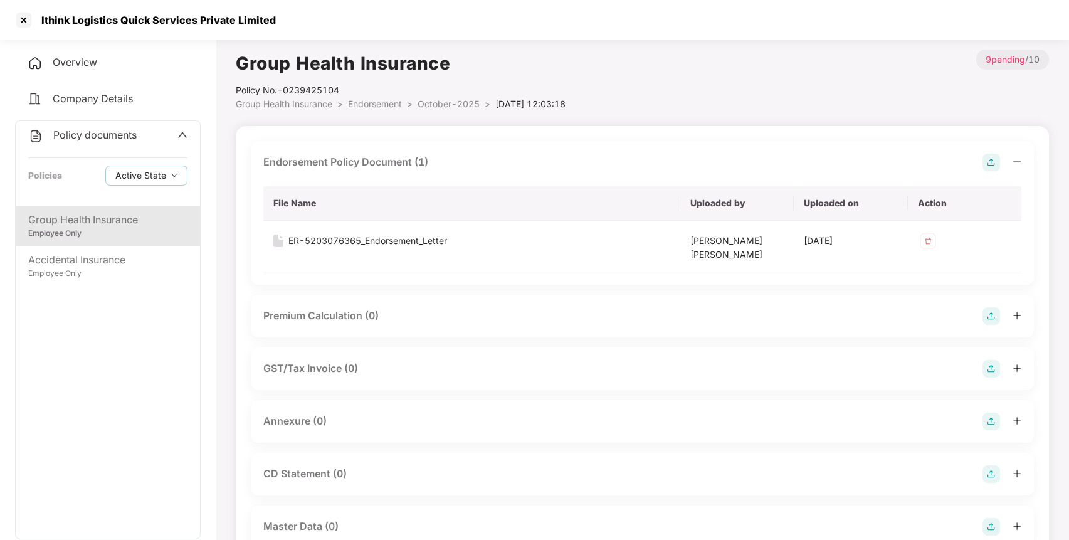
click at [990, 425] on img at bounding box center [992, 422] width 18 height 18
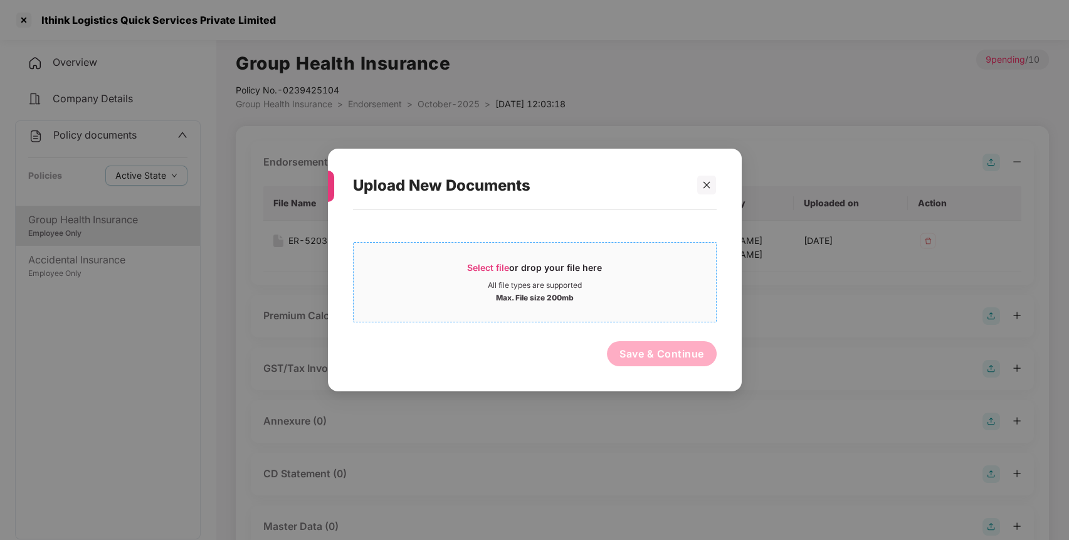
click at [563, 268] on div "Select file or drop your file here" at bounding box center [534, 271] width 135 height 19
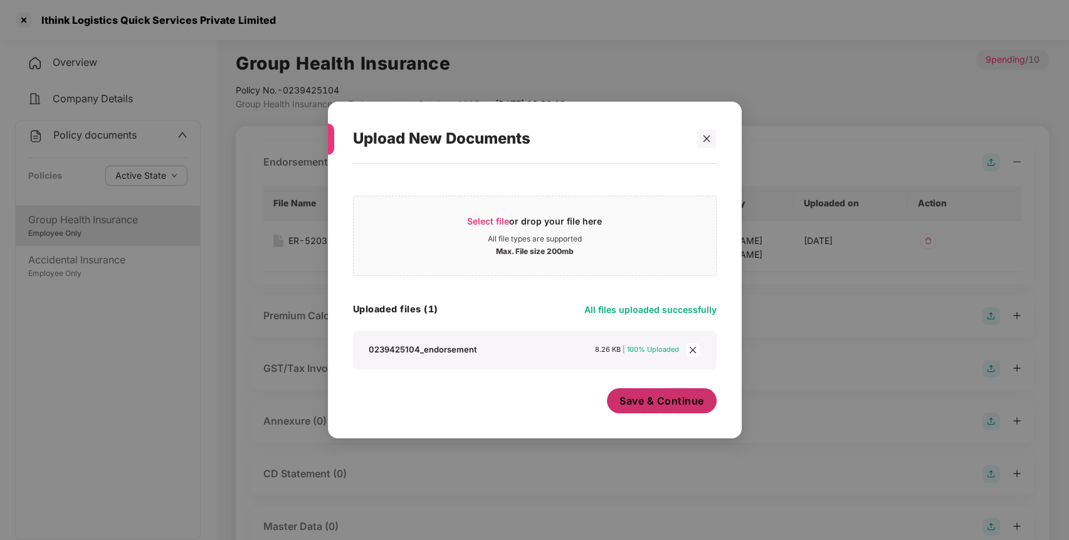
click at [653, 406] on span "Save & Continue" at bounding box center [662, 401] width 85 height 14
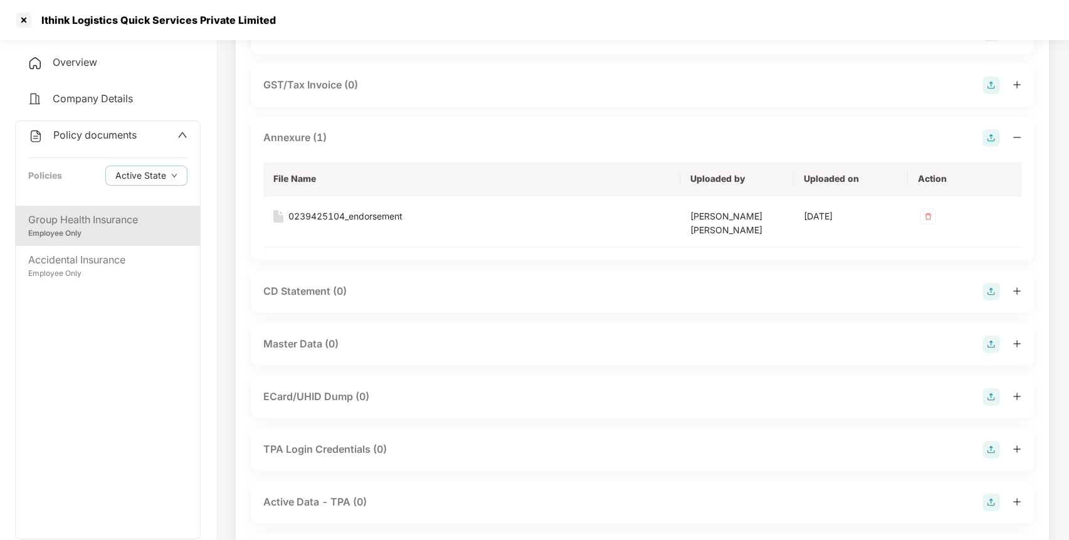
scroll to position [359, 0]
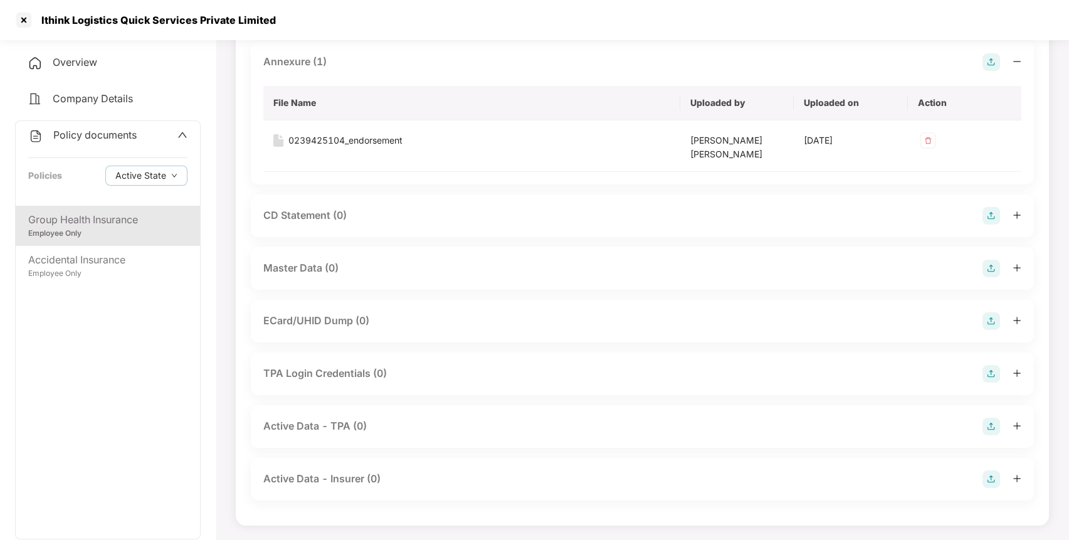
click at [985, 267] on img at bounding box center [992, 269] width 18 height 18
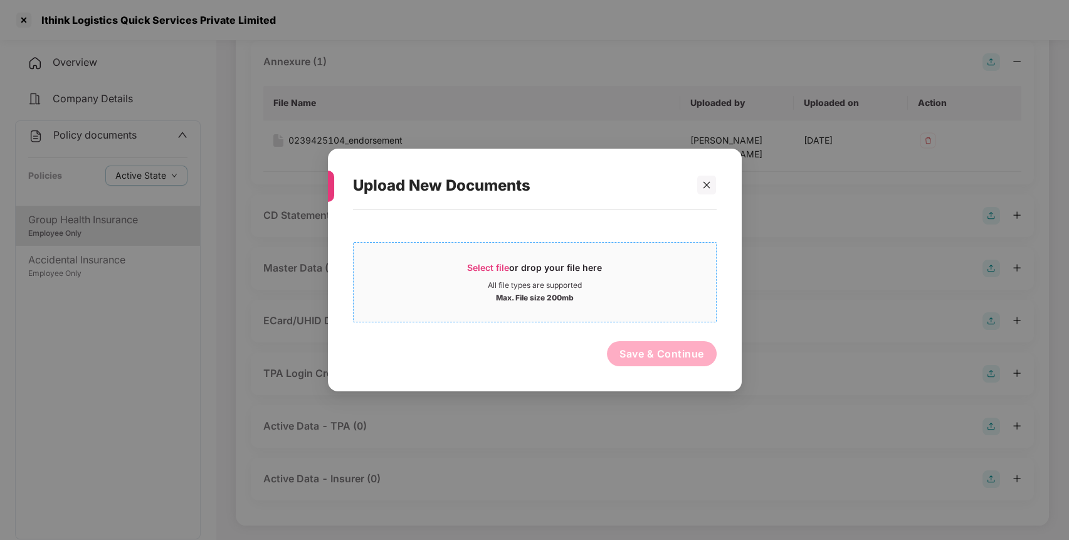
click at [678, 273] on div "Select file or drop your file here" at bounding box center [535, 271] width 362 height 19
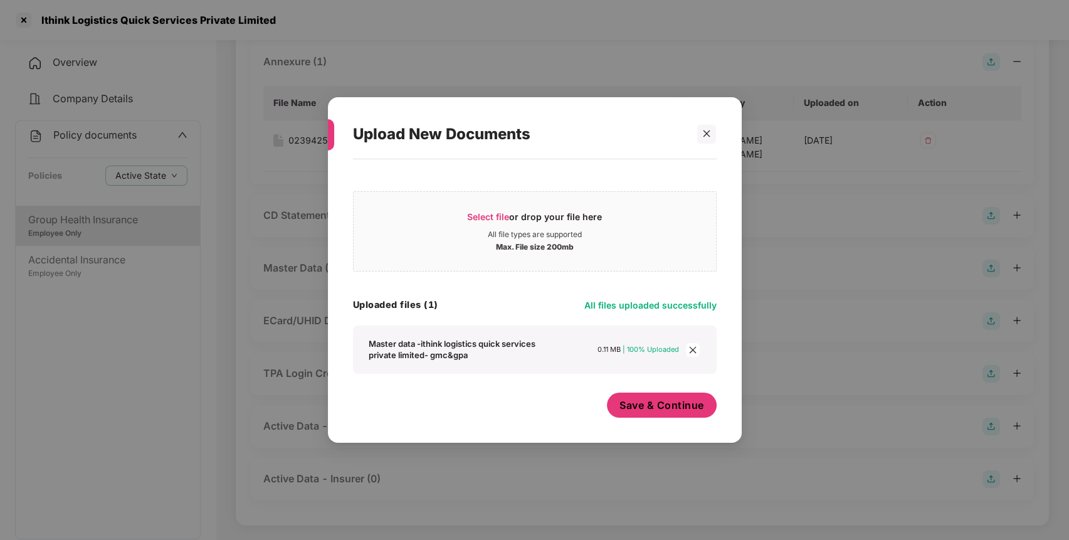
click at [677, 418] on button "Save & Continue" at bounding box center [662, 405] width 110 height 25
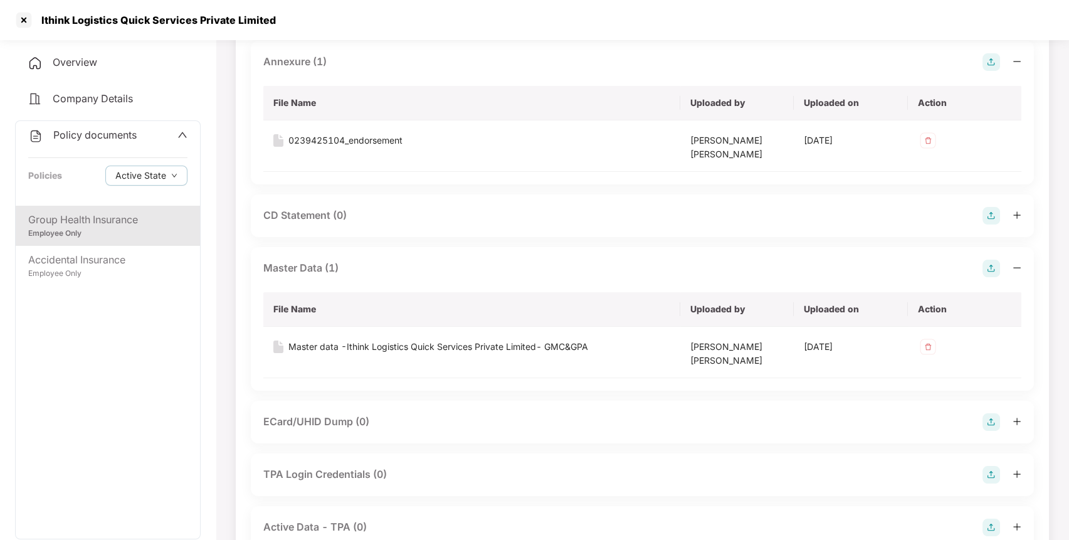
click at [149, 141] on div "Policy documents" at bounding box center [107, 135] width 159 height 16
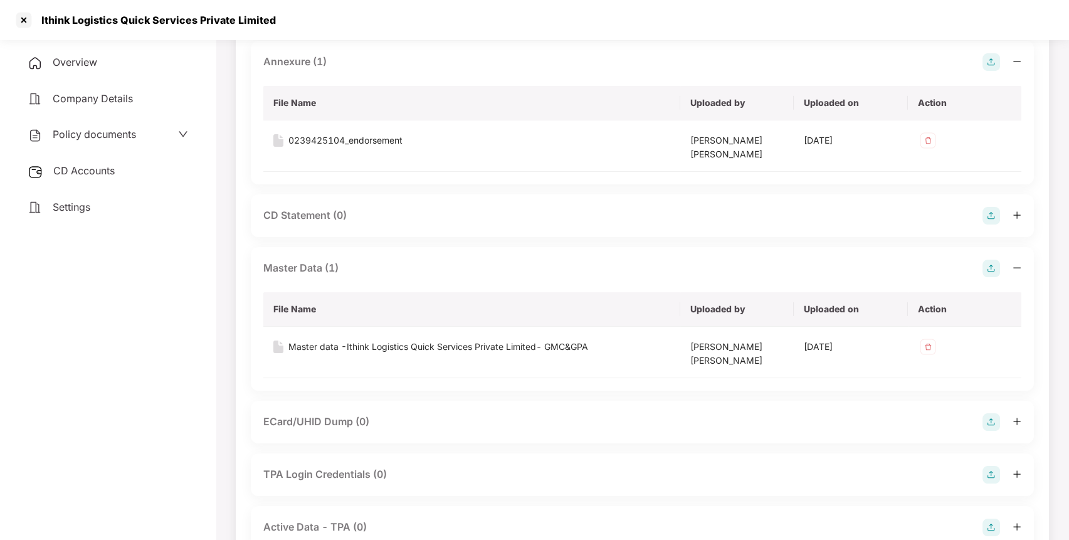
click at [92, 185] on div "Overview Company Details Policy documents CD Accounts Settings" at bounding box center [108, 134] width 186 height 173
click at [112, 176] on div "CD Accounts" at bounding box center [108, 171] width 186 height 29
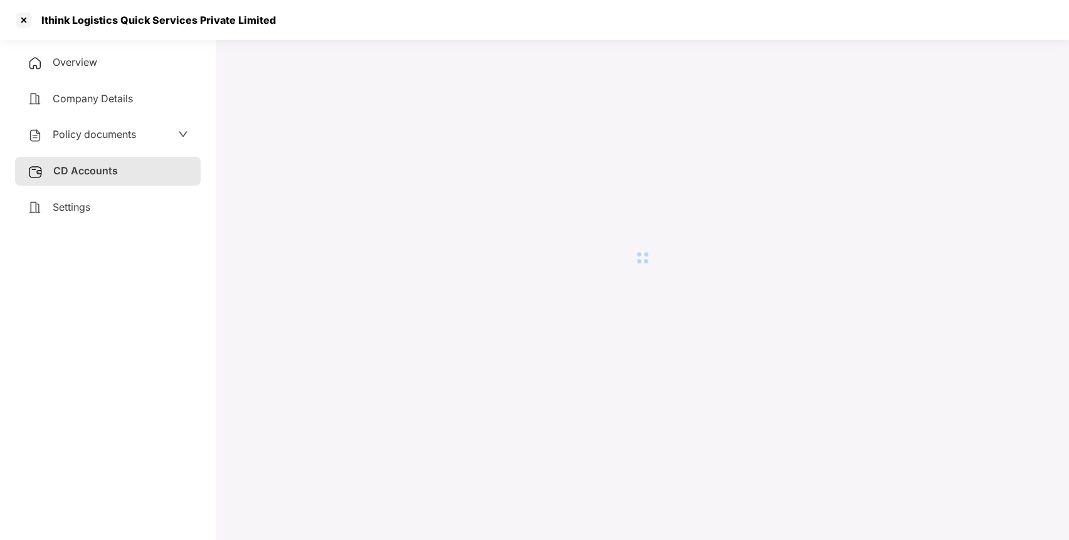
scroll to position [34, 0]
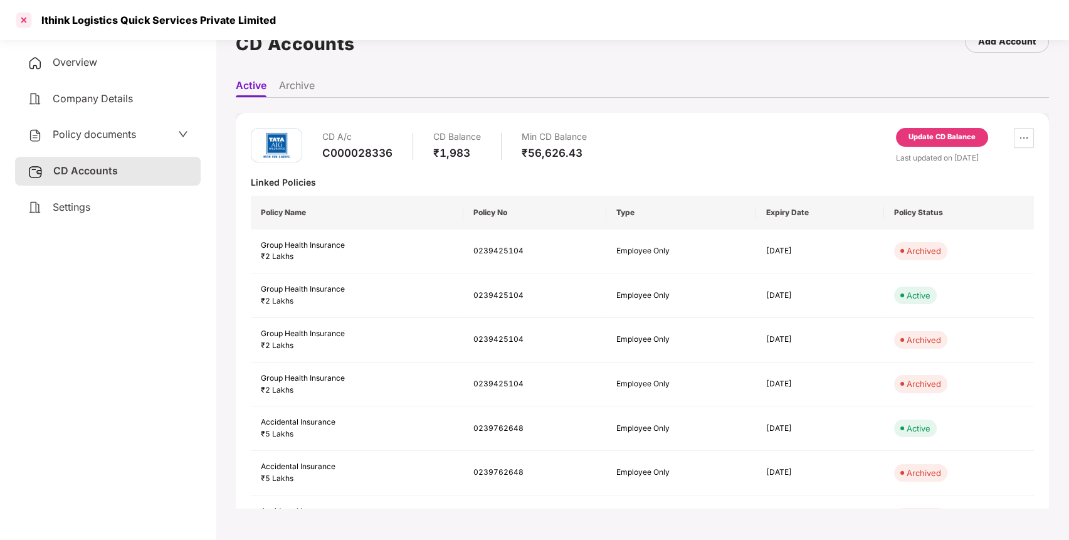
click at [21, 17] on div at bounding box center [24, 20] width 20 height 20
